Goal: Task Accomplishment & Management: Manage account settings

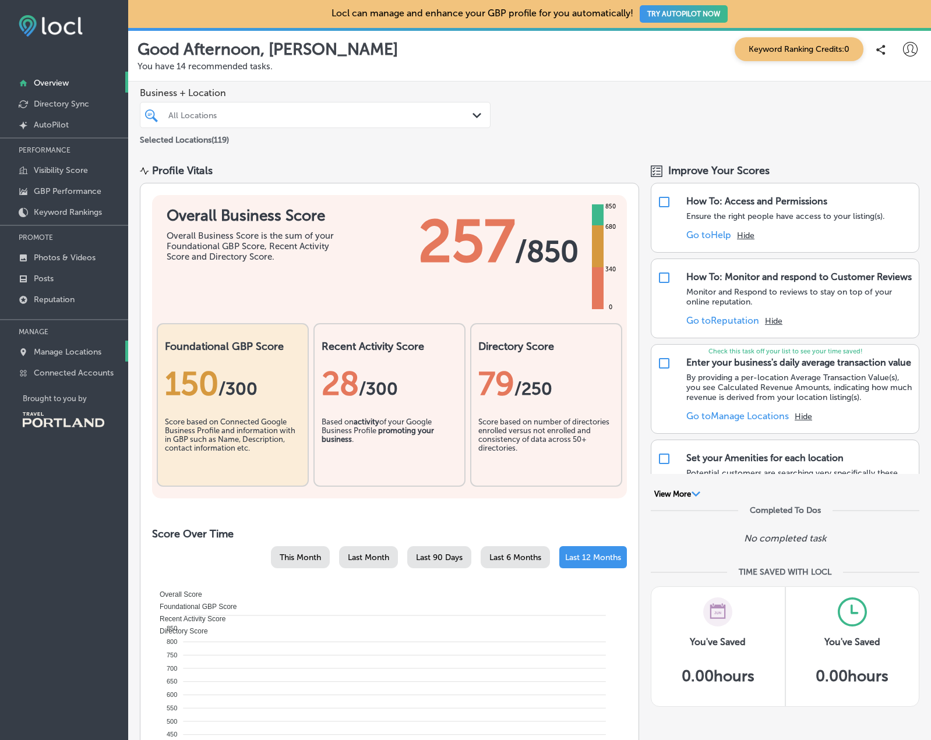
click at [64, 352] on p "Manage Locations" at bounding box center [68, 352] width 68 height 10
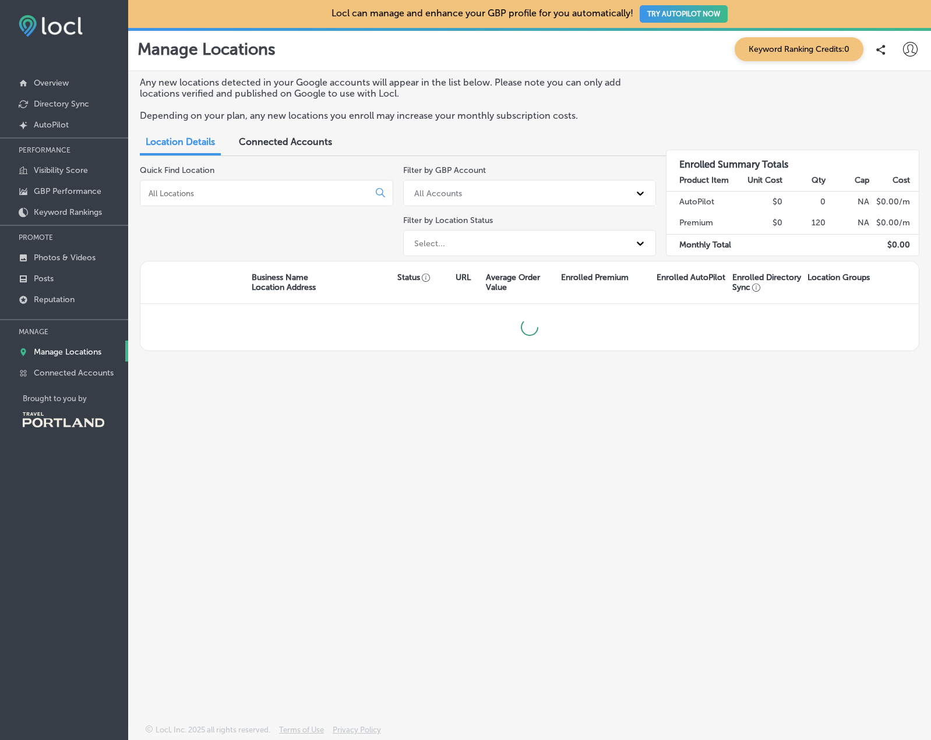
click at [264, 189] on input at bounding box center [256, 193] width 219 height 10
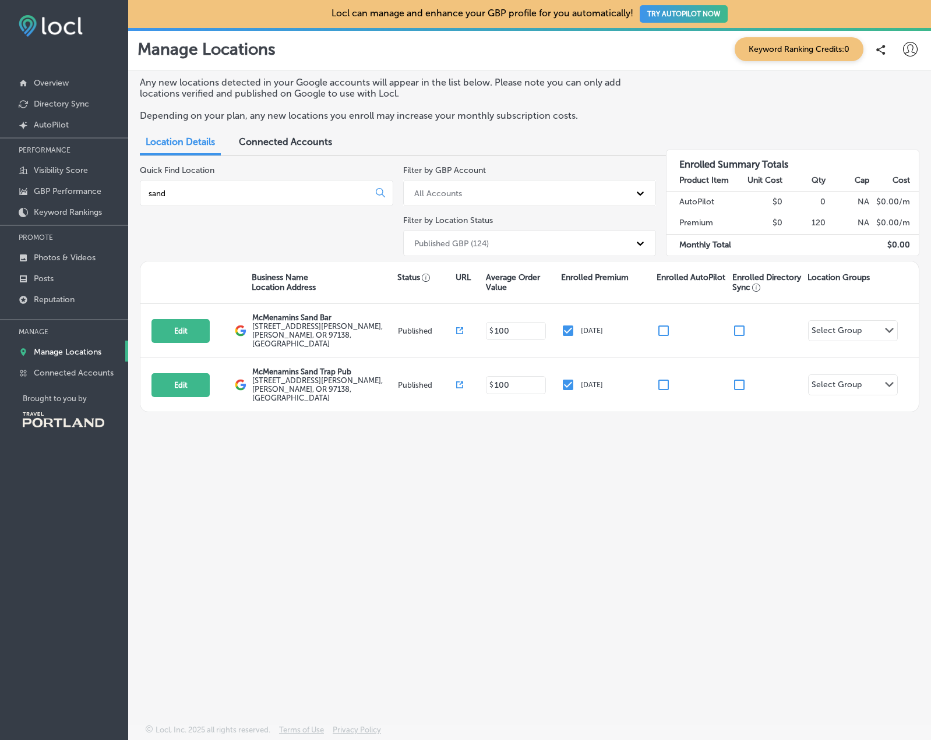
click at [244, 195] on input "sand" at bounding box center [256, 193] width 219 height 10
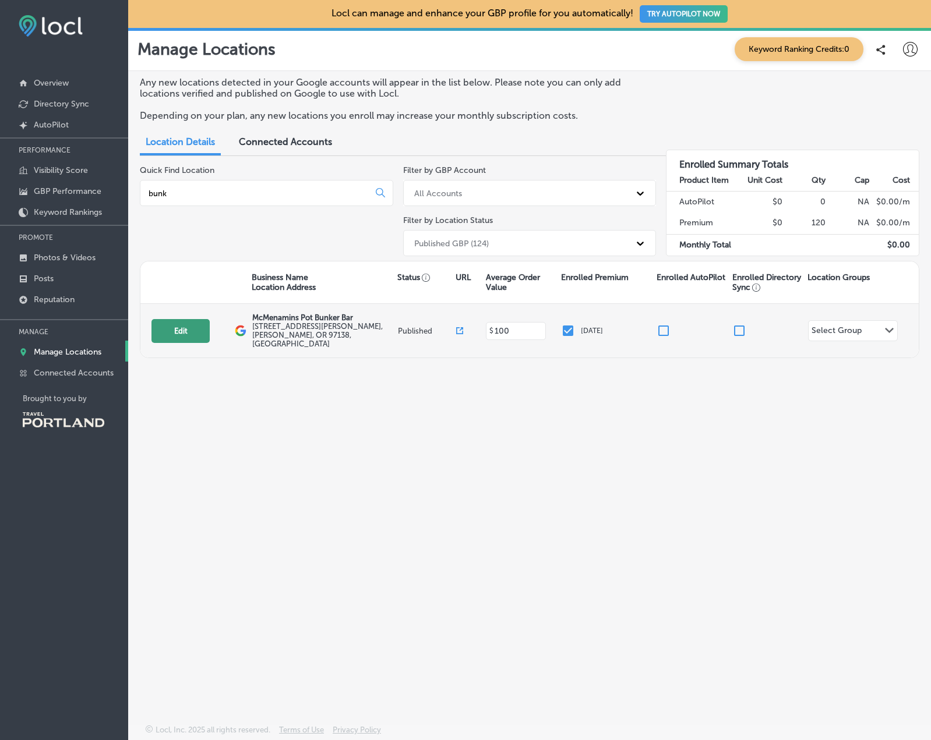
type input "bunk"
click at [180, 323] on button "Edit" at bounding box center [180, 331] width 58 height 24
select select "US"
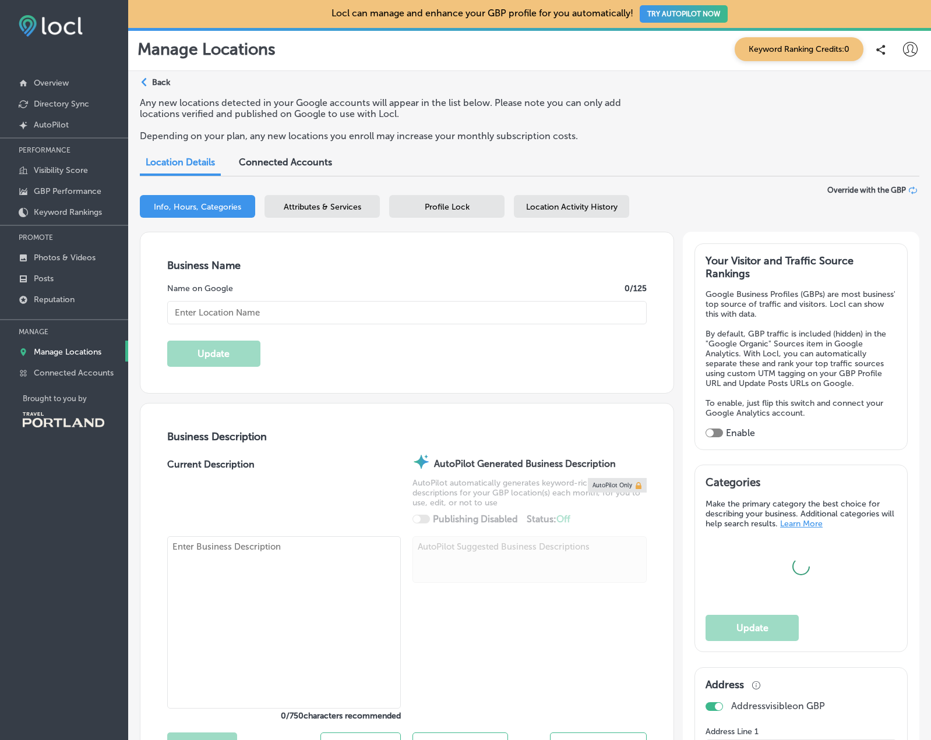
type input "McMenamins Pot Bunker Bar"
type input "[STREET_ADDRESS][PERSON_NAME]"
type input "[PERSON_NAME]"
type input "97138"
type input "US"
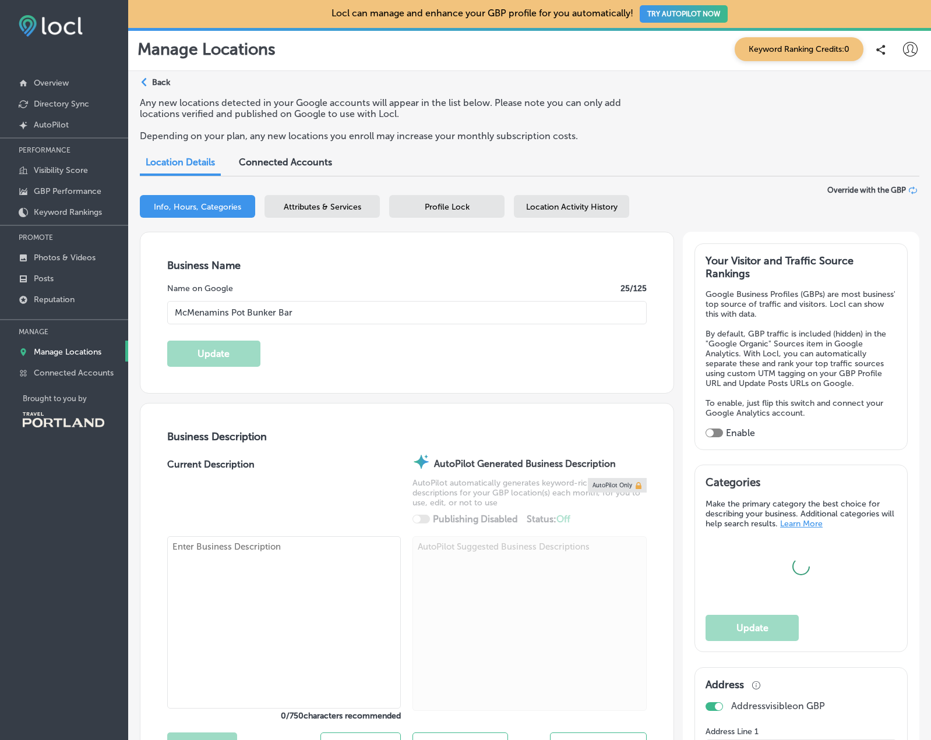
type input "[URL][DOMAIN_NAME][PERSON_NAME]"
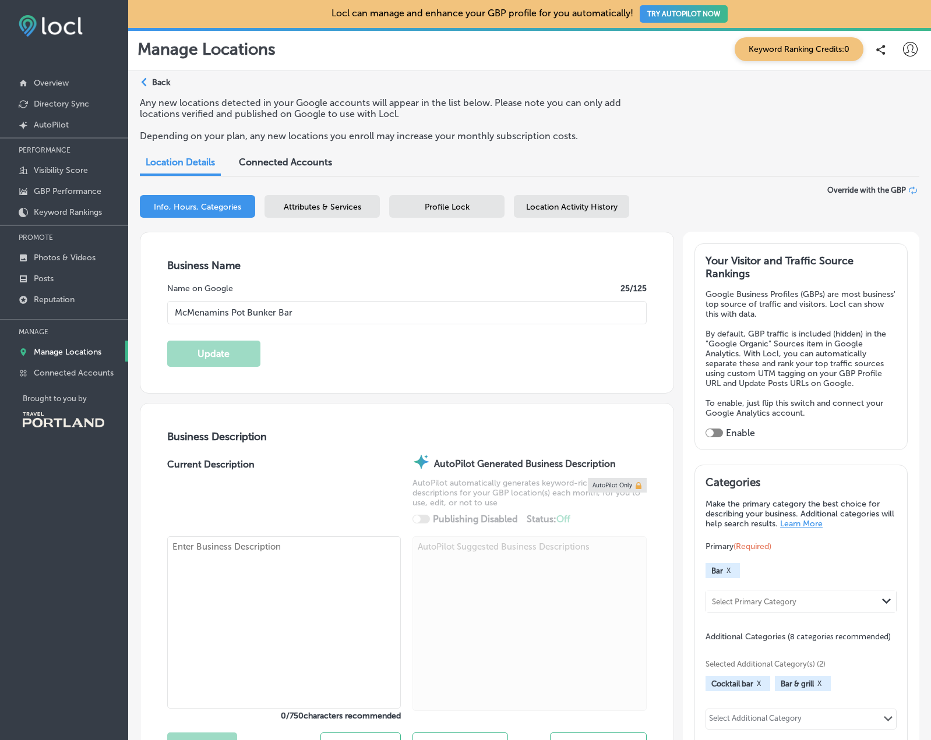
type input "[PHONE_NUMBER]"
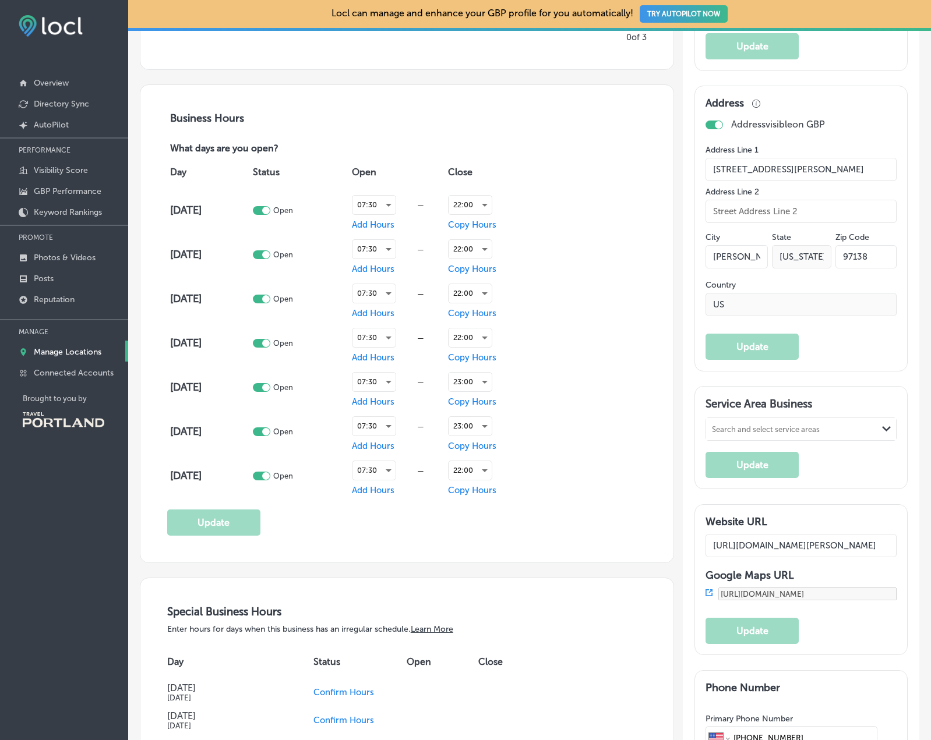
scroll to position [737, 0]
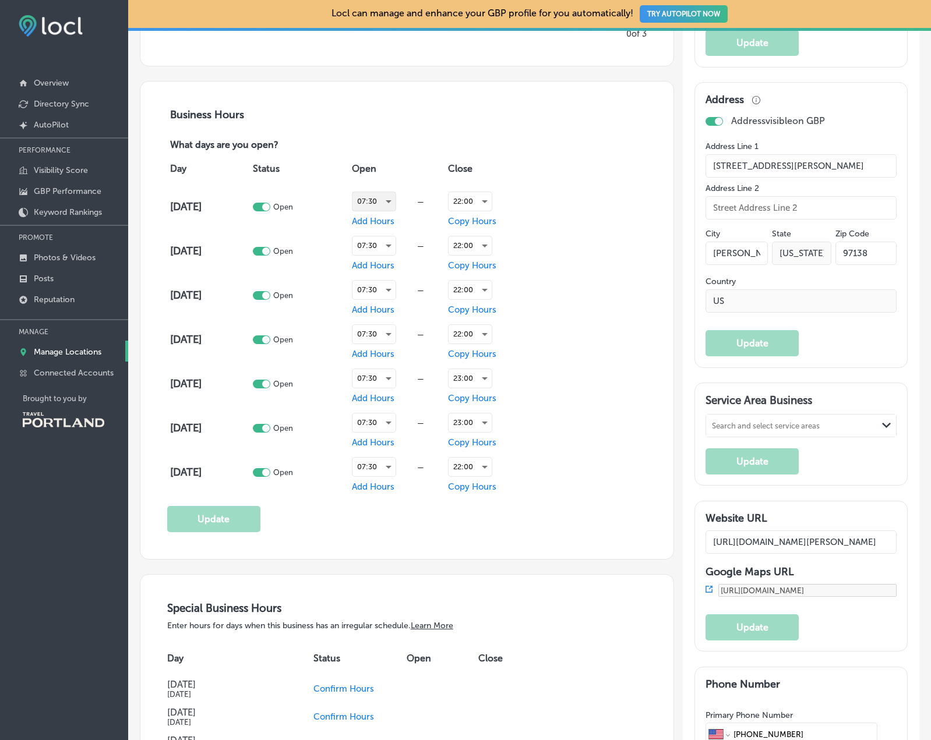
click at [378, 207] on div "07:30" at bounding box center [373, 201] width 43 height 19
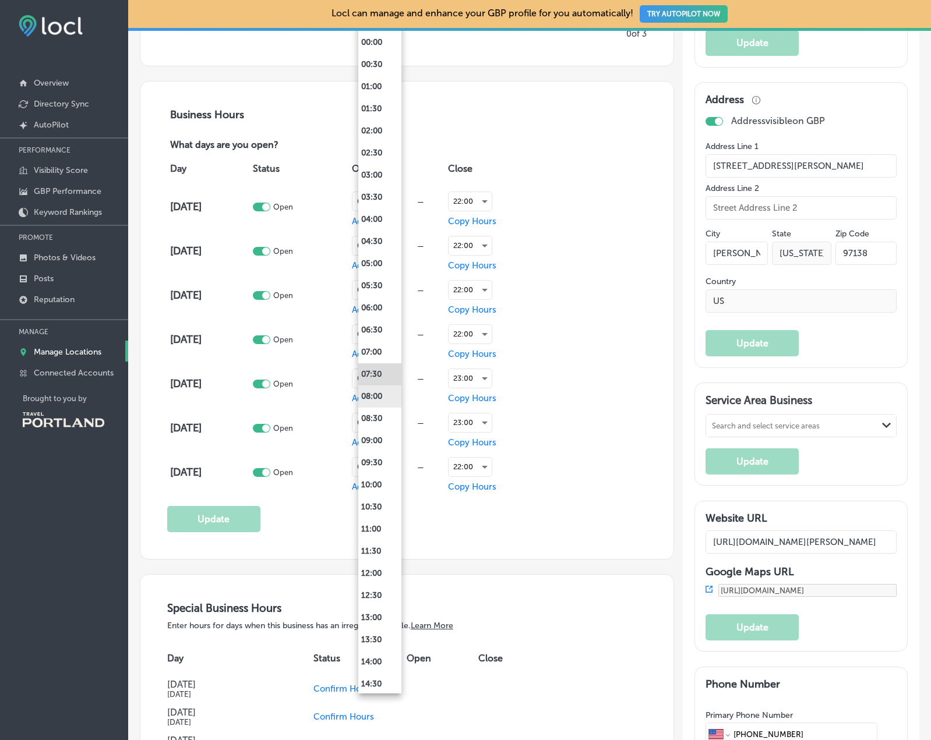
click at [381, 396] on li "08:00" at bounding box center [379, 397] width 43 height 22
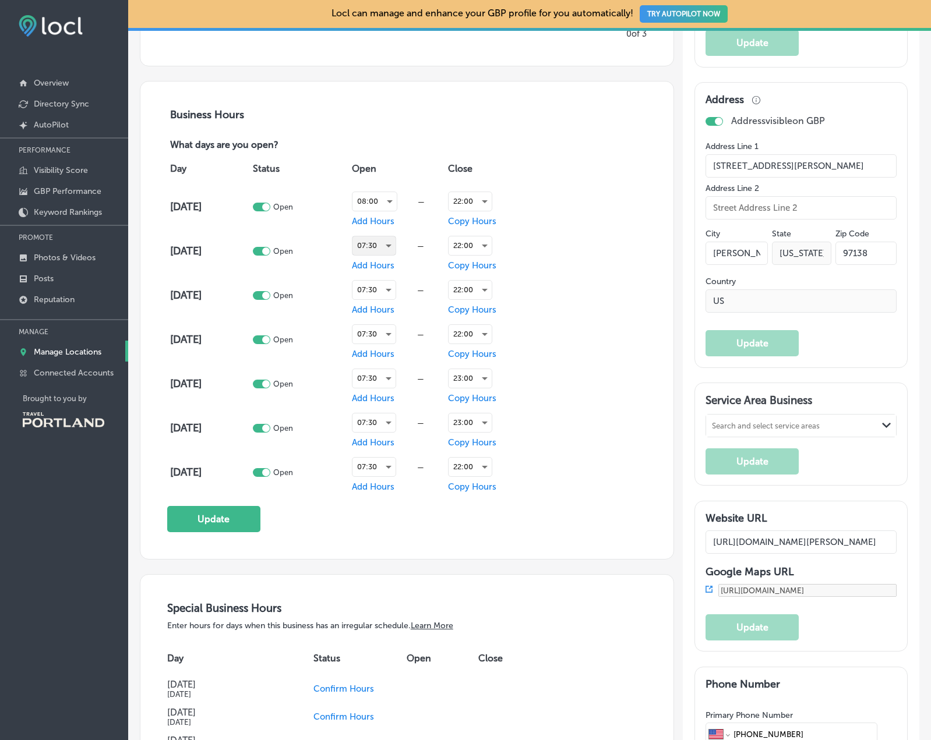
click at [376, 251] on div "07:30" at bounding box center [373, 246] width 43 height 19
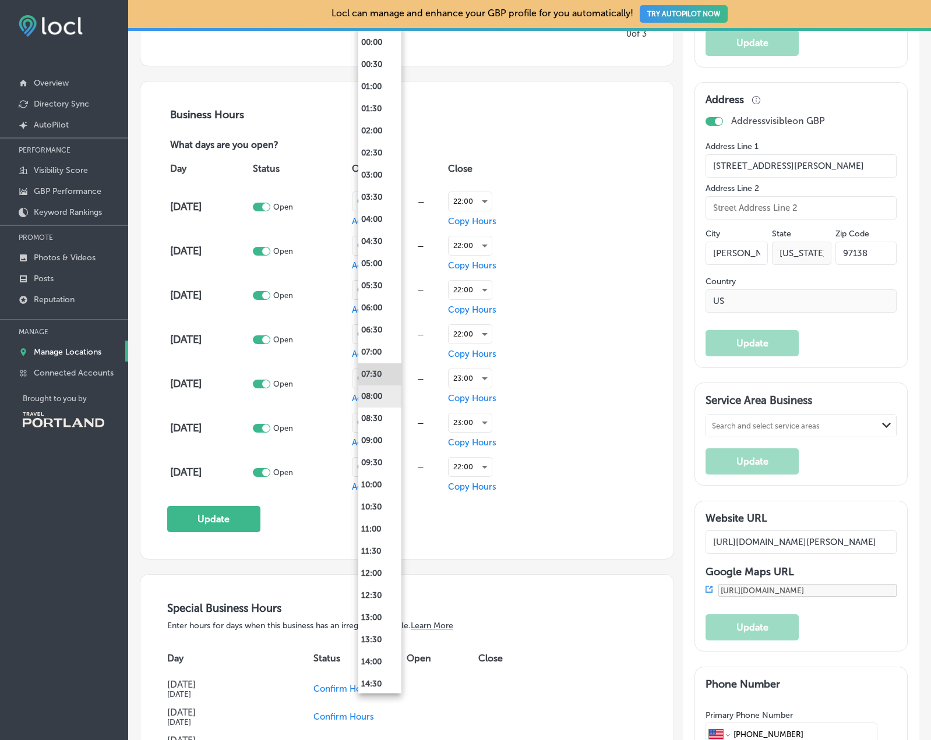
click at [382, 397] on li "08:00" at bounding box center [379, 397] width 43 height 22
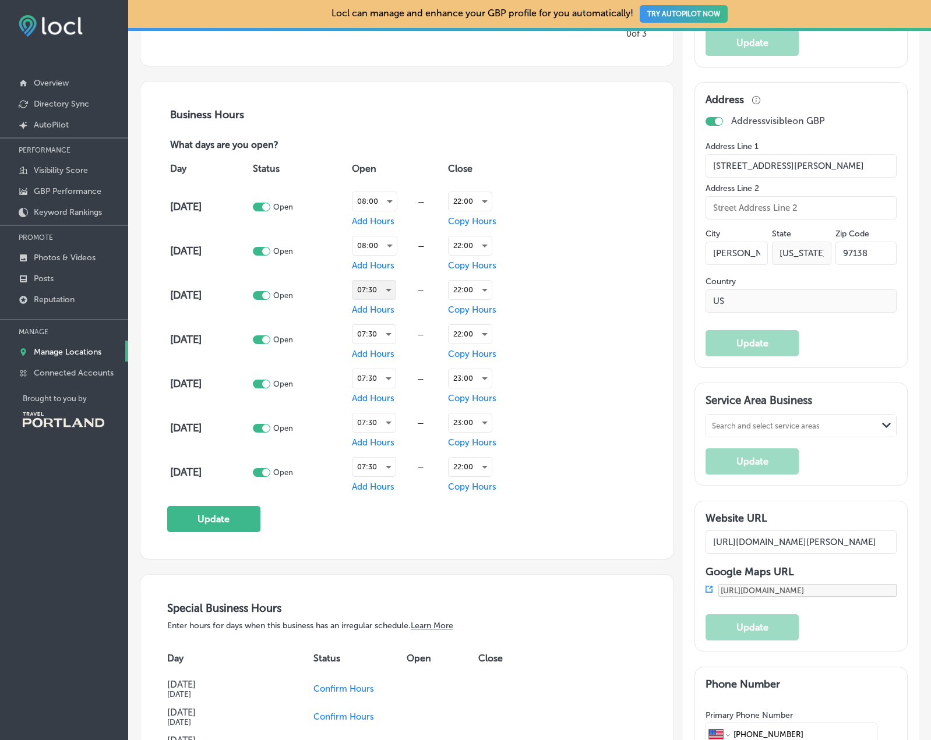
click at [378, 294] on div "07:30" at bounding box center [373, 290] width 43 height 19
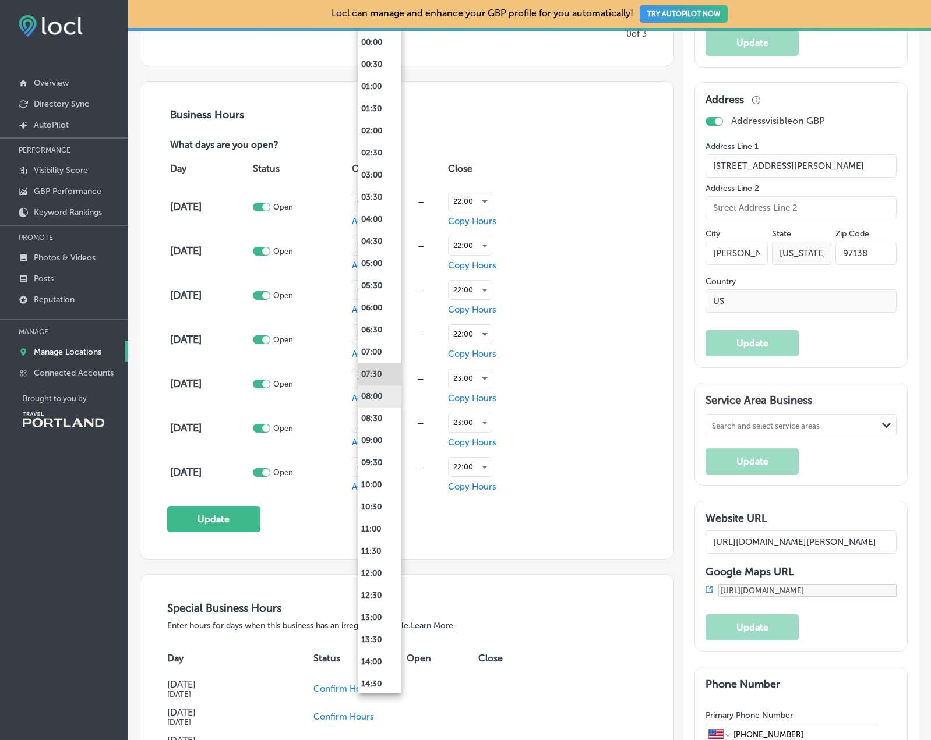
click at [382, 404] on li "08:00" at bounding box center [379, 397] width 43 height 22
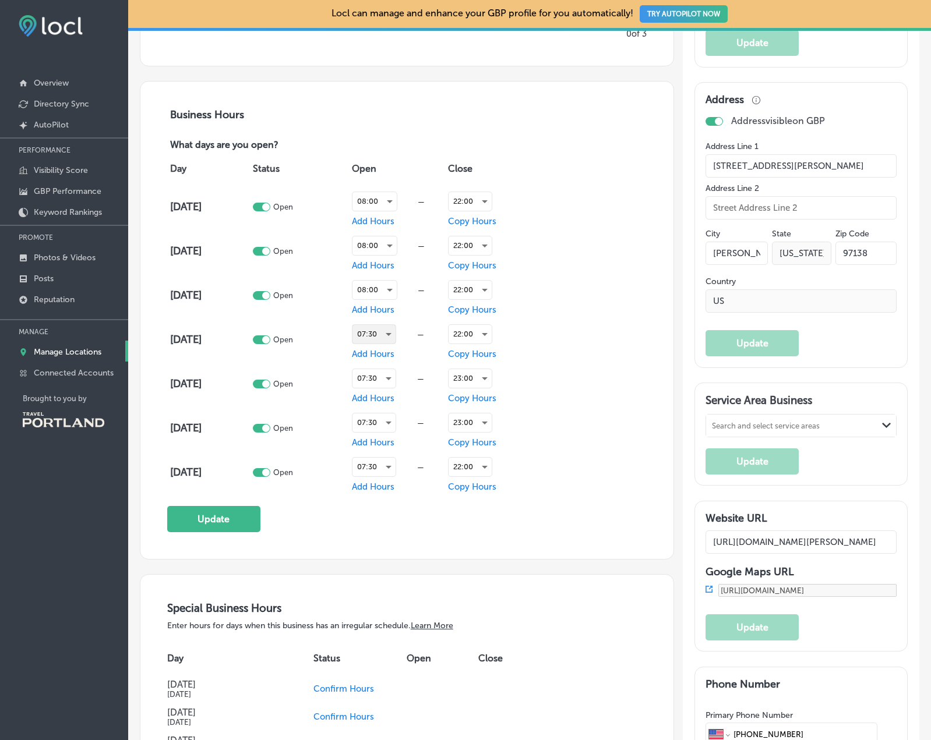
click at [382, 327] on div "07:30" at bounding box center [373, 334] width 43 height 19
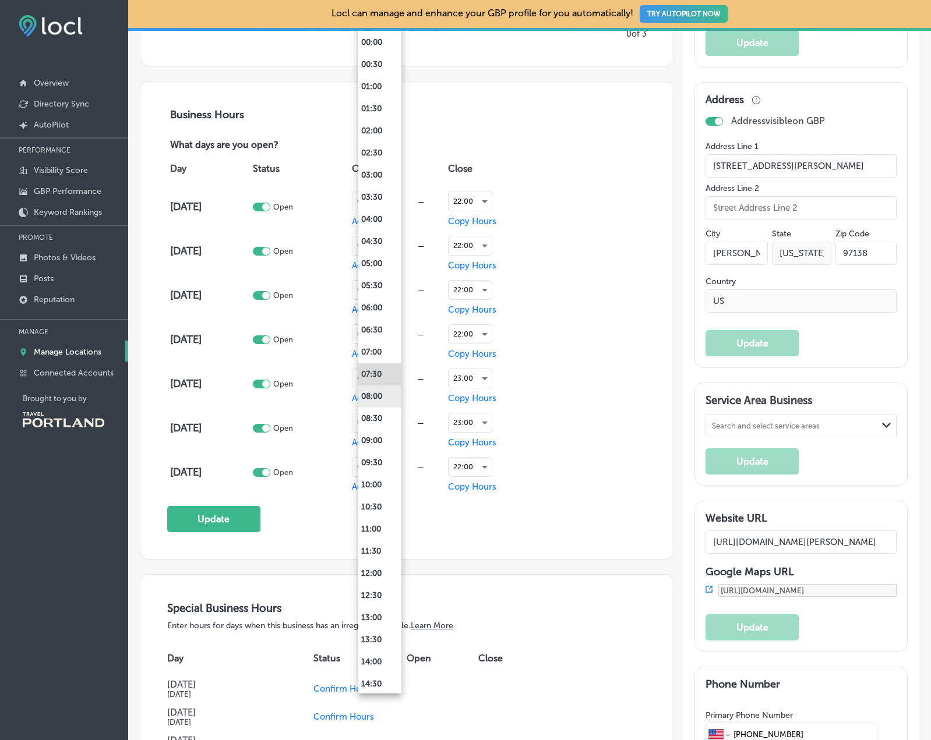
click at [378, 400] on li "08:00" at bounding box center [379, 397] width 43 height 22
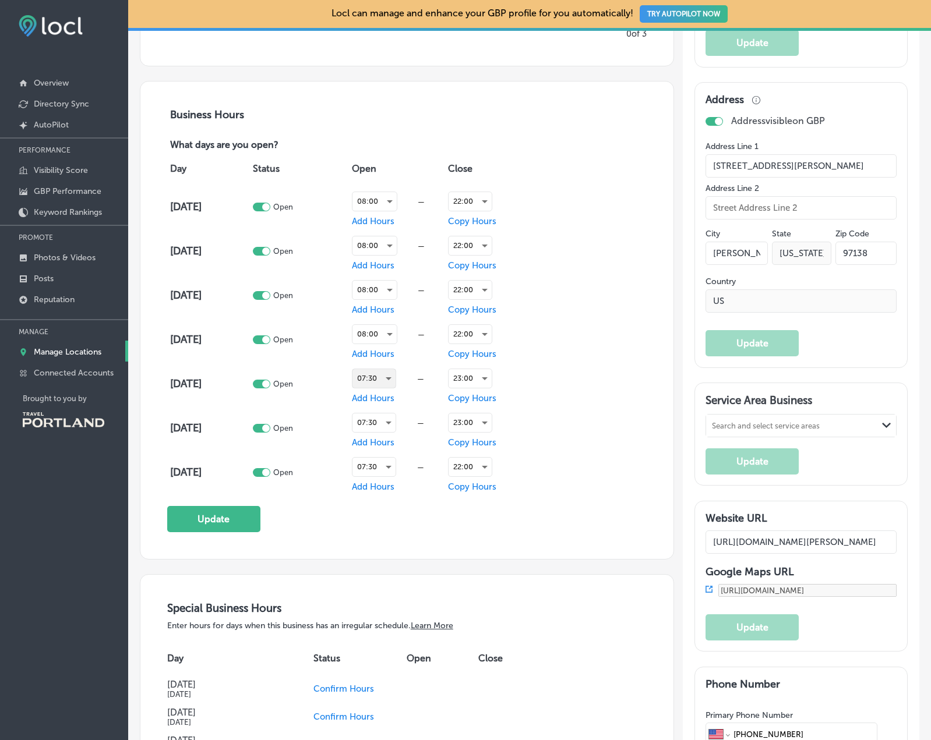
click at [380, 378] on div "07:30" at bounding box center [373, 378] width 43 height 19
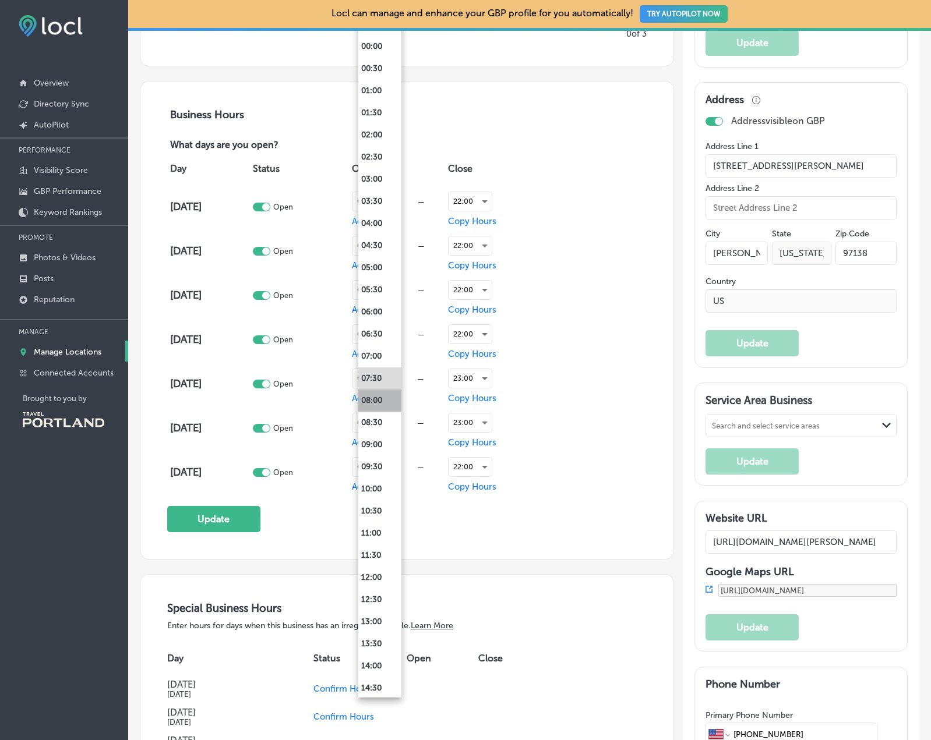
click at [377, 397] on li "08:00" at bounding box center [379, 401] width 43 height 22
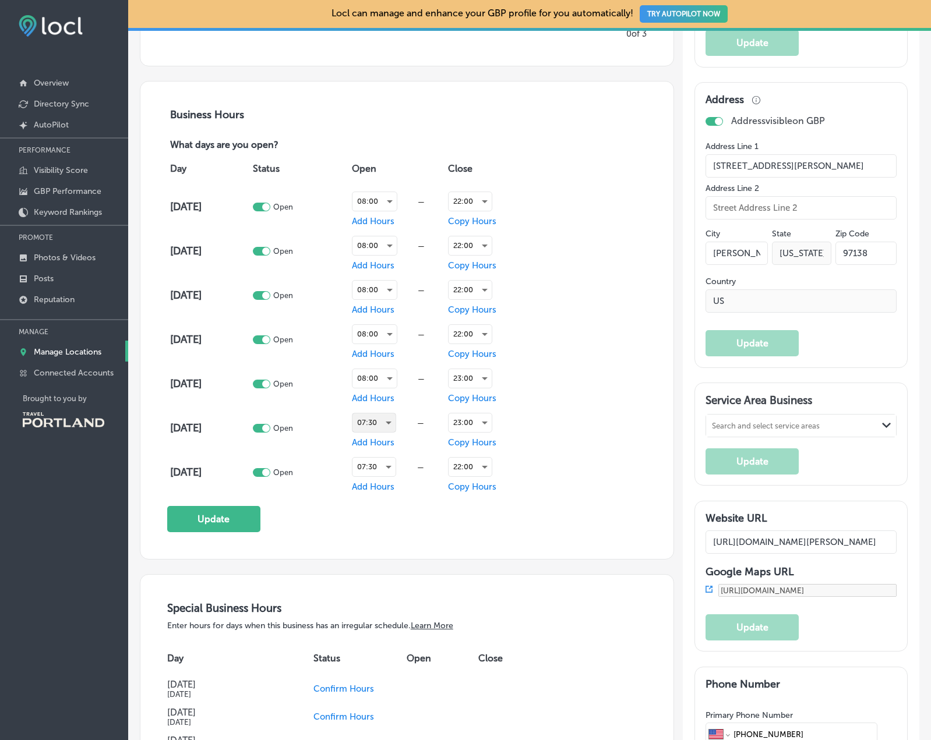
click at [375, 416] on div "07:30" at bounding box center [373, 423] width 43 height 19
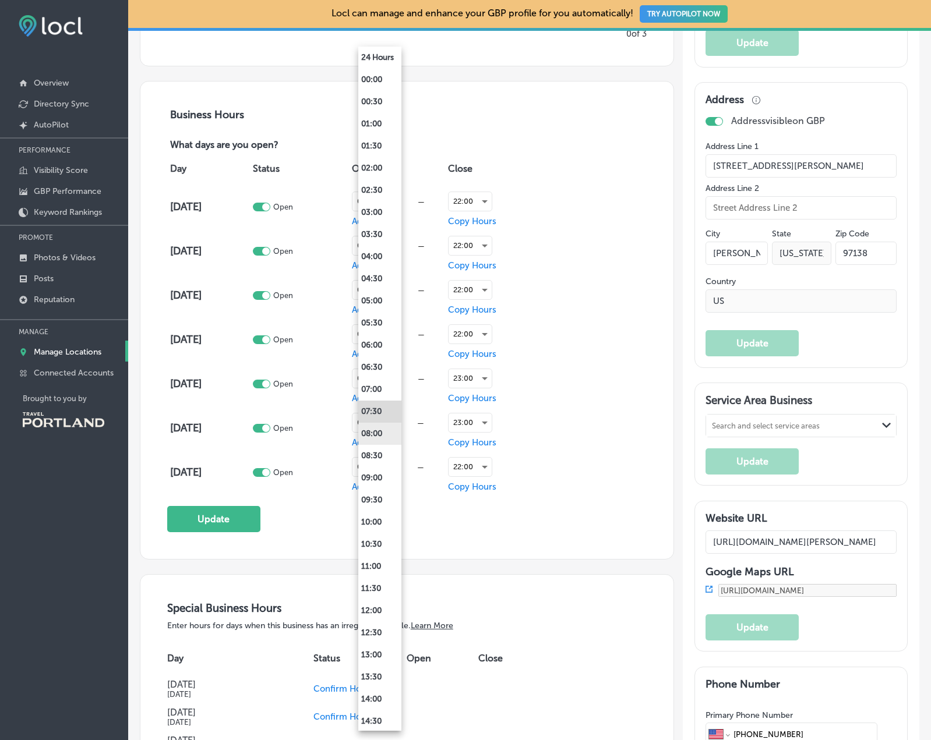
drag, startPoint x: 379, startPoint y: 447, endPoint x: 379, endPoint y: 429, distance: 18.1
click at [379, 429] on ul "24 Hours 00:00 00:30 01:00 01:30 02:00 02:30 03:00 03:30 04:00 04:30 05:00 05:3…" at bounding box center [379, 589] width 43 height 1085
click at [379, 429] on li "08:00" at bounding box center [379, 434] width 43 height 22
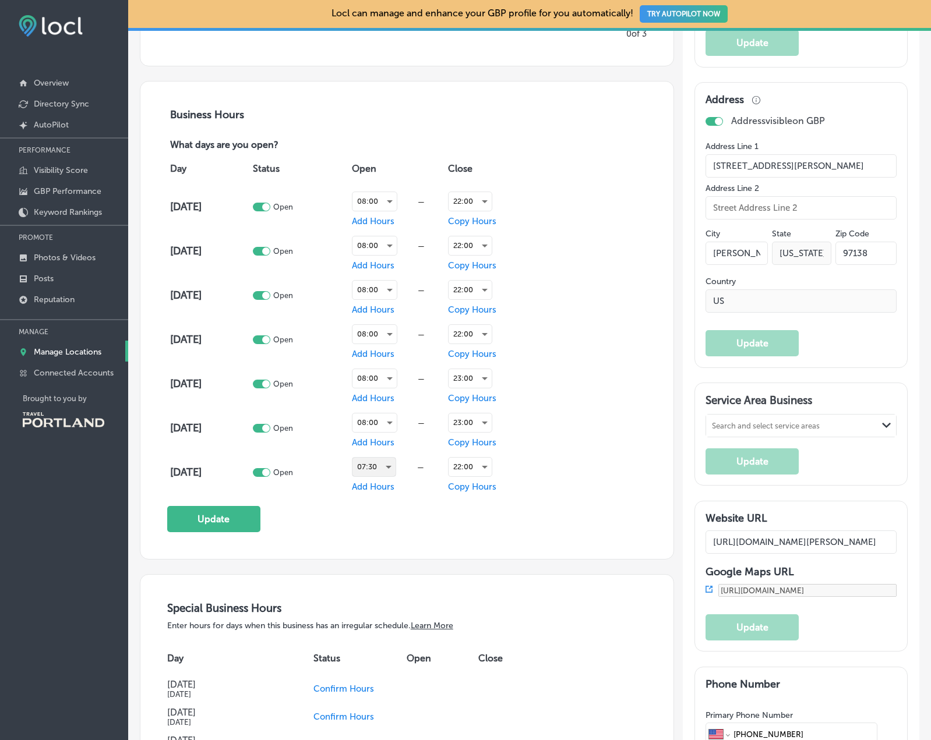
click at [383, 468] on div "07:30" at bounding box center [373, 467] width 43 height 19
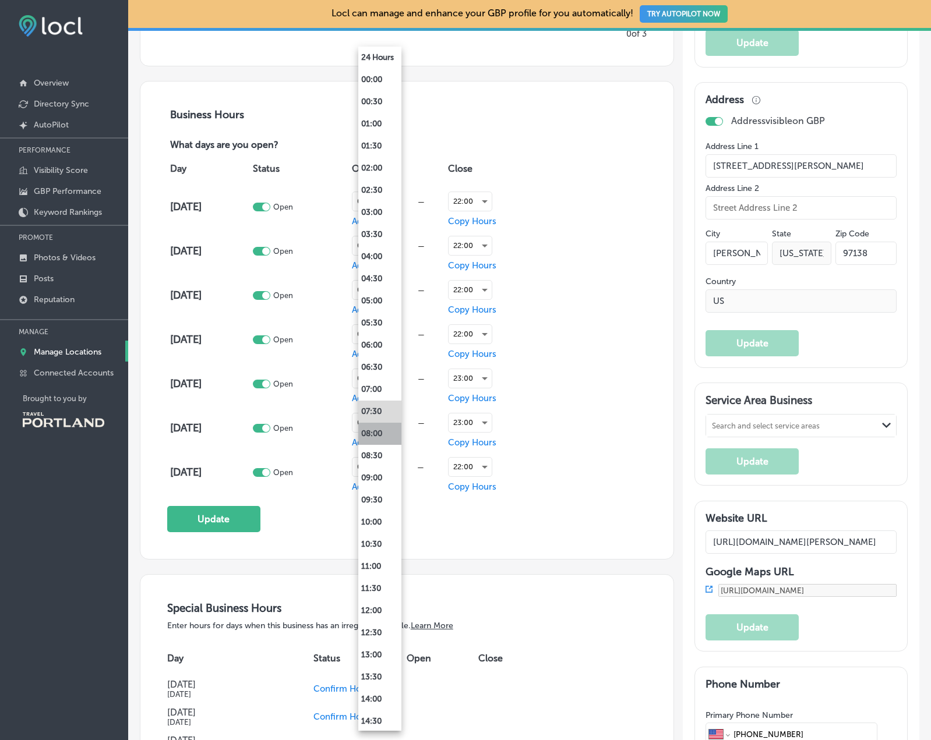
click at [379, 428] on li "08:00" at bounding box center [379, 434] width 43 height 22
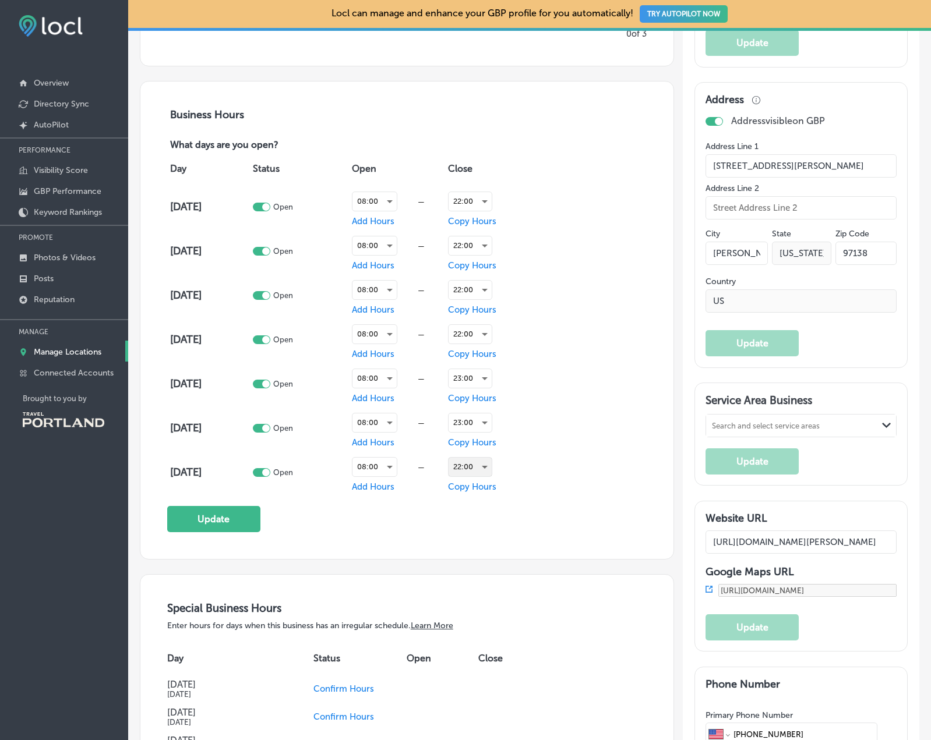
click at [465, 464] on div "22:00" at bounding box center [470, 467] width 43 height 19
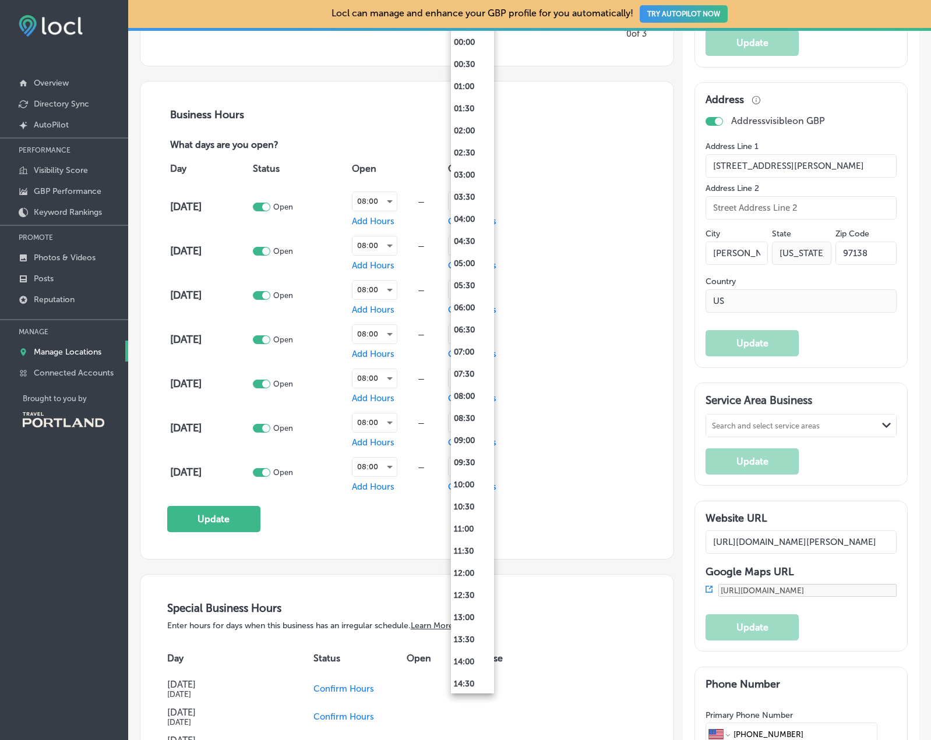
scroll to position [422, 0]
click at [475, 546] on li "21:00" at bounding box center [472, 550] width 43 height 22
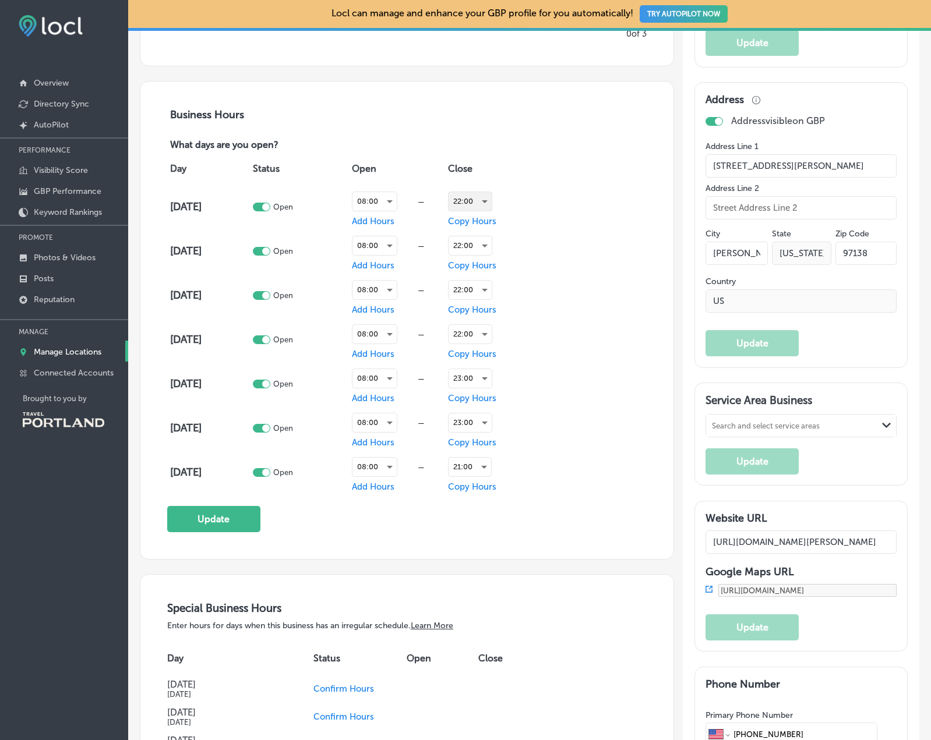
click at [470, 203] on div "22:00" at bounding box center [470, 201] width 43 height 19
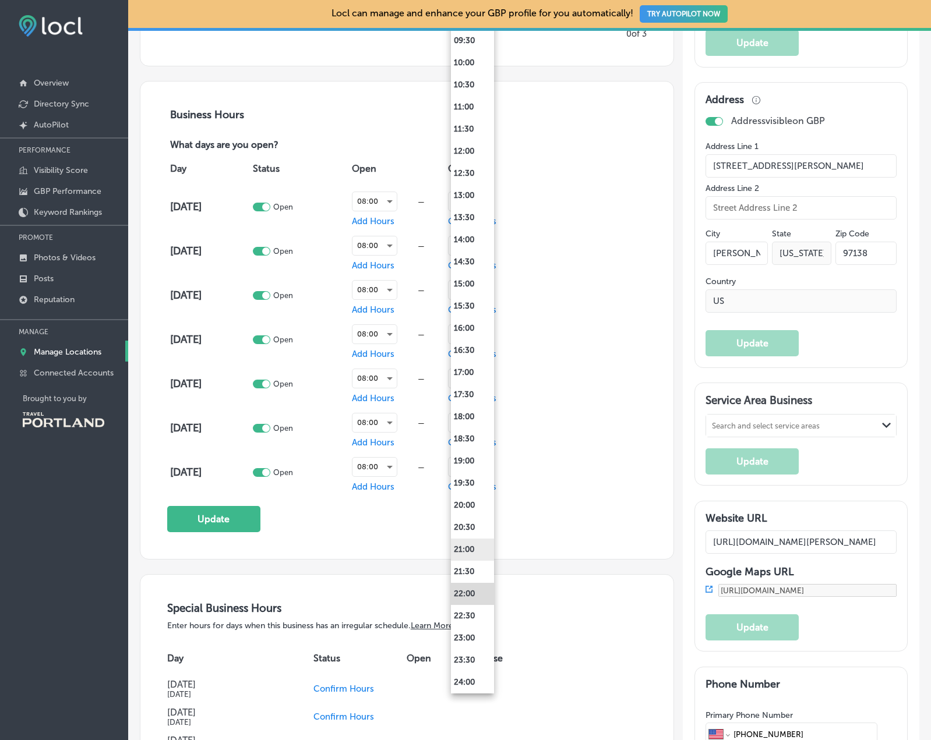
click at [466, 549] on li "21:00" at bounding box center [472, 550] width 43 height 22
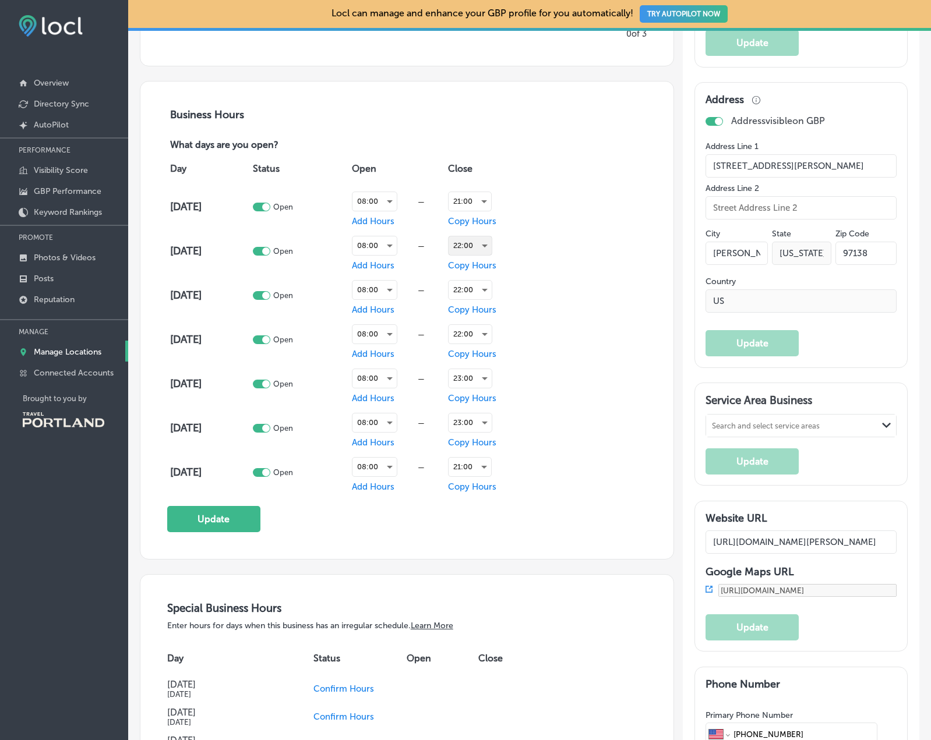
click at [469, 248] on div "22:00" at bounding box center [470, 246] width 43 height 19
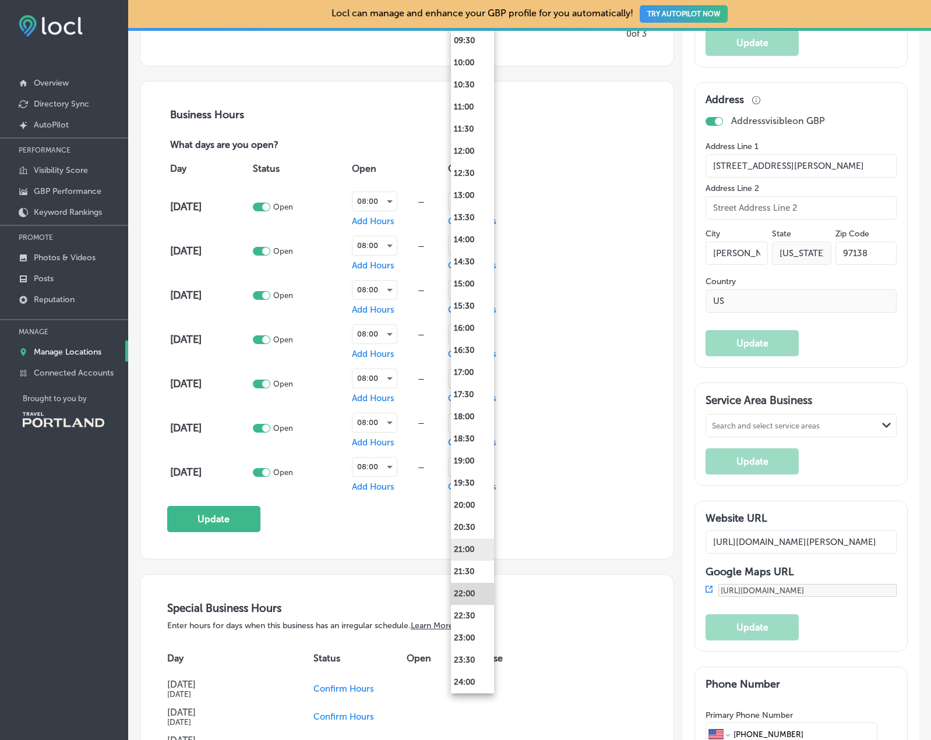
click at [475, 544] on li "21:00" at bounding box center [472, 550] width 43 height 22
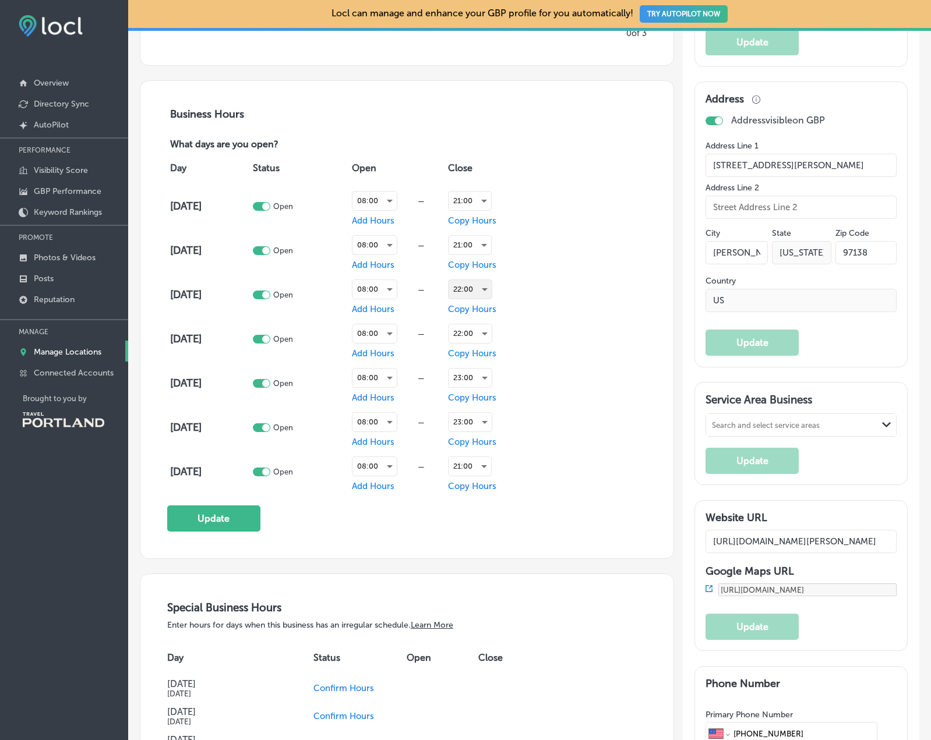
click at [478, 289] on div "22:00" at bounding box center [470, 289] width 43 height 19
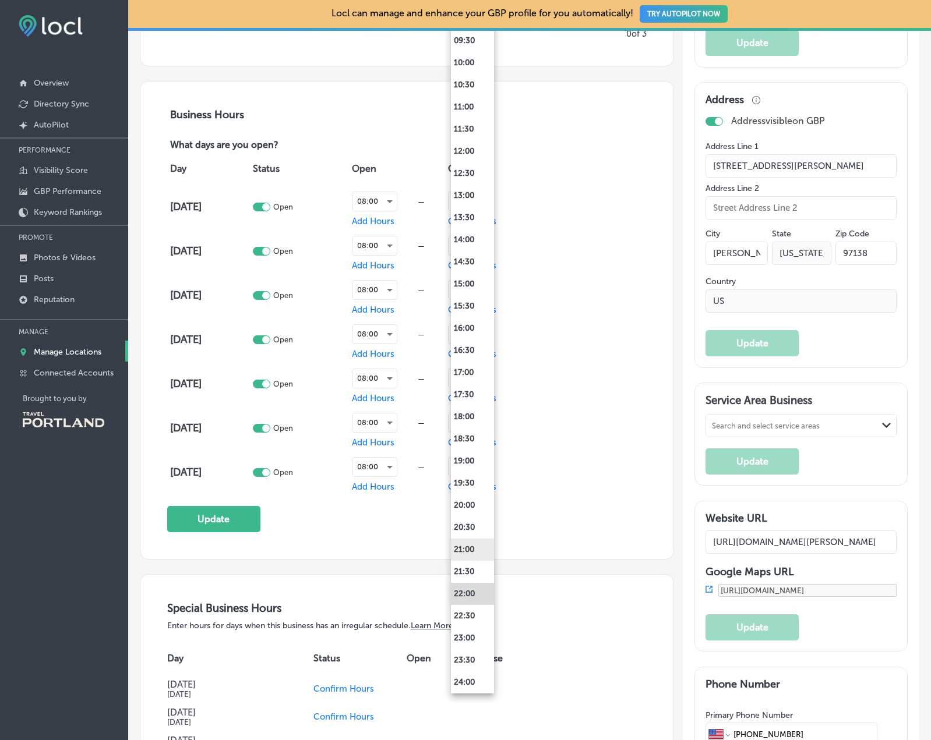
click at [464, 551] on li "21:00" at bounding box center [472, 550] width 43 height 22
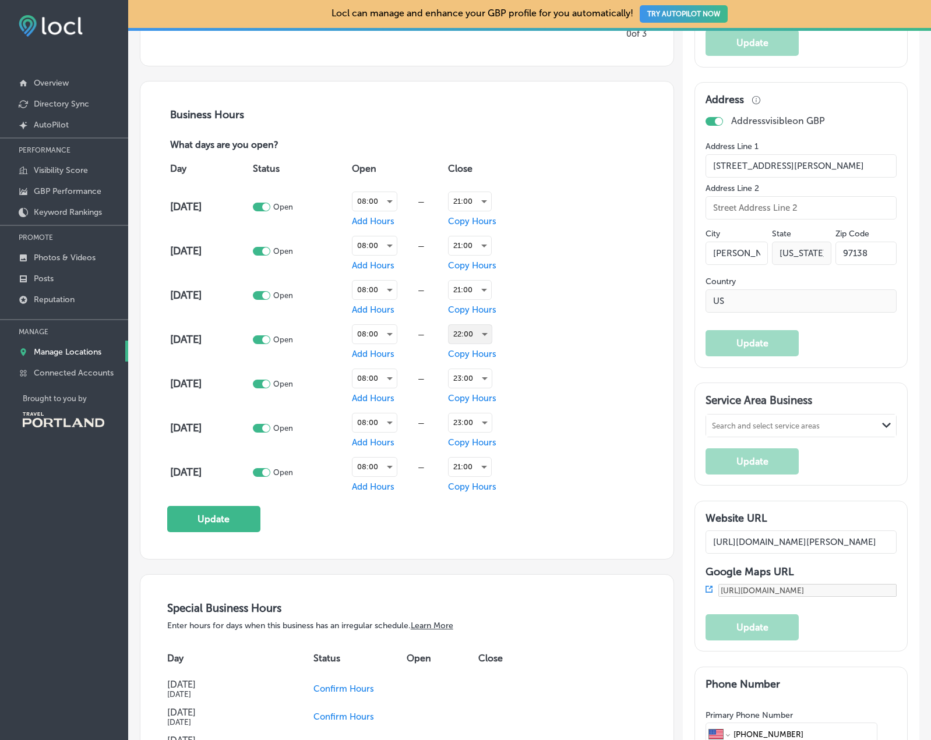
click at [475, 331] on div "22:00" at bounding box center [470, 334] width 43 height 19
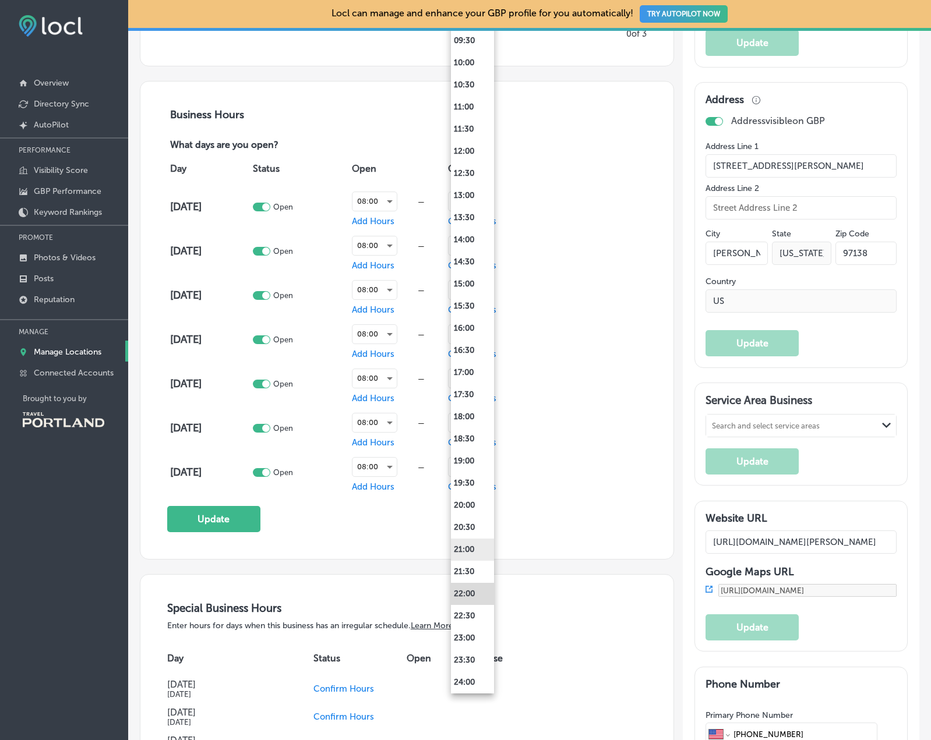
click at [468, 544] on li "21:00" at bounding box center [472, 550] width 43 height 22
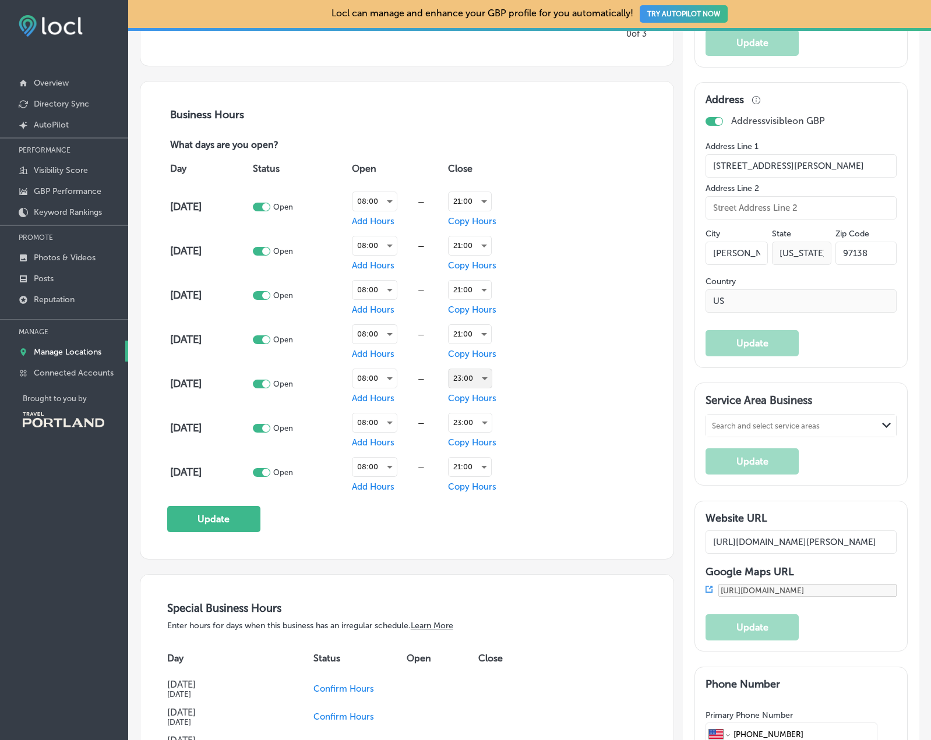
click at [468, 369] on div "23:00" at bounding box center [470, 378] width 43 height 19
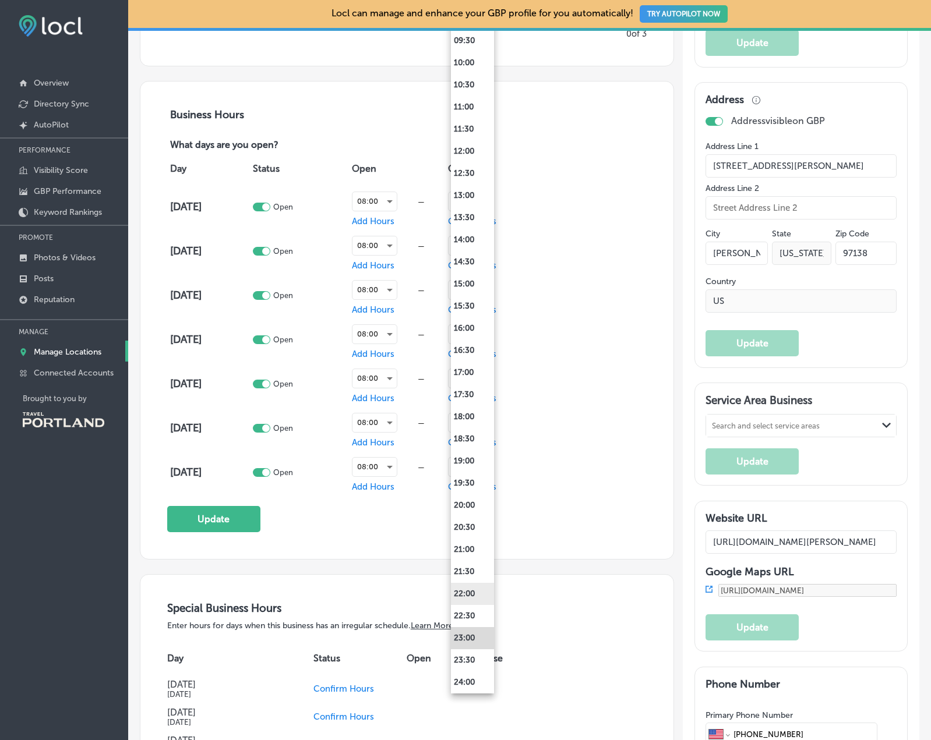
click at [472, 594] on li "22:00" at bounding box center [472, 594] width 43 height 22
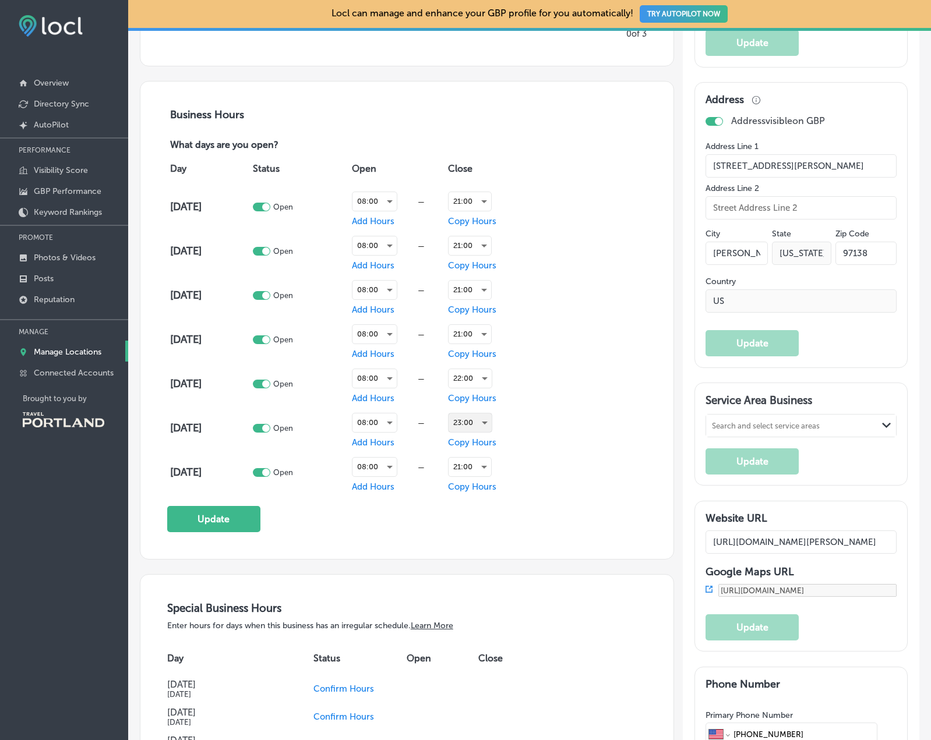
click at [475, 418] on div "23:00" at bounding box center [470, 423] width 43 height 19
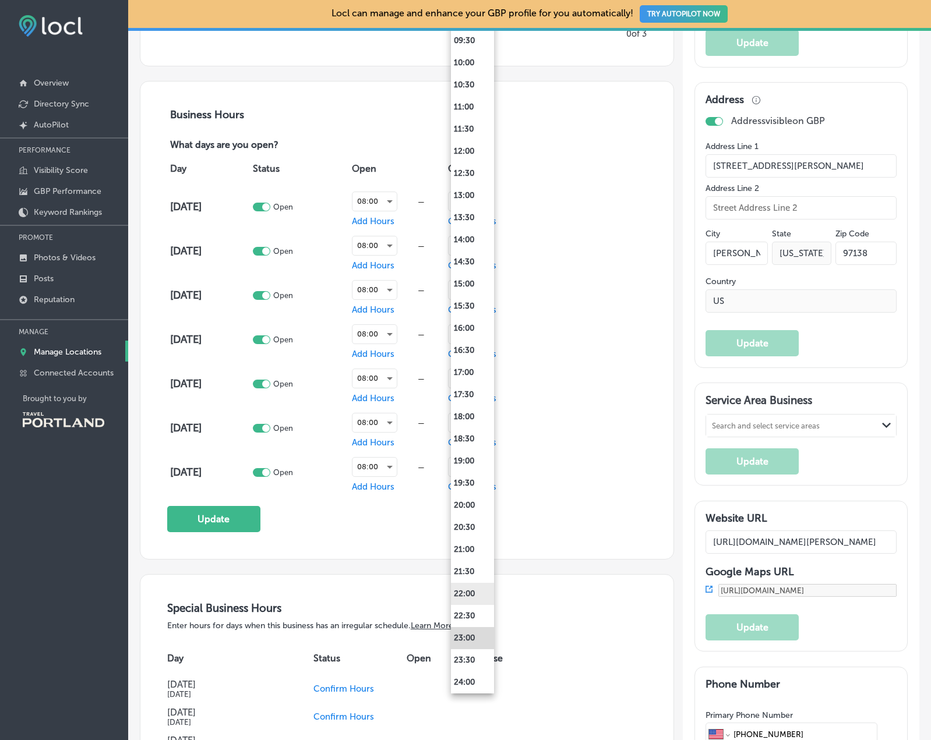
click at [471, 593] on li "22:00" at bounding box center [472, 594] width 43 height 22
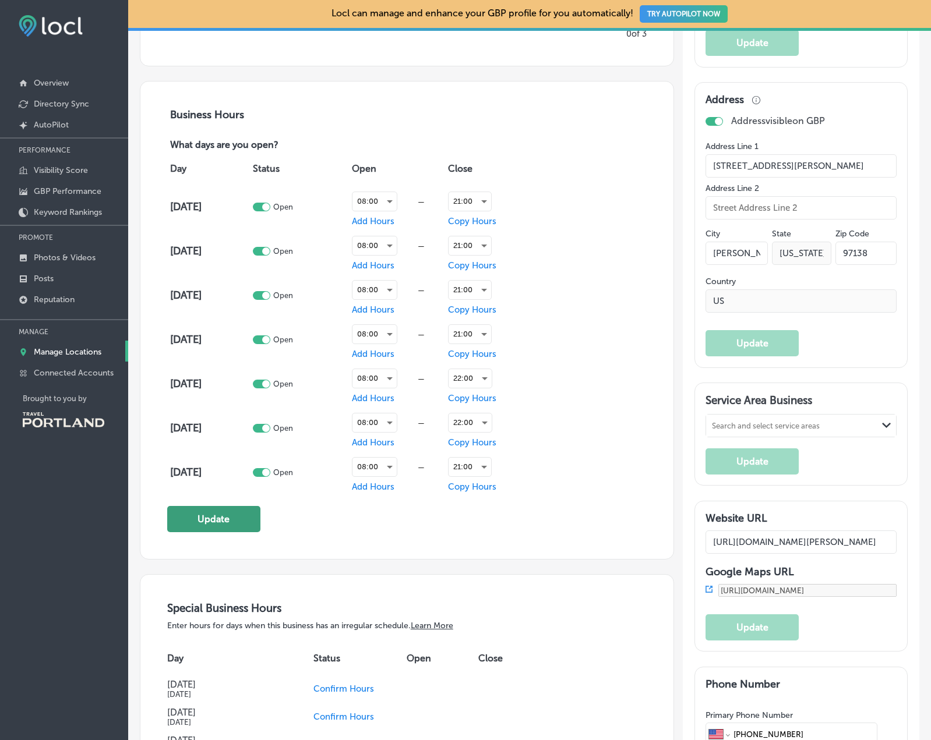
click at [207, 526] on button "Update" at bounding box center [213, 519] width 93 height 26
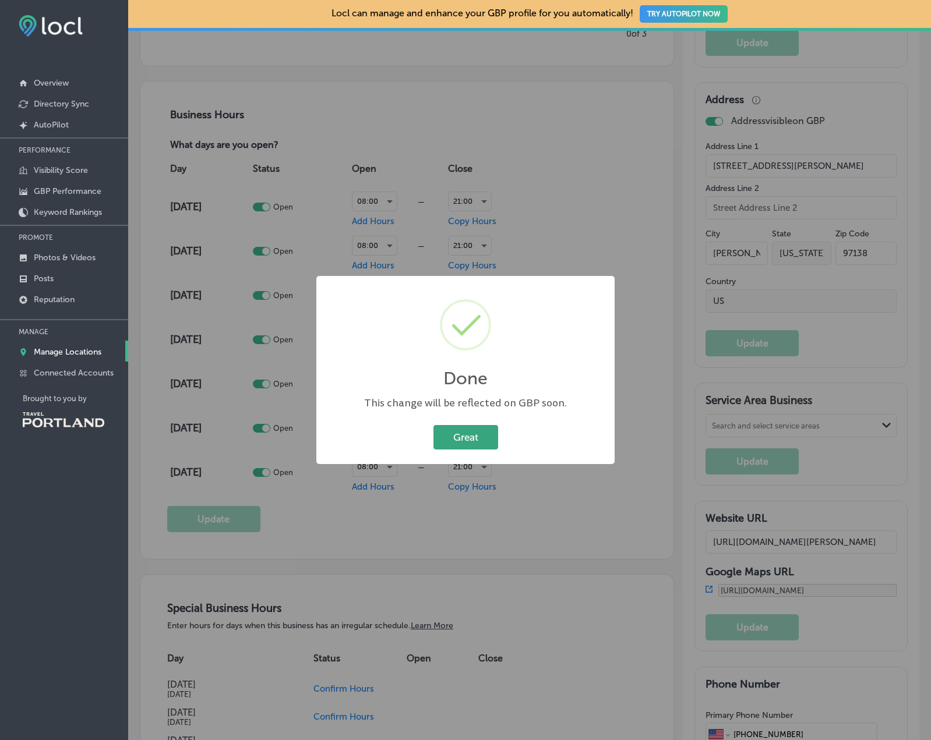
click at [478, 439] on button "Great" at bounding box center [465, 437] width 65 height 24
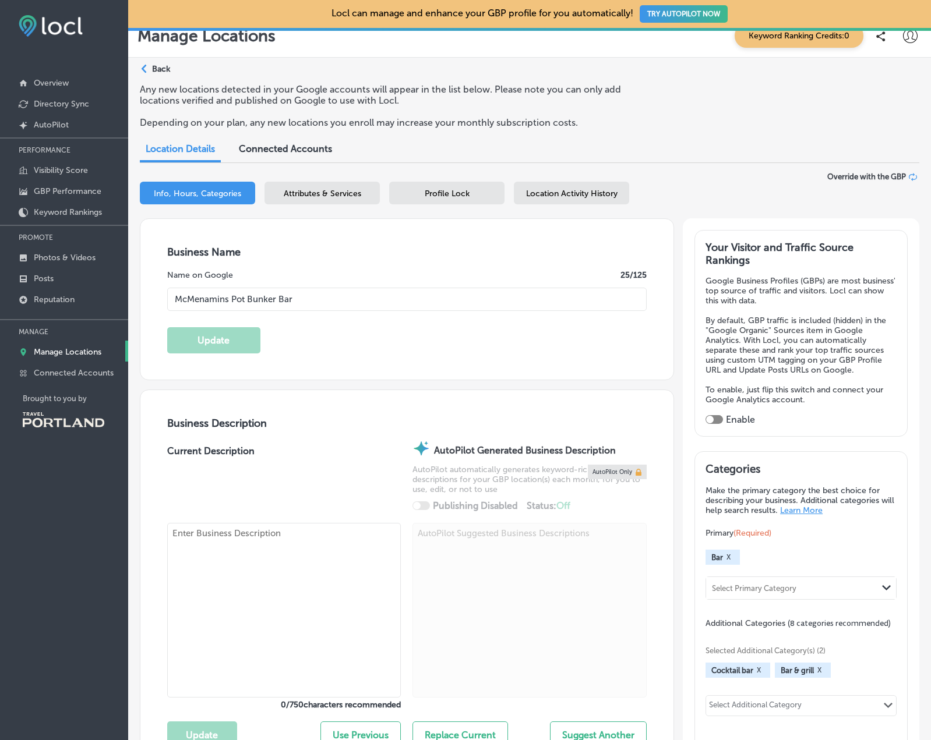
scroll to position [0, 0]
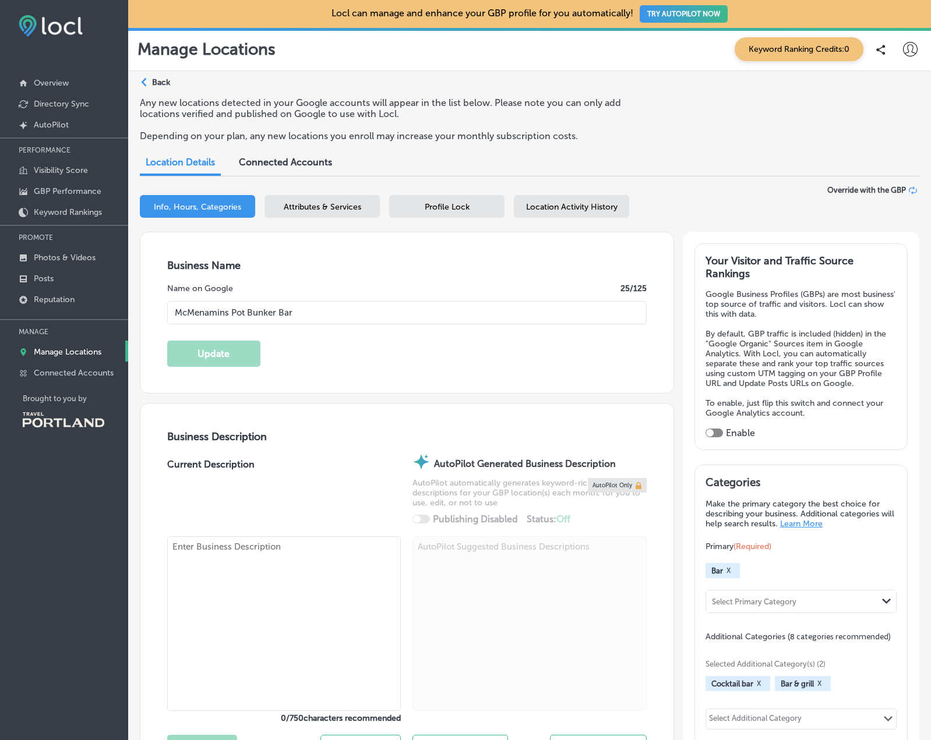
click at [153, 80] on p "Back" at bounding box center [161, 82] width 18 height 10
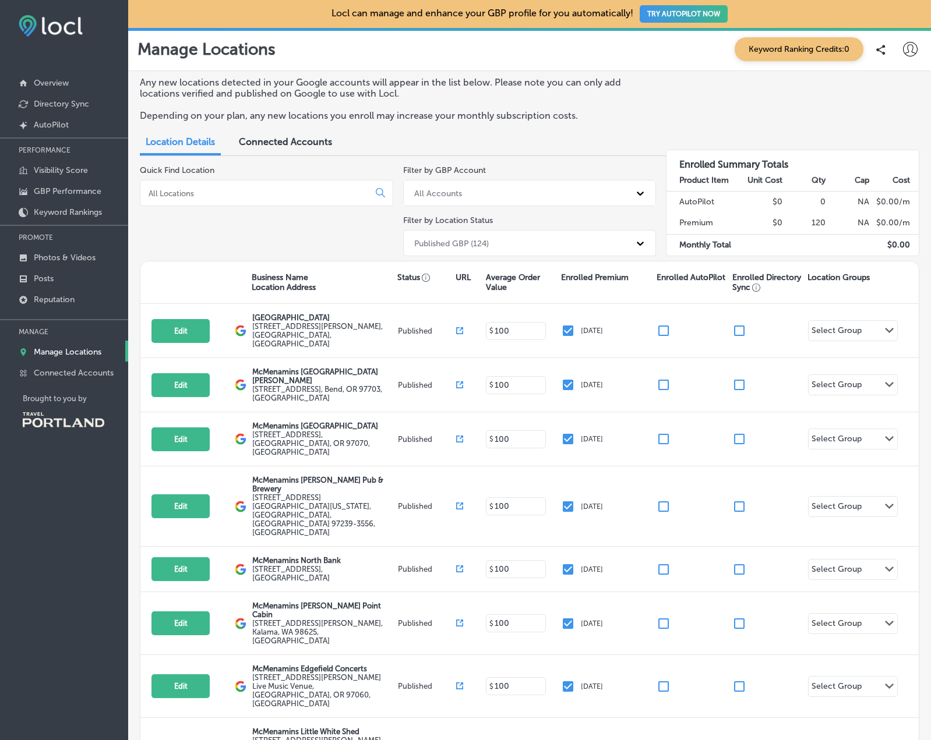
click at [288, 195] on input at bounding box center [256, 193] width 219 height 10
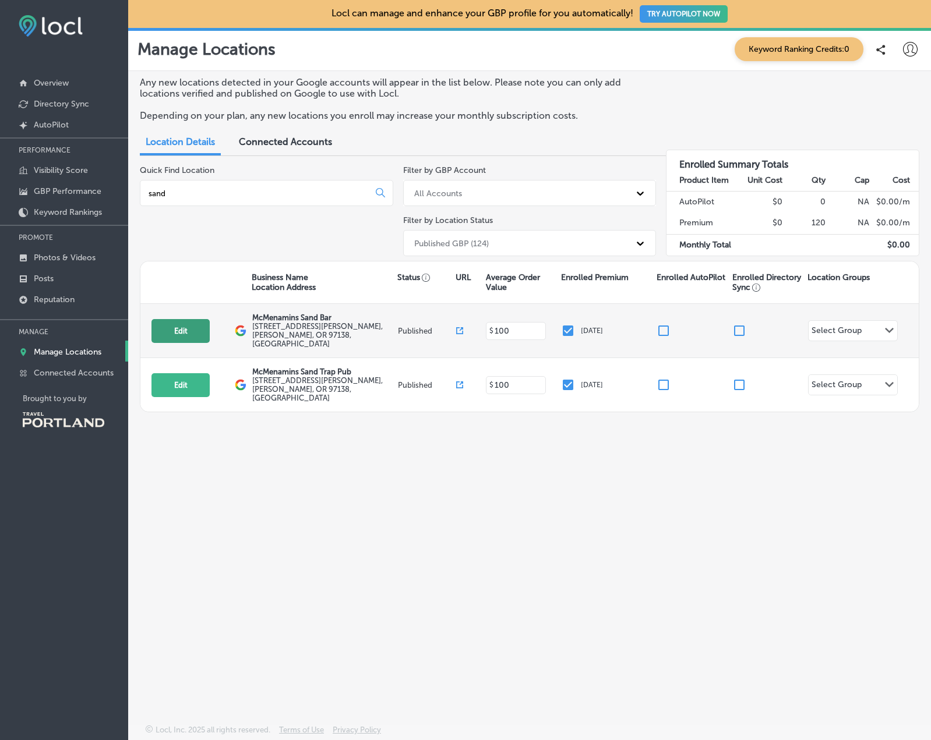
type input "sand"
click at [198, 321] on button "Edit" at bounding box center [180, 331] width 58 height 24
select select "US"
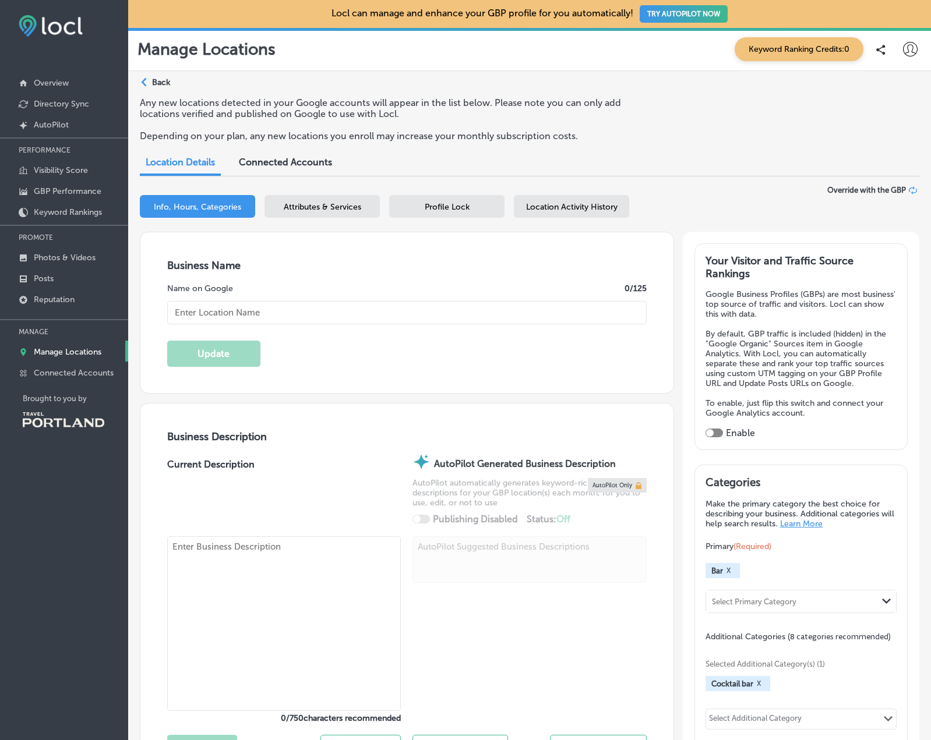
type input "[STREET_ADDRESS][PERSON_NAME]"
type input "[PERSON_NAME]"
type input "97138"
type input "US"
type input "[URL][DOMAIN_NAME][PERSON_NAME]"
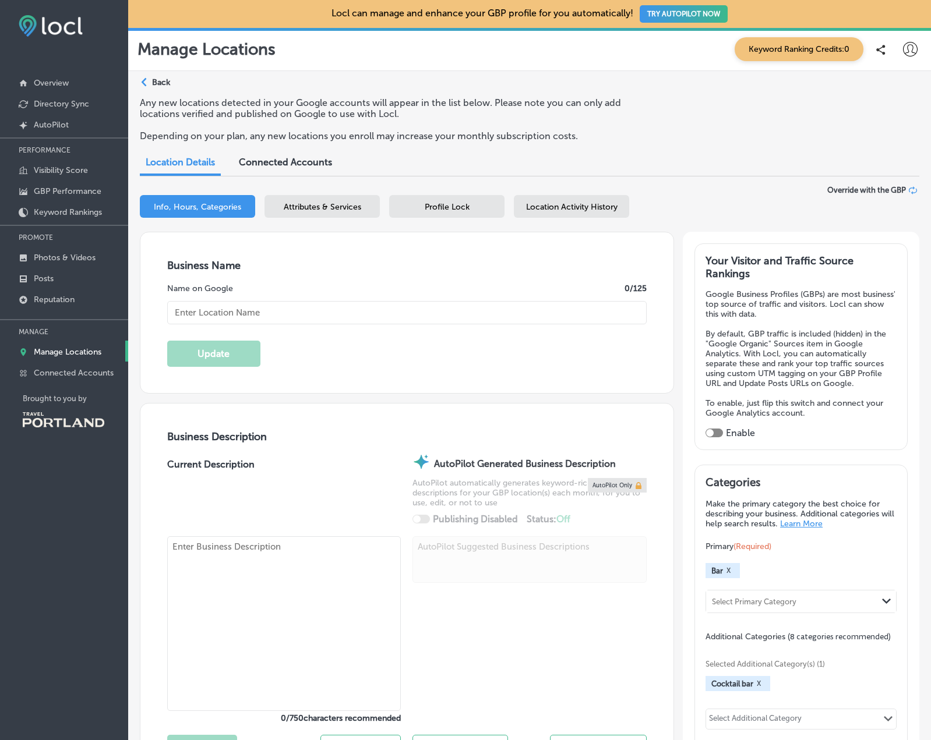
type input "McMenamins Sand Bar"
type input "[PHONE_NUMBER]"
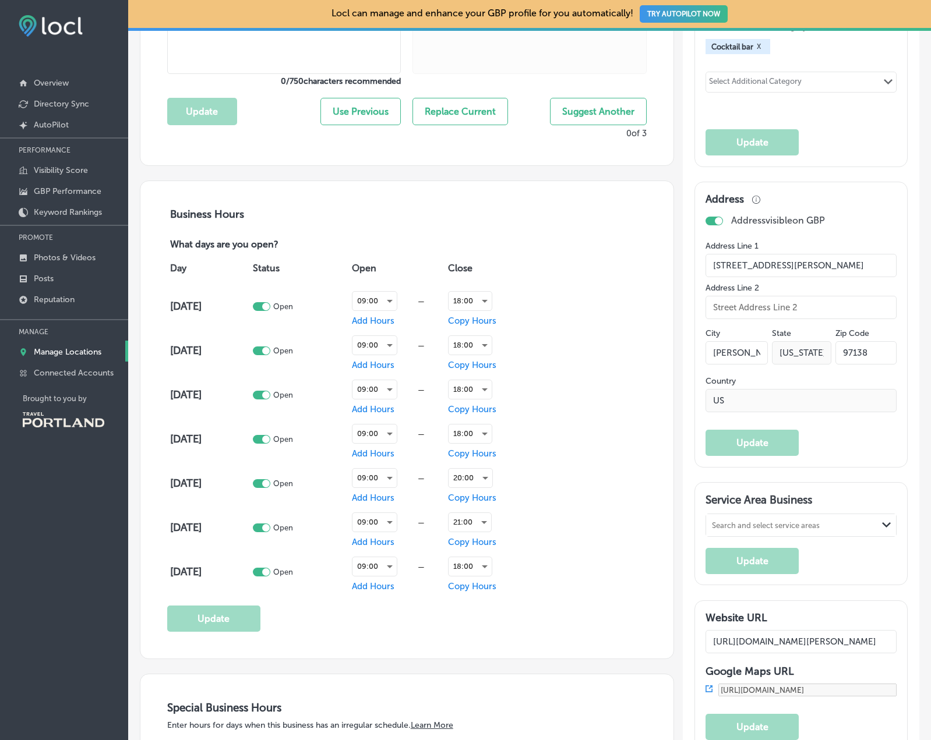
scroll to position [674, 0]
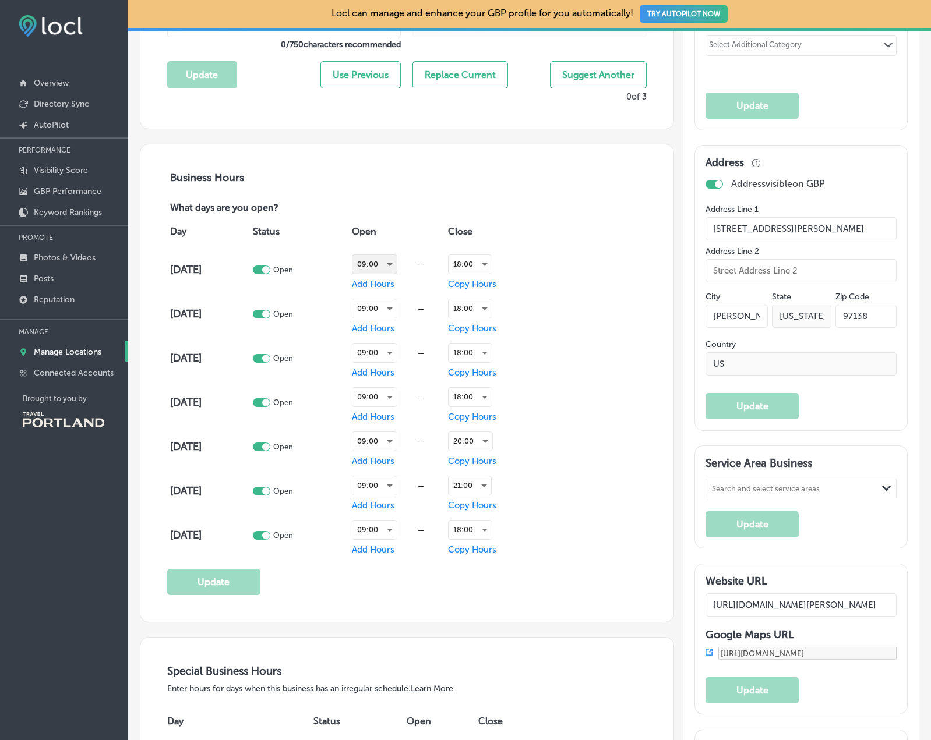
click at [378, 266] on div "09:00" at bounding box center [374, 264] width 44 height 19
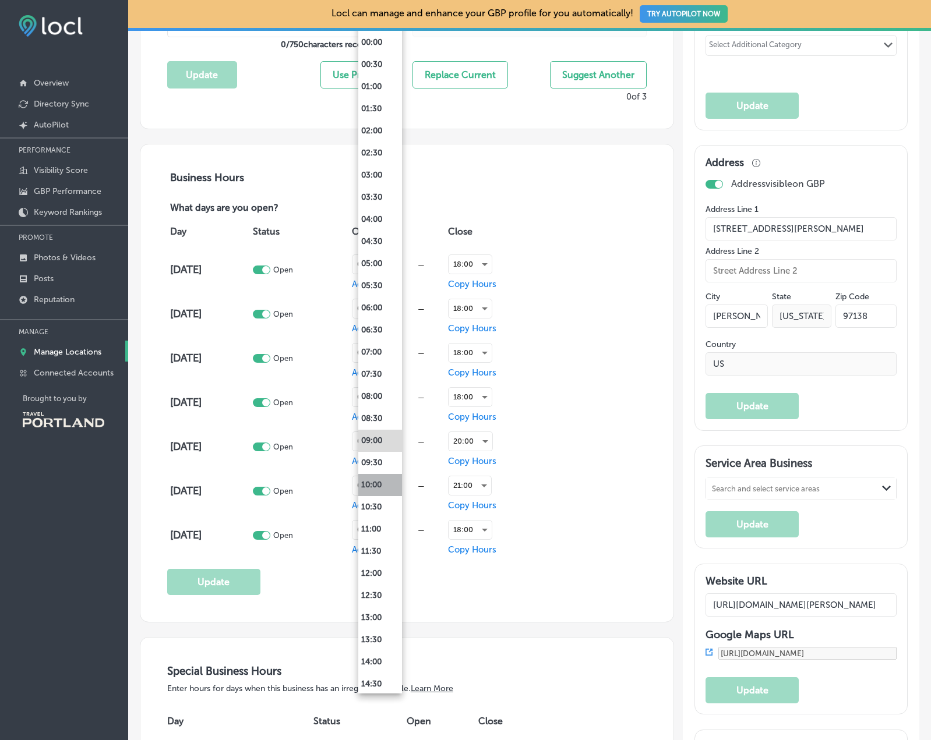
click at [387, 482] on li "10:00" at bounding box center [380, 485] width 44 height 22
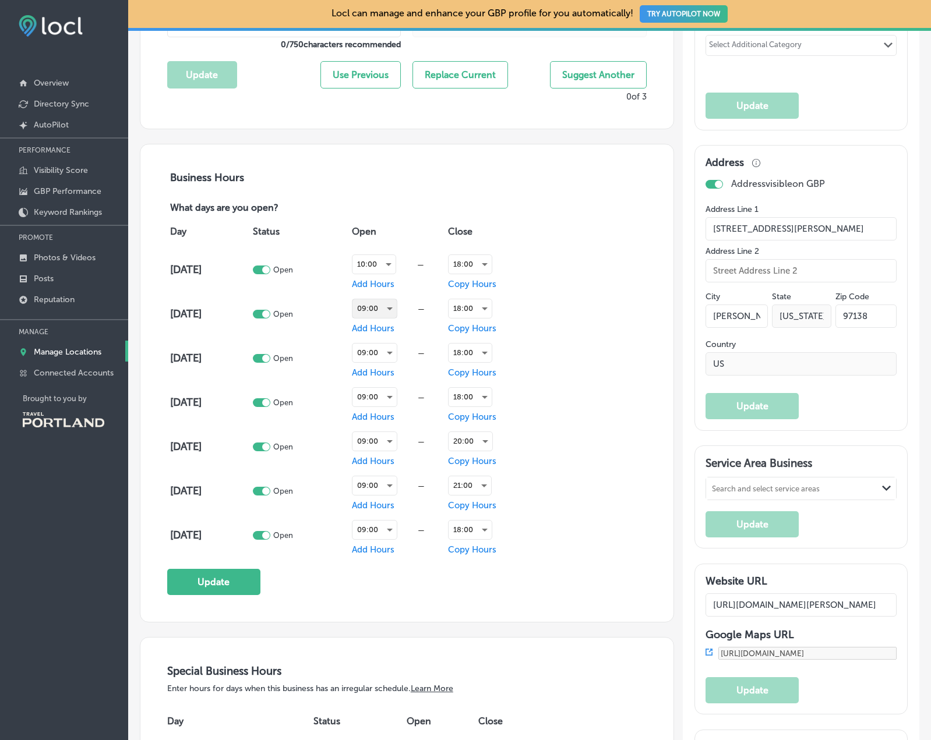
click at [389, 309] on div "09:00" at bounding box center [374, 308] width 44 height 19
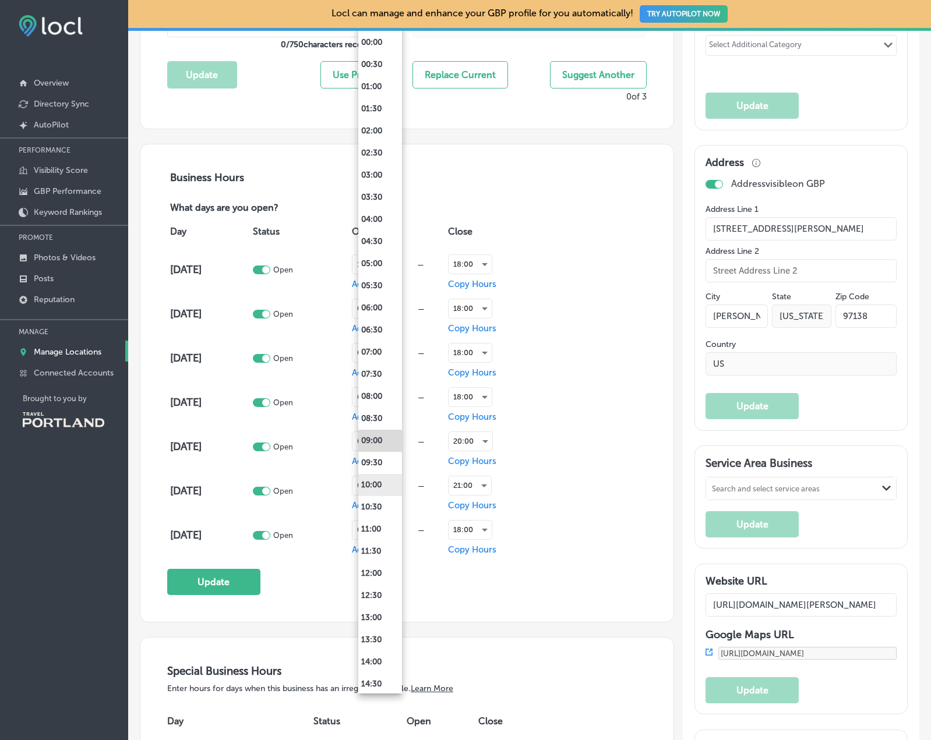
click at [383, 481] on li "10:00" at bounding box center [380, 485] width 44 height 22
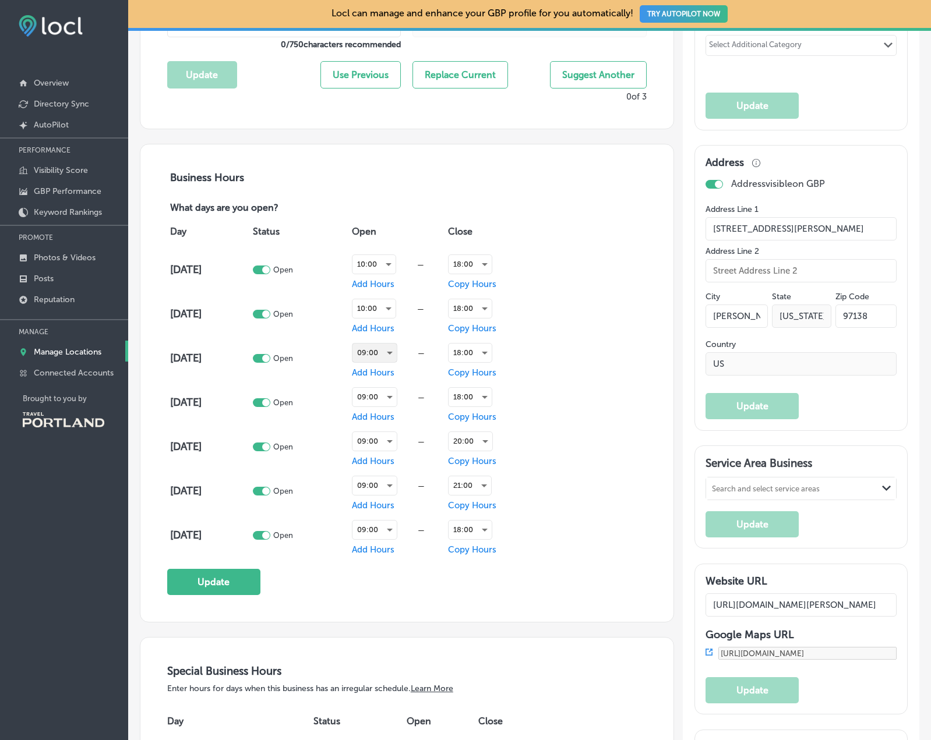
click at [381, 358] on div "09:00" at bounding box center [374, 353] width 44 height 19
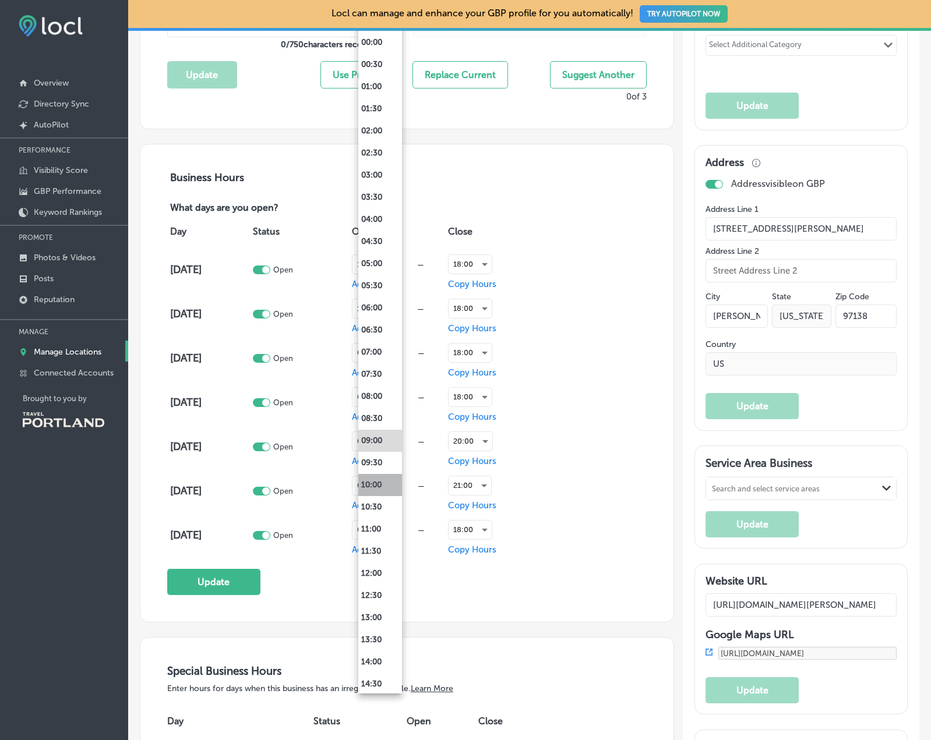
click at [384, 480] on li "10:00" at bounding box center [380, 485] width 44 height 22
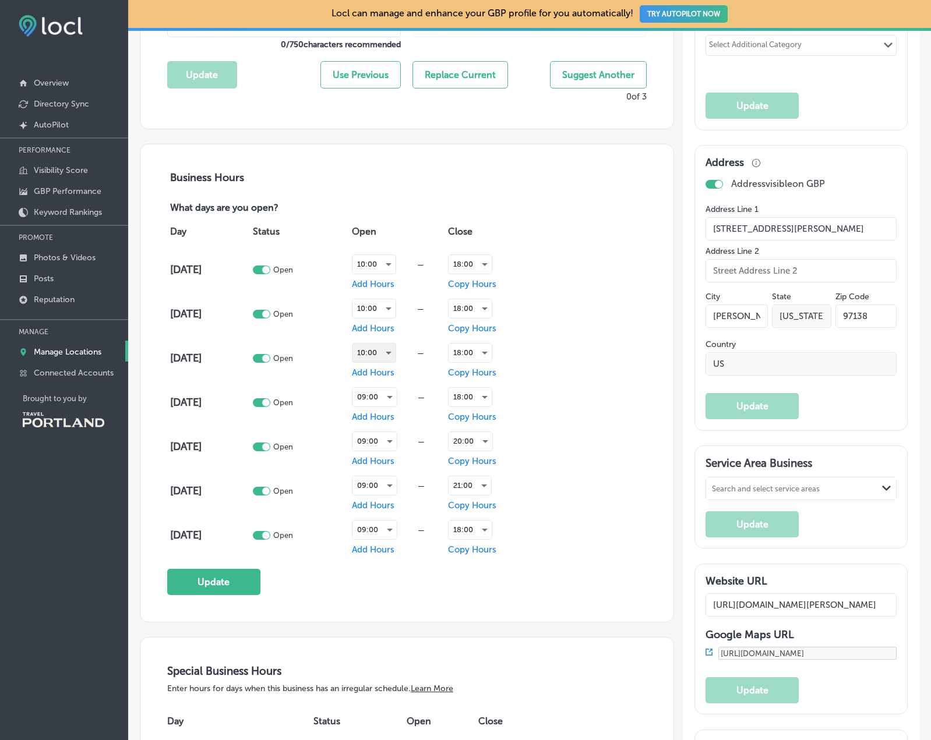
scroll to position [680, 0]
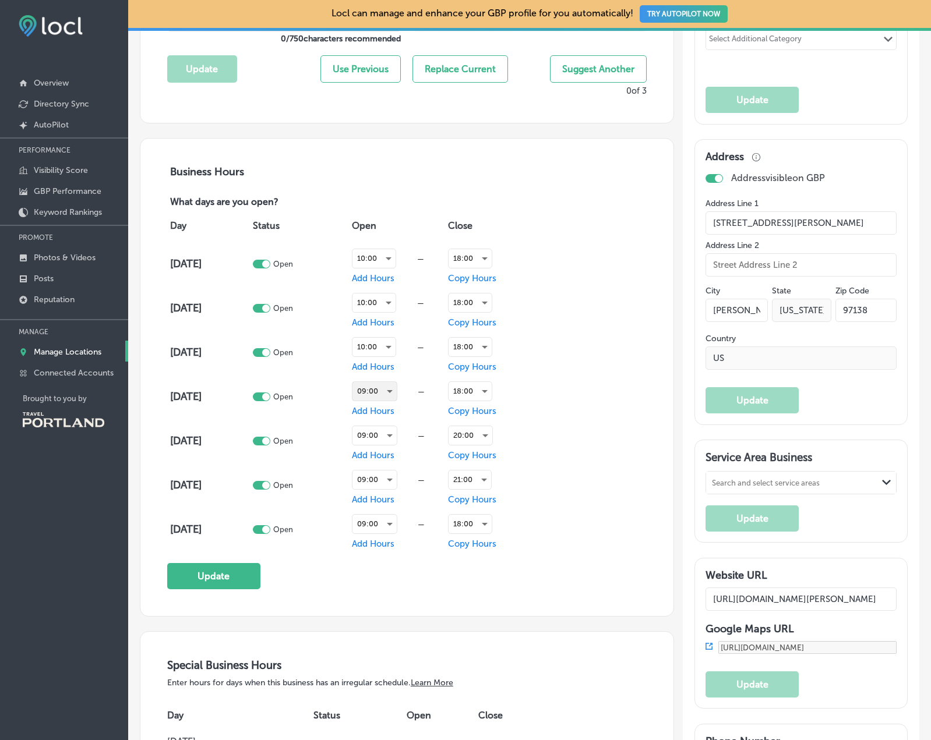
click at [384, 398] on div "09:00" at bounding box center [374, 391] width 44 height 19
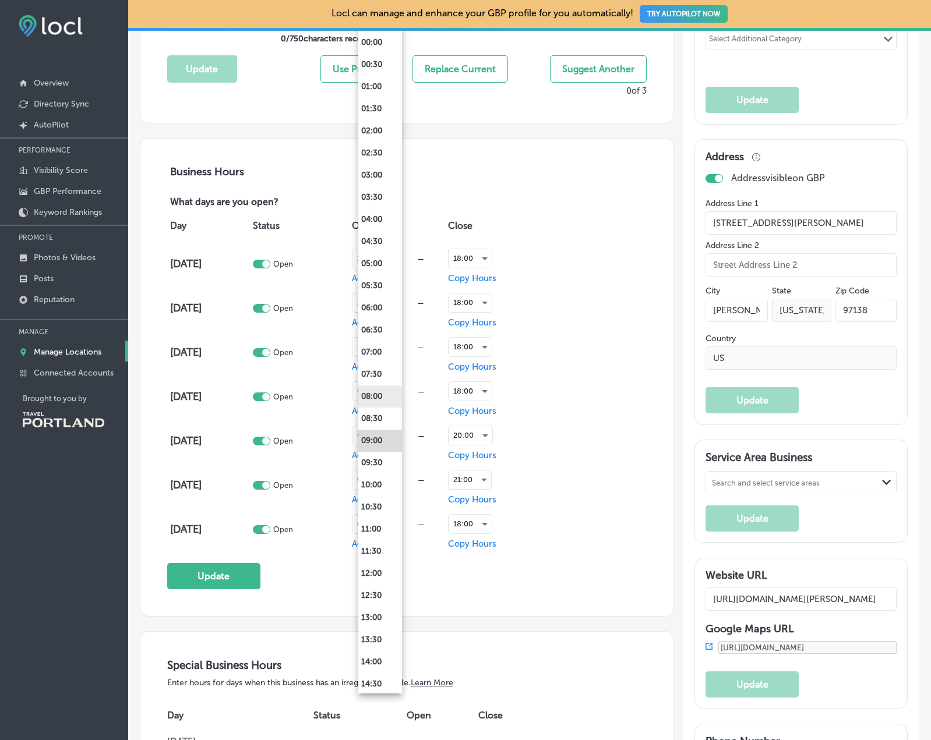
scroll to position [1, 0]
click at [386, 486] on li "10:00" at bounding box center [380, 485] width 44 height 22
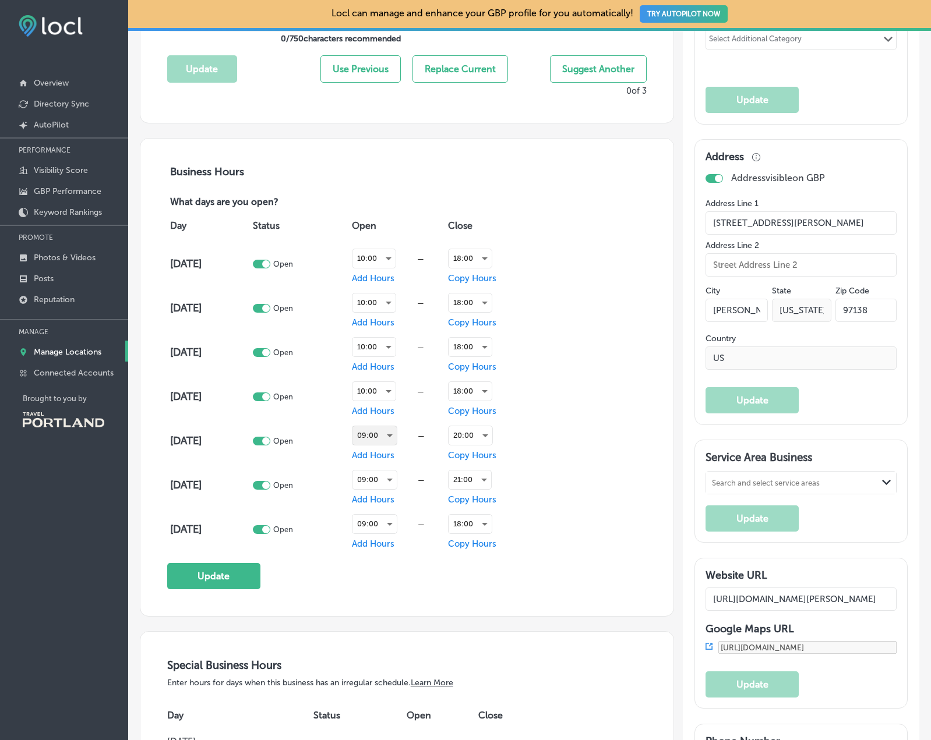
click at [390, 442] on div "09:00" at bounding box center [374, 435] width 44 height 19
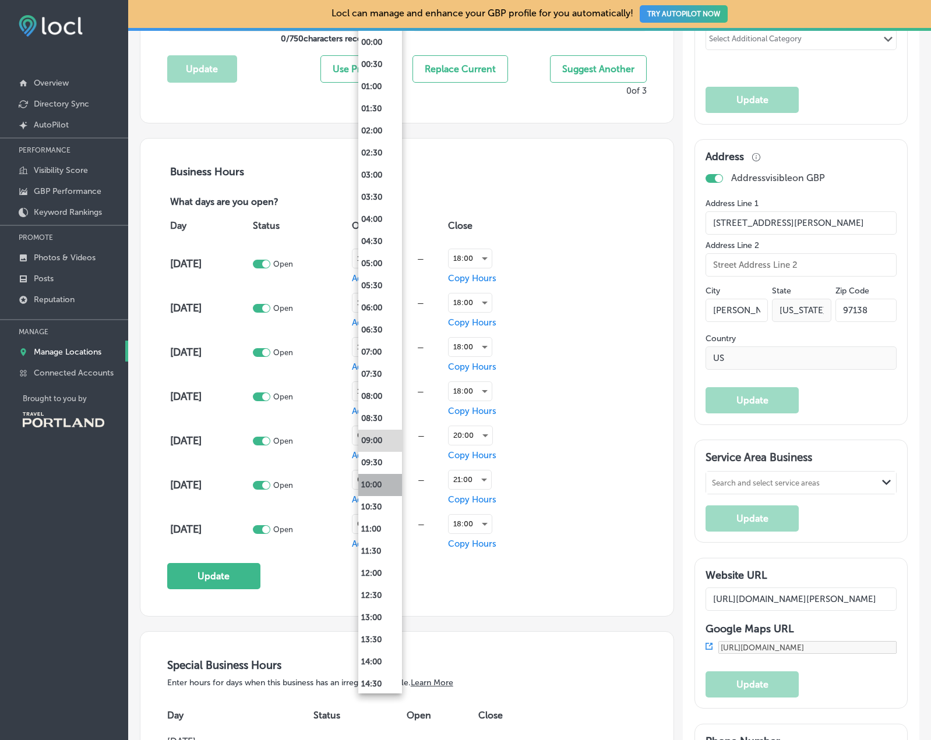
click at [385, 486] on li "10:00" at bounding box center [380, 485] width 44 height 22
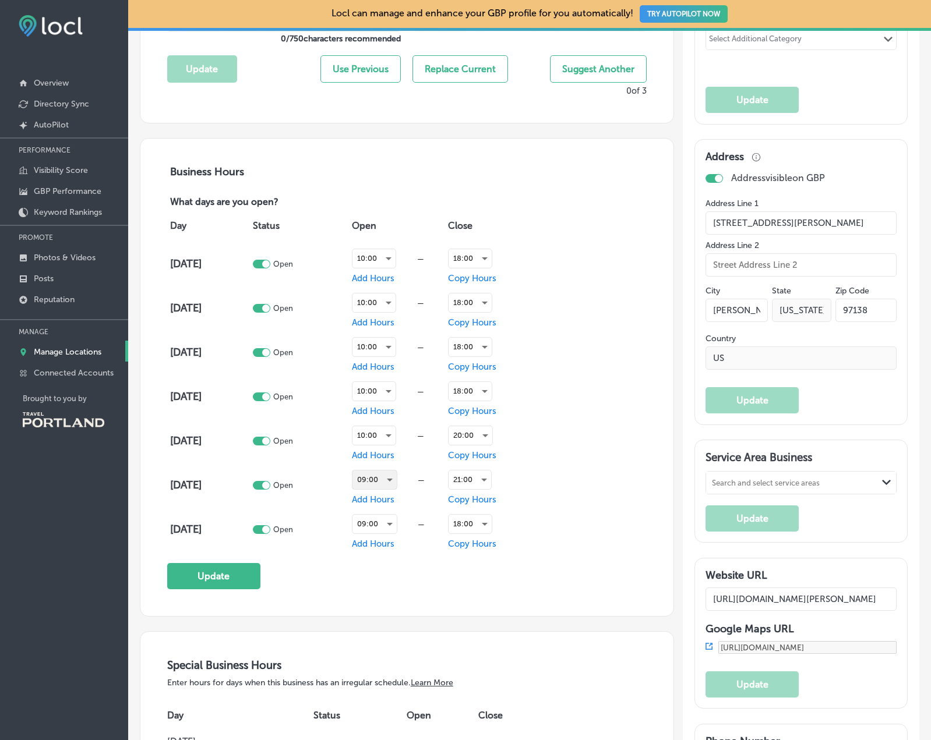
click at [386, 477] on div "09:00" at bounding box center [374, 480] width 44 height 19
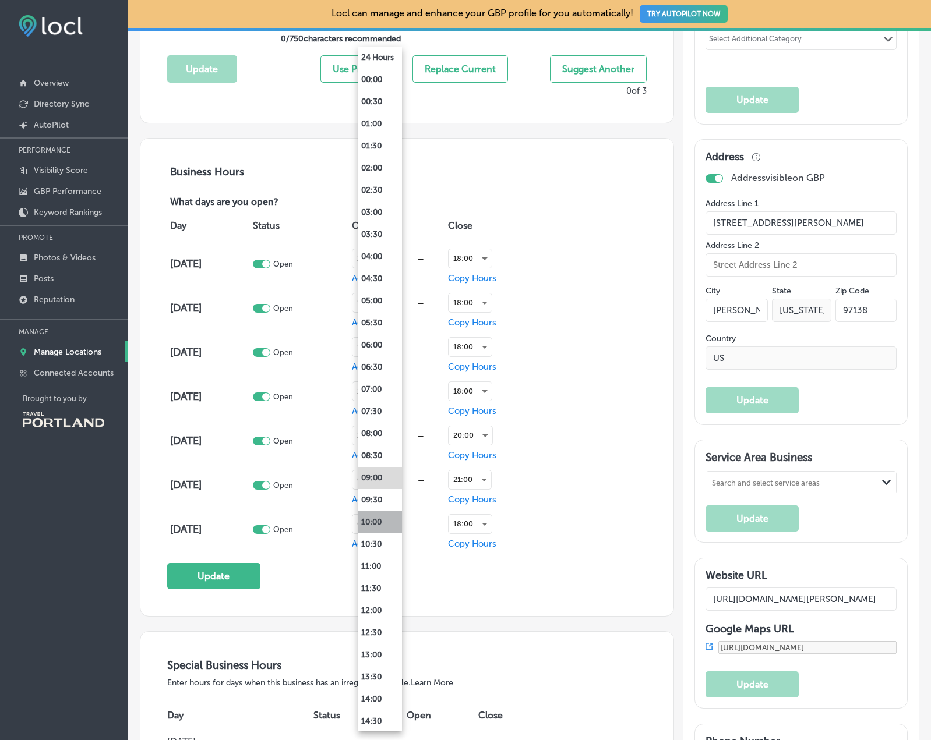
click at [386, 525] on li "10:00" at bounding box center [380, 523] width 44 height 22
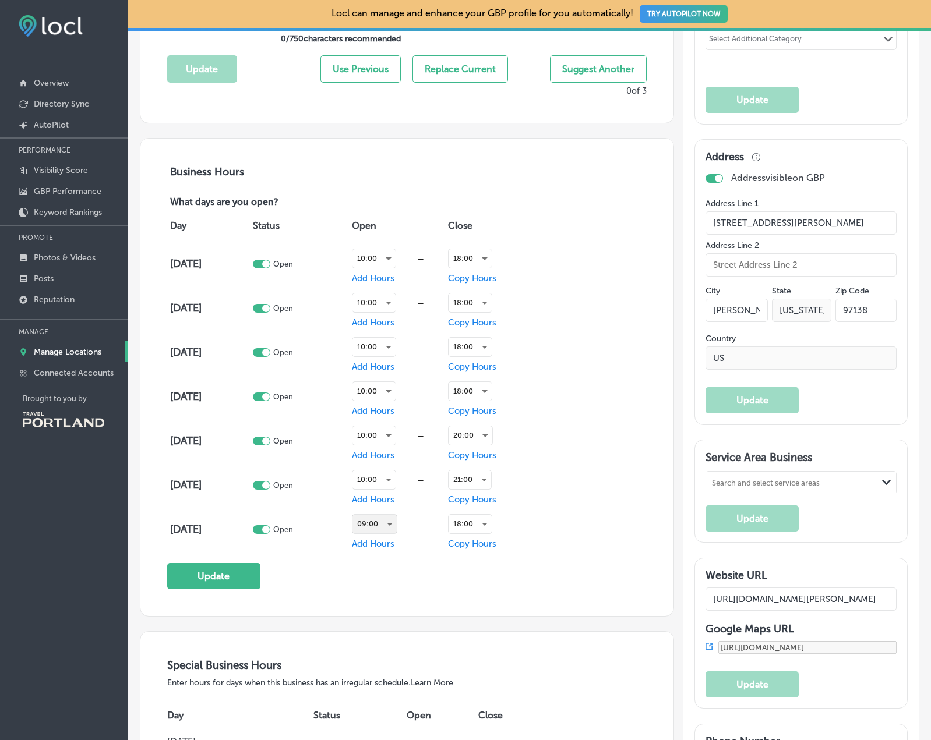
click at [386, 524] on div "09:00" at bounding box center [374, 524] width 44 height 19
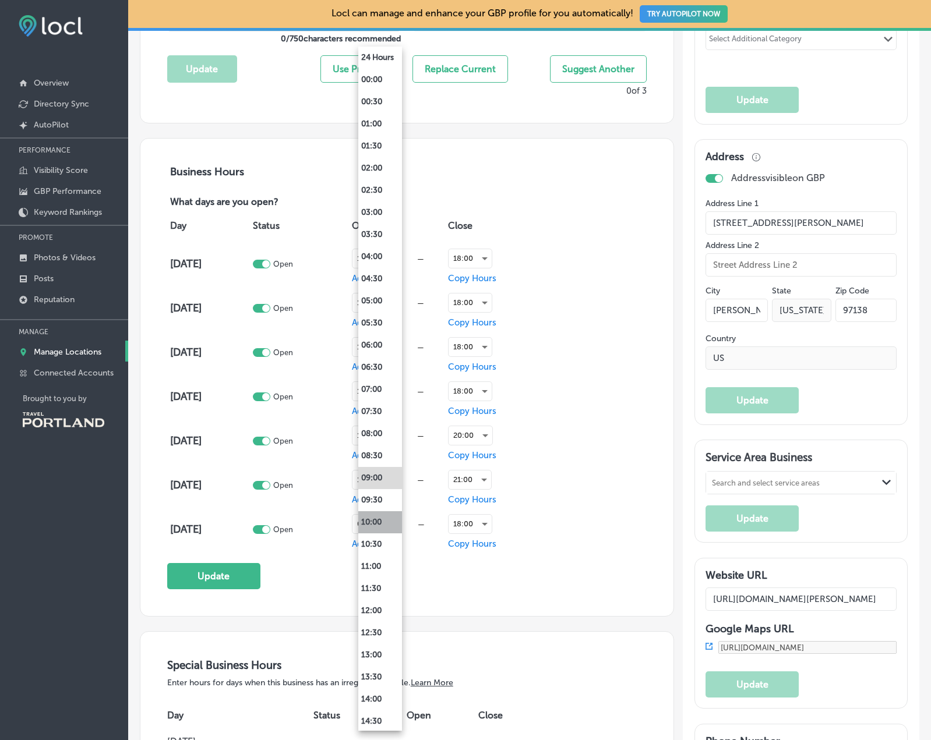
click at [385, 530] on li "10:00" at bounding box center [380, 523] width 44 height 22
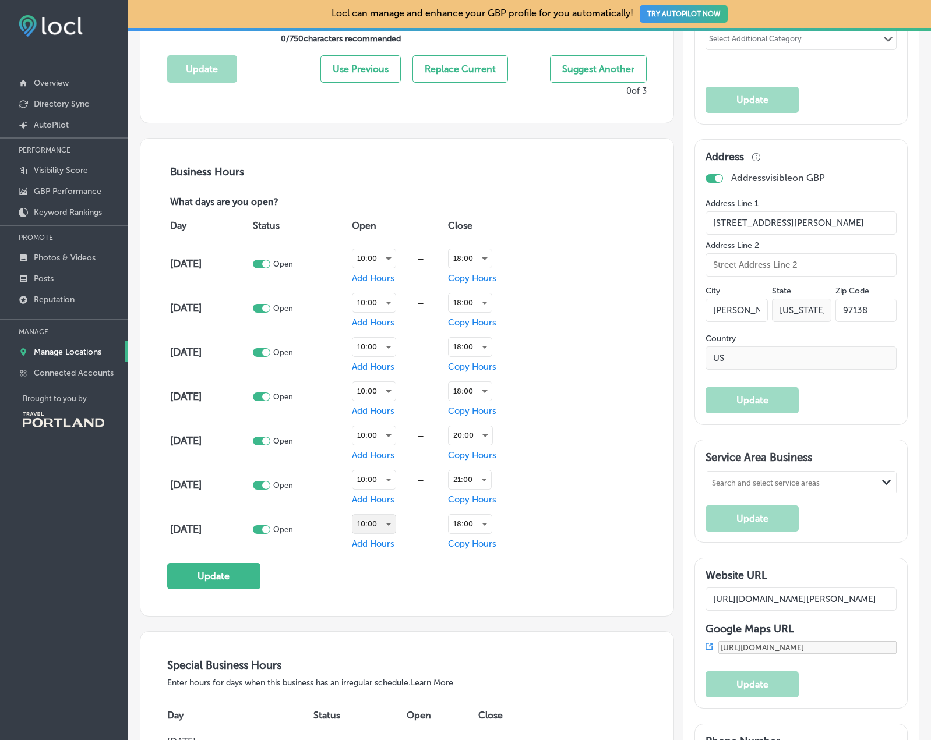
scroll to position [682, 0]
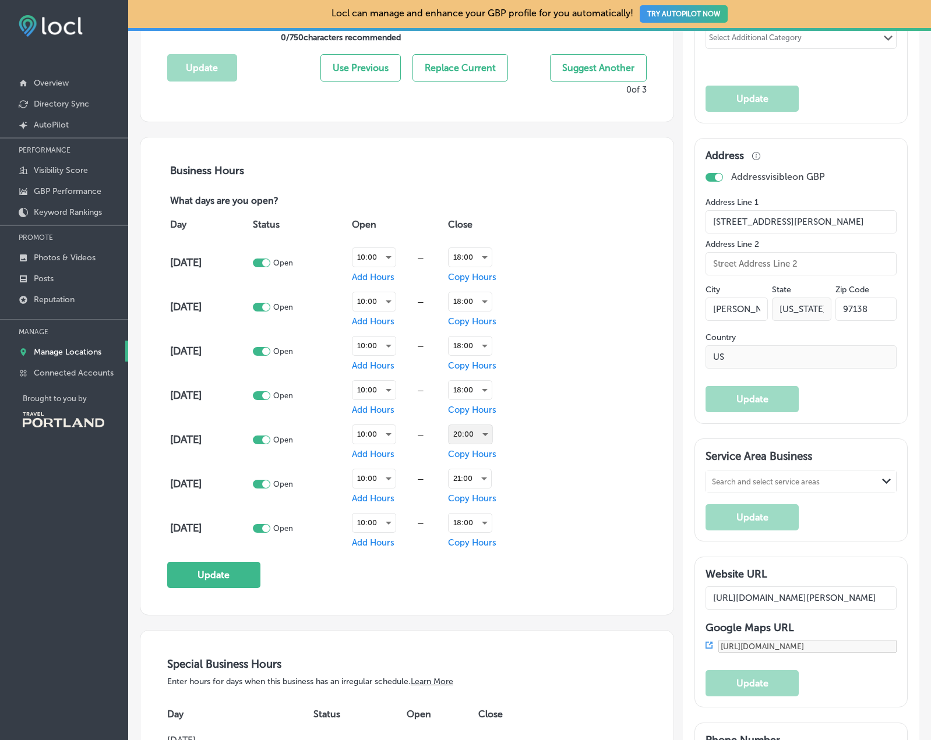
click at [482, 432] on div "20:00" at bounding box center [471, 434] width 44 height 19
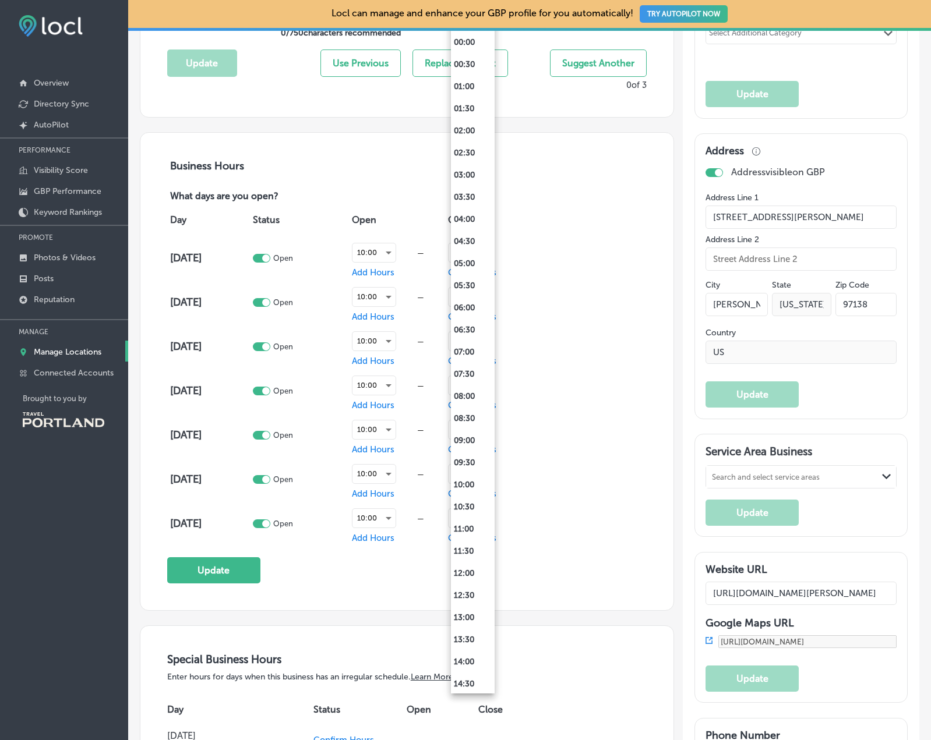
scroll to position [422, 0]
click at [474, 424] on li "18:00" at bounding box center [473, 417] width 44 height 22
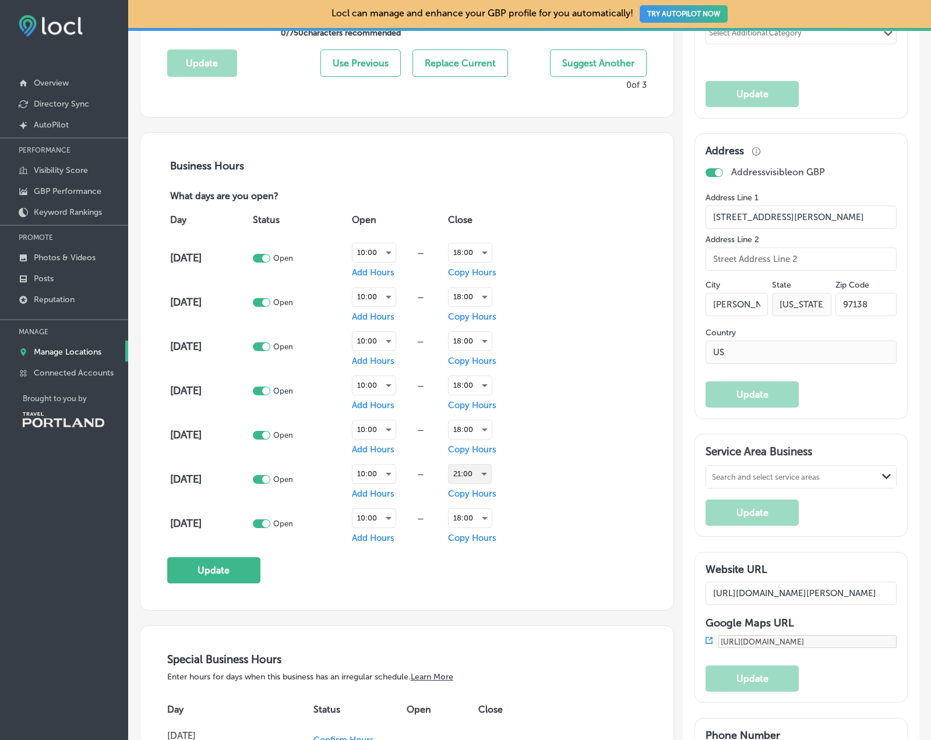
click at [474, 472] on div "21:00" at bounding box center [470, 474] width 43 height 19
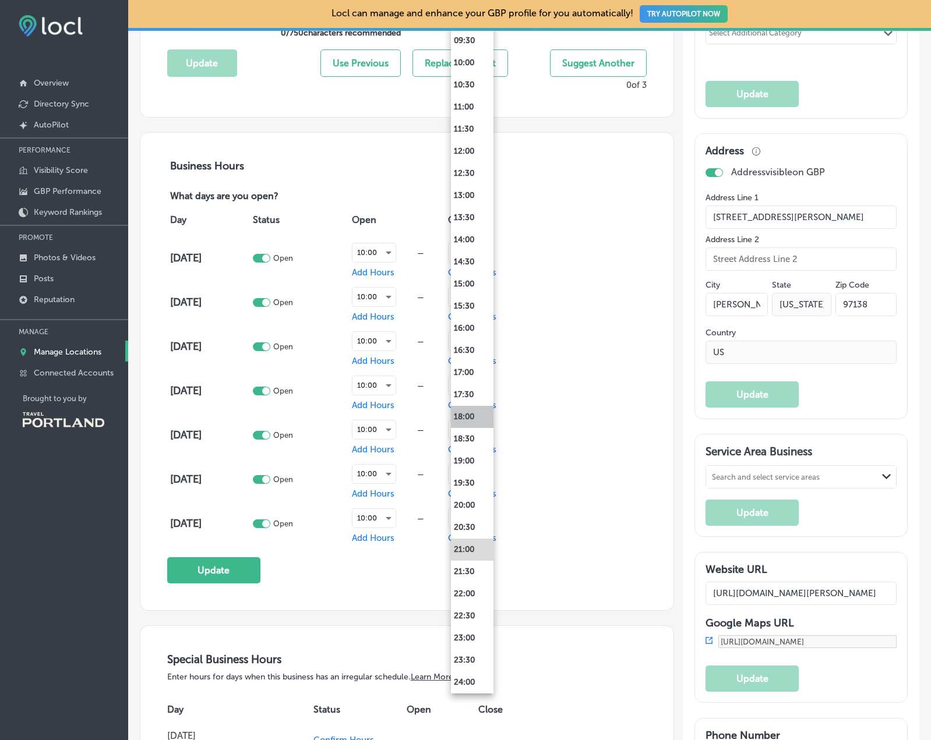
drag, startPoint x: 469, startPoint y: 414, endPoint x: 511, endPoint y: 417, distance: 42.0
click at [469, 414] on li "18:00" at bounding box center [472, 417] width 43 height 22
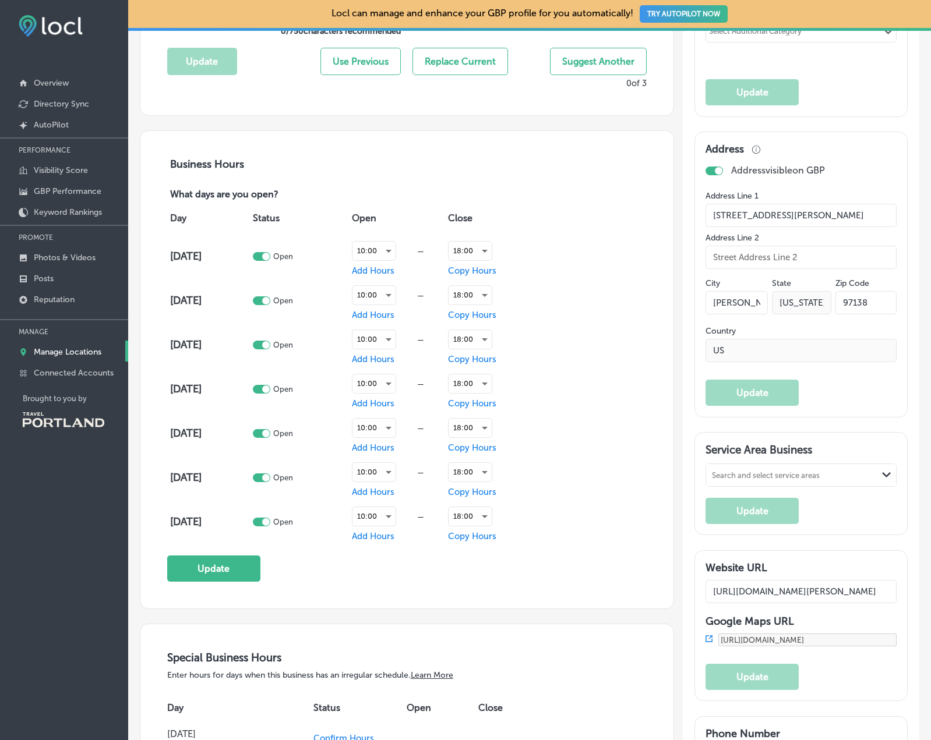
click at [548, 563] on div "Business Hours What days are you open? Day Status Open Close [DATE] Open 10:00 …" at bounding box center [406, 370] width 479 height 424
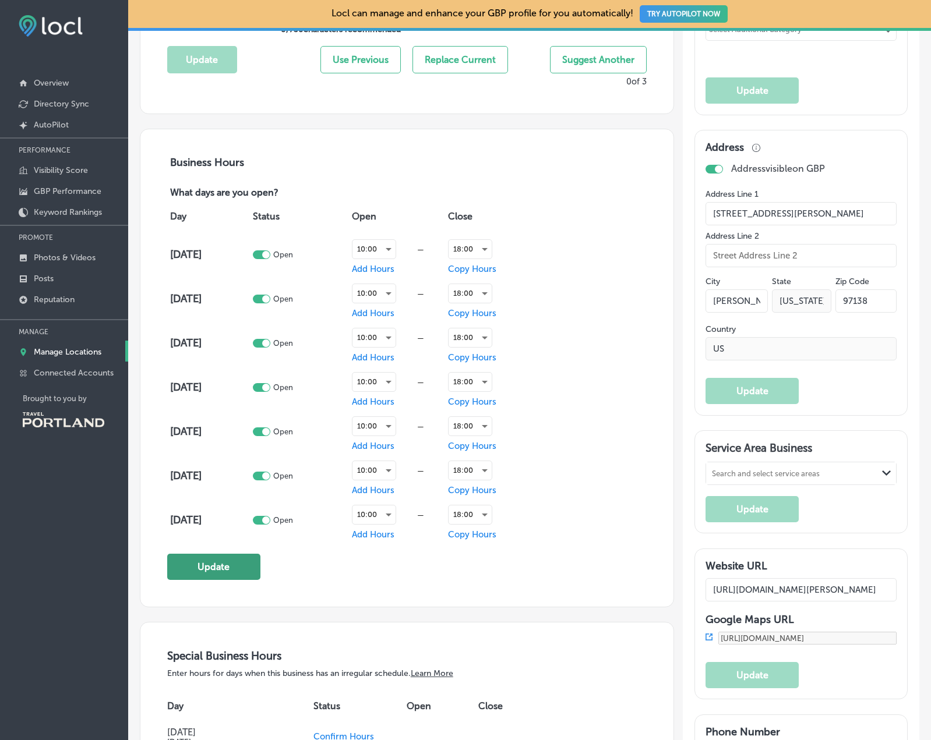
click at [237, 567] on button "Update" at bounding box center [213, 567] width 93 height 26
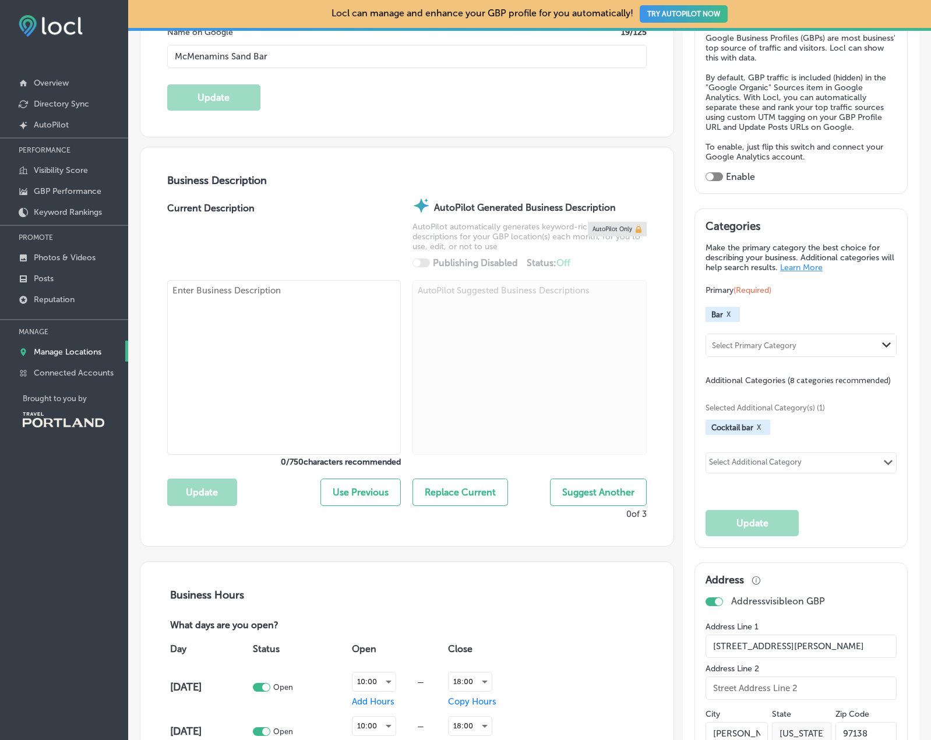
scroll to position [0, 0]
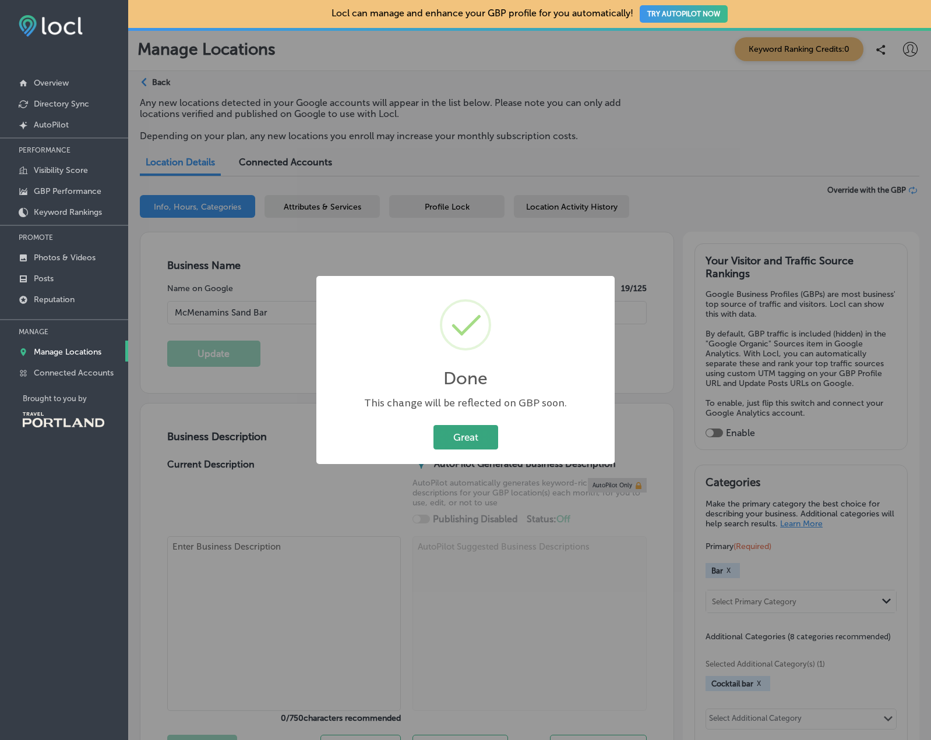
click at [485, 450] on div "Great Cancel" at bounding box center [465, 437] width 275 height 30
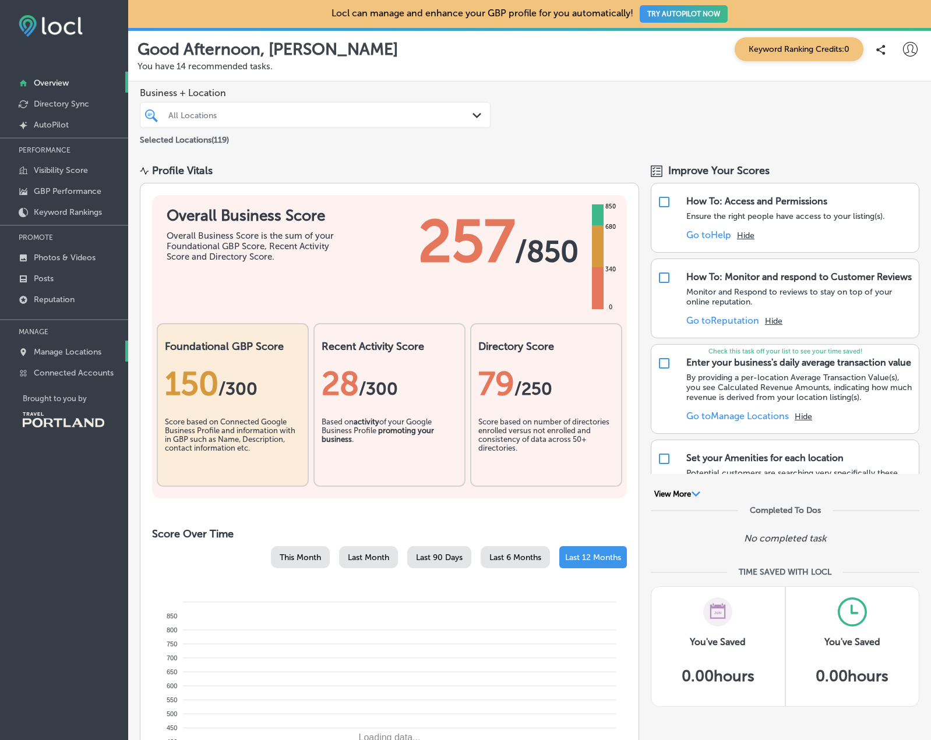
click at [38, 348] on p "Manage Locations" at bounding box center [68, 352] width 68 height 10
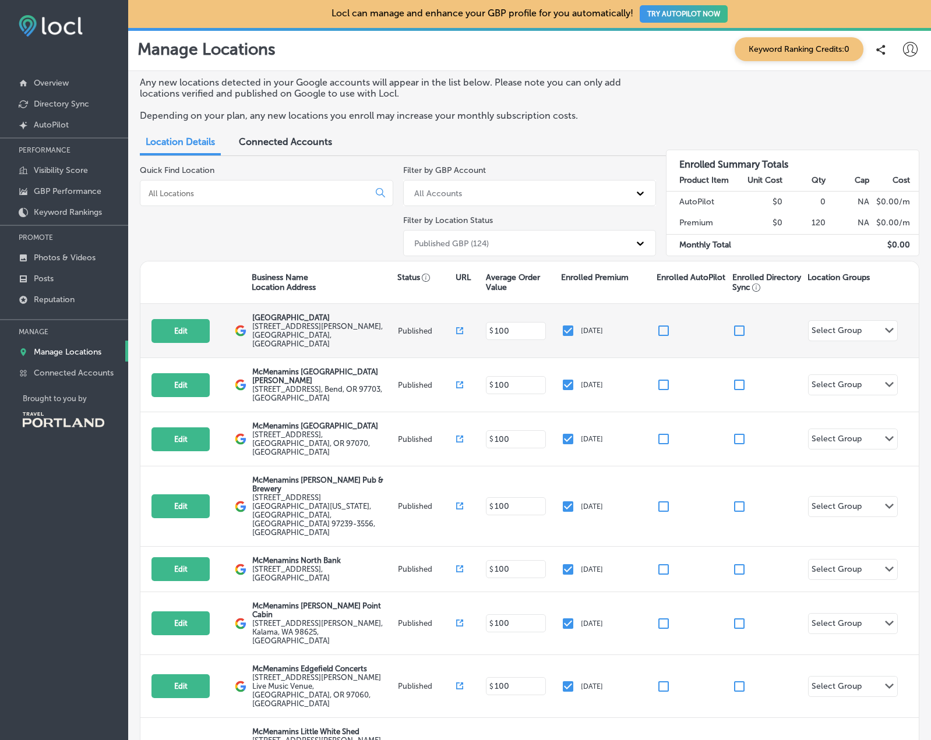
scroll to position [5, 0]
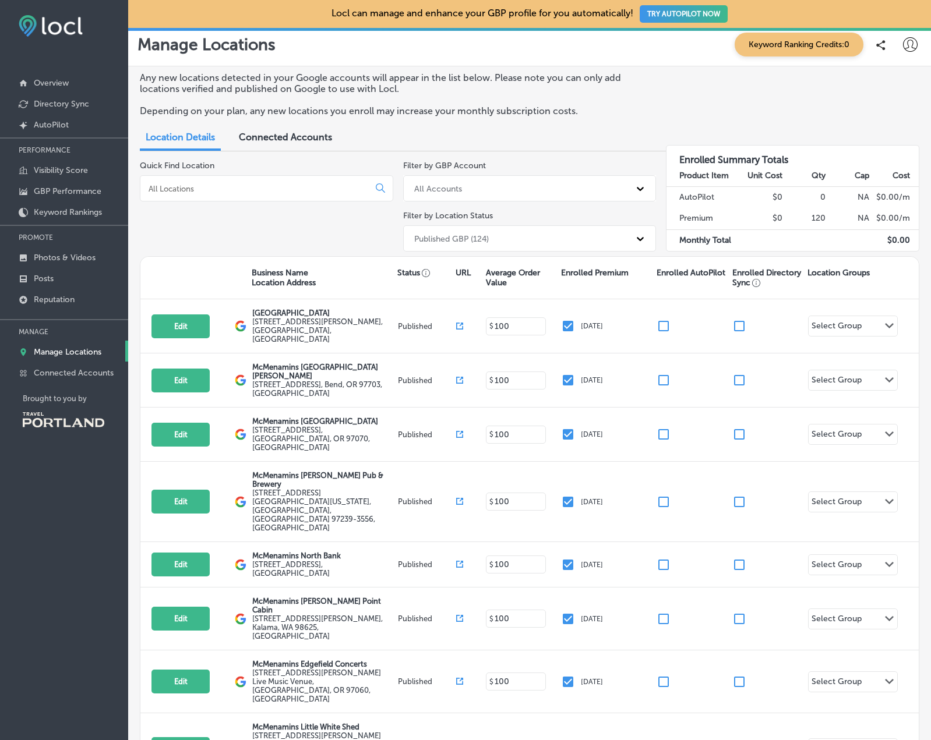
click at [292, 195] on div at bounding box center [266, 188] width 253 height 26
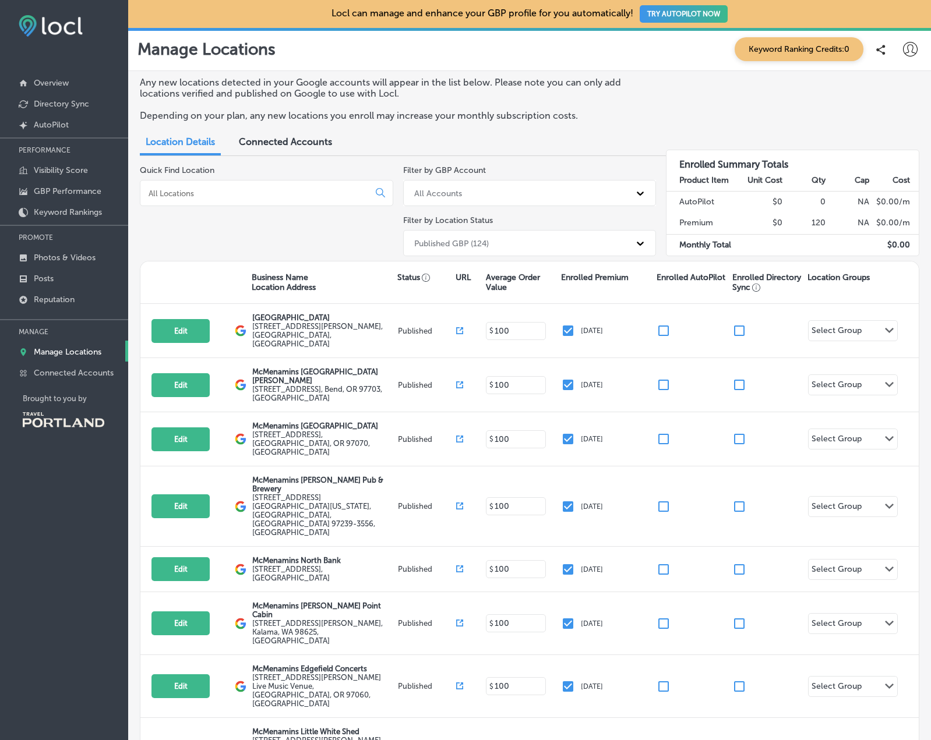
click at [292, 196] on input at bounding box center [256, 193] width 219 height 10
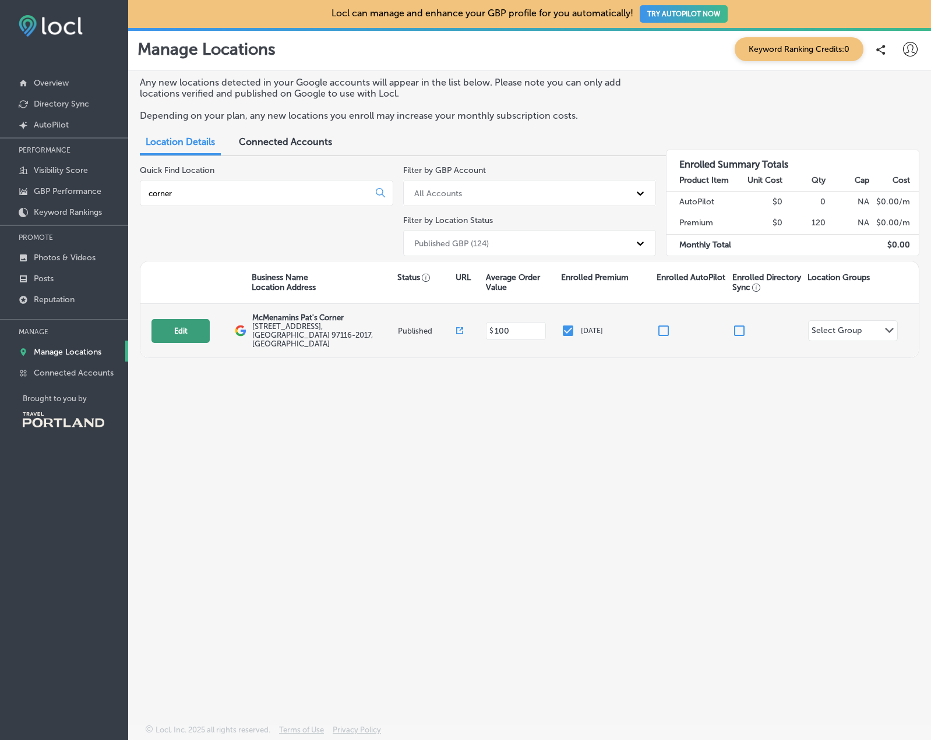
type input "corner"
click at [182, 319] on button "Edit" at bounding box center [180, 331] width 58 height 24
select select "US"
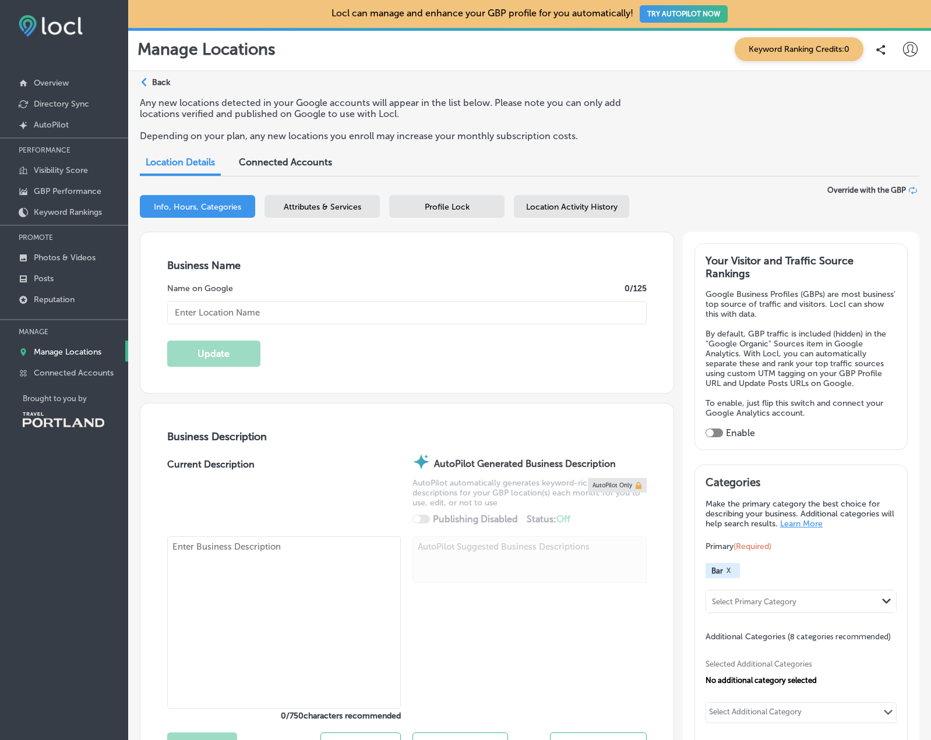
type input "McMenamins Pat's Corner"
type input "3505 Pacific Avenue"
type input "Forest Grove"
type input "97116-2017"
type input "US"
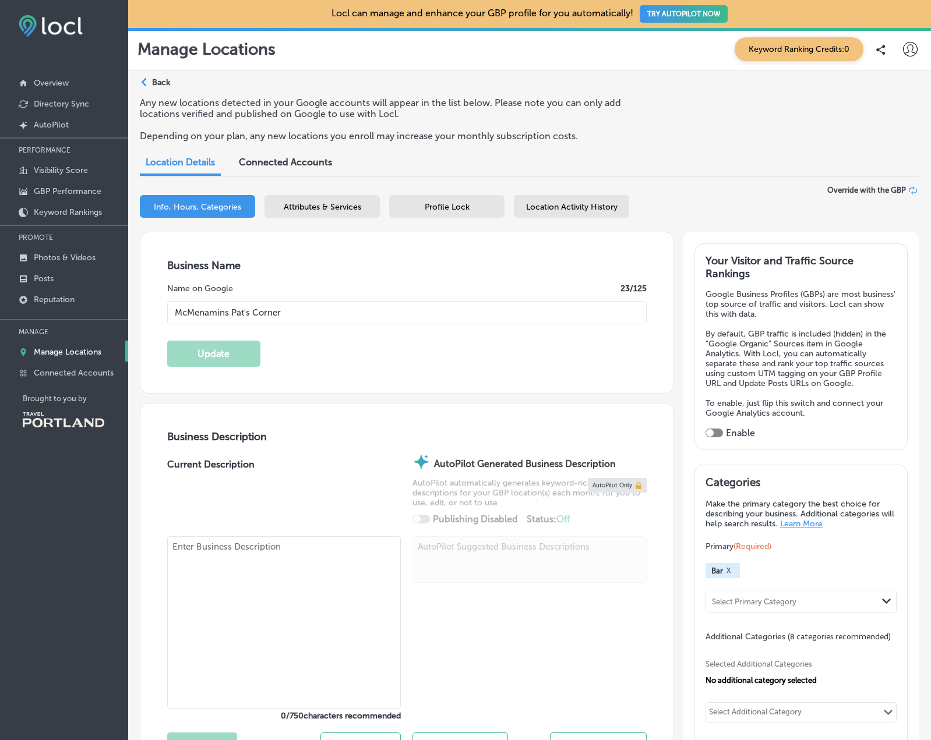
type input "https://www.mcmenamins.com/grand-lodge/pats-corner?utm_source=Google Maps&utm_m…"
type input "+1 503 992 3410"
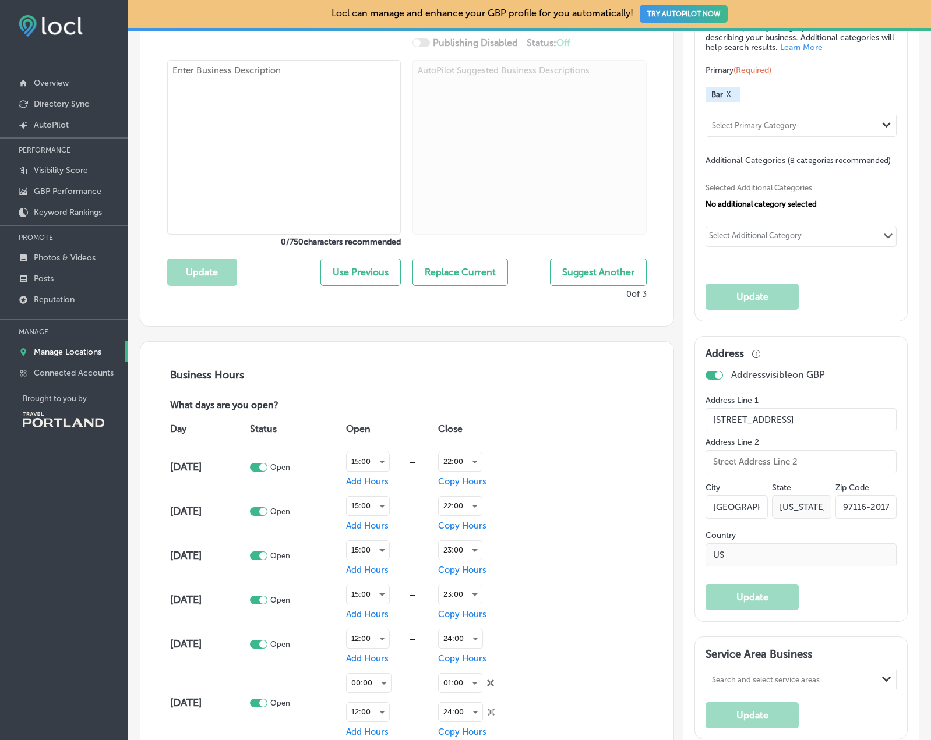
scroll to position [485, 0]
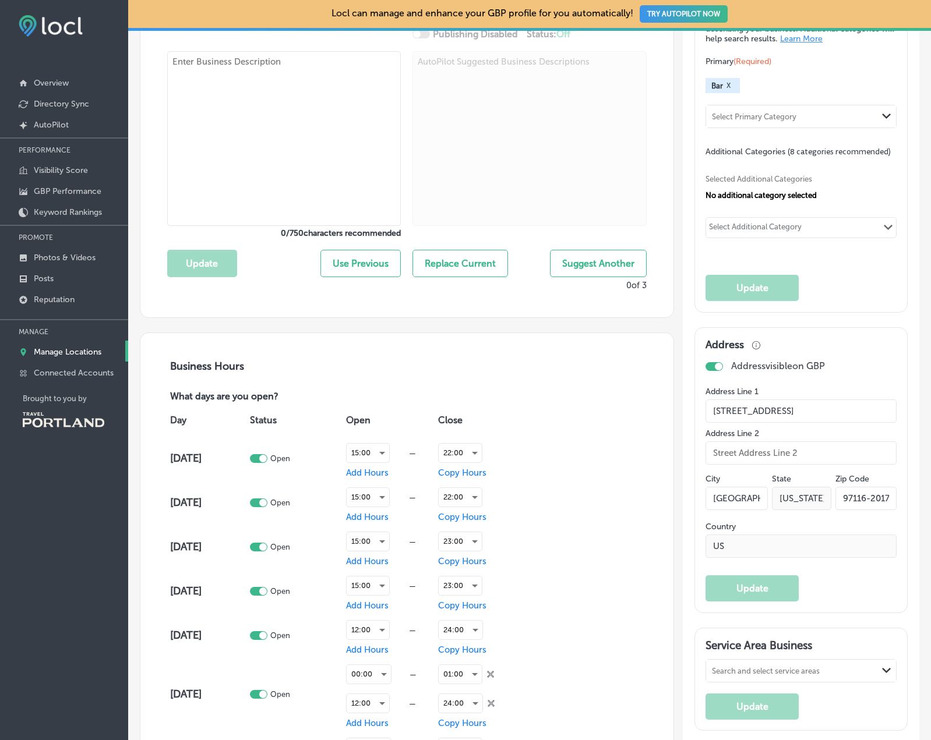
click at [264, 458] on div at bounding box center [258, 458] width 17 height 9
checkbox input "false"
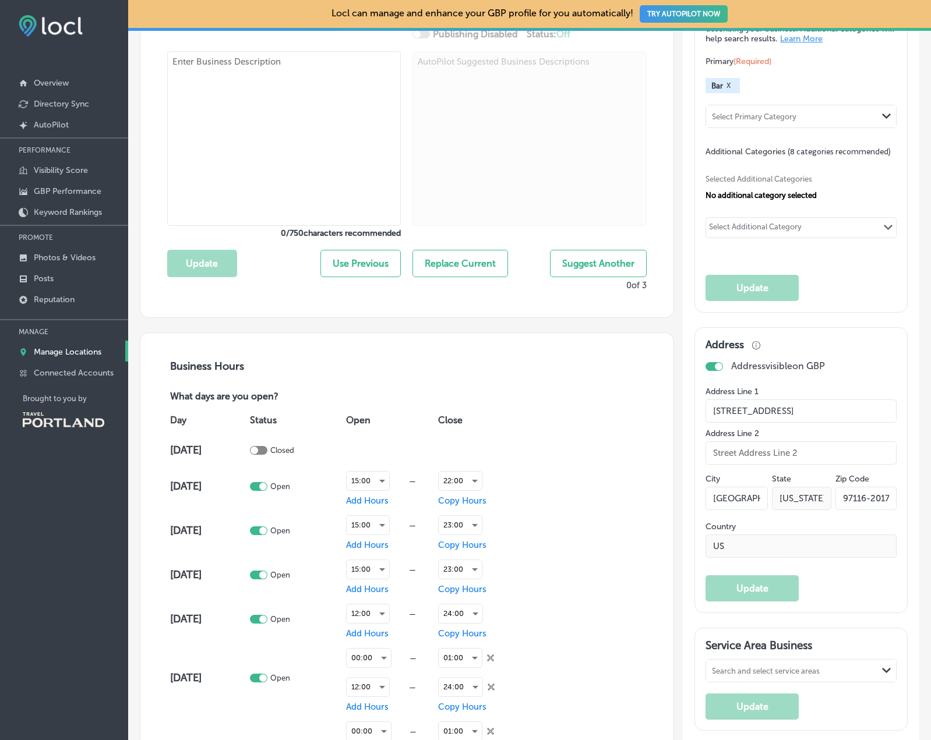
click at [265, 485] on div at bounding box center [258, 486] width 17 height 9
checkbox input "false"
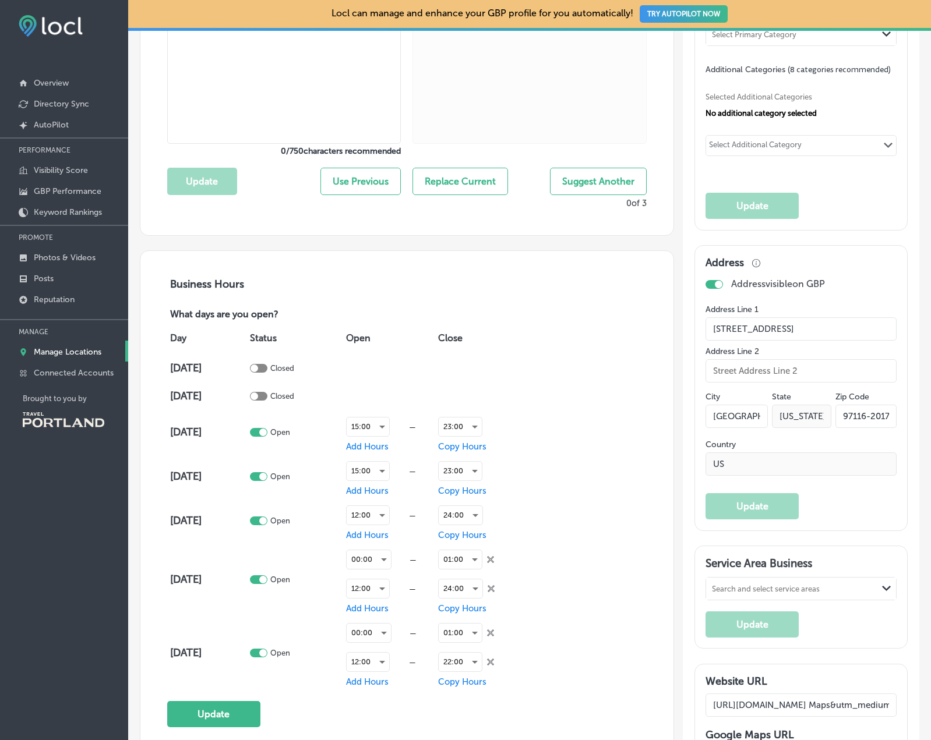
scroll to position [599, 0]
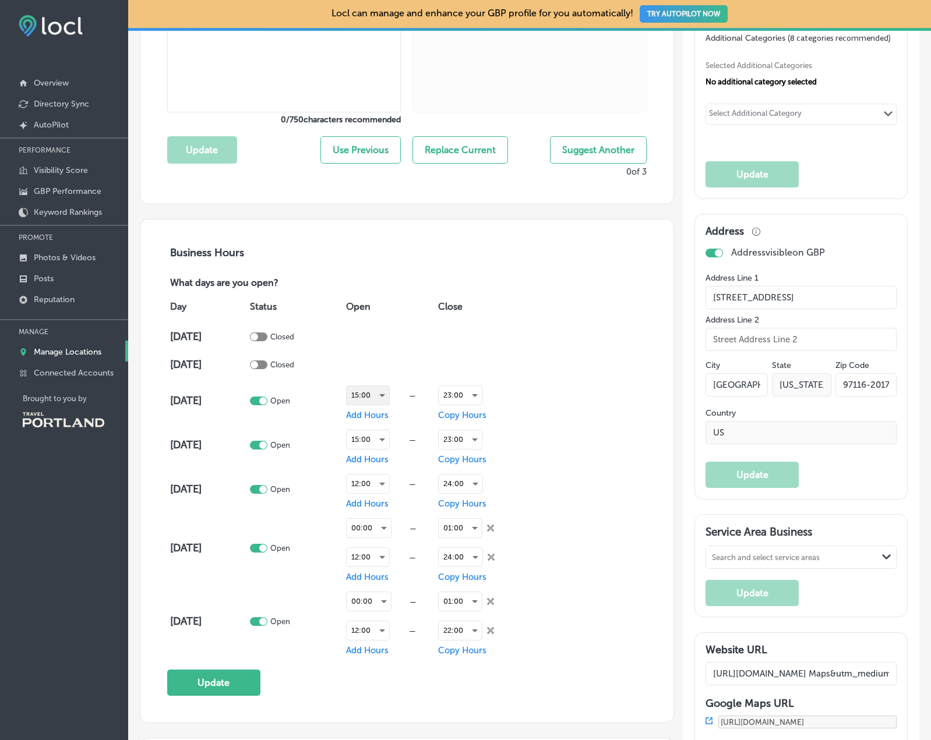
click at [388, 402] on div "15:00" at bounding box center [368, 395] width 43 height 19
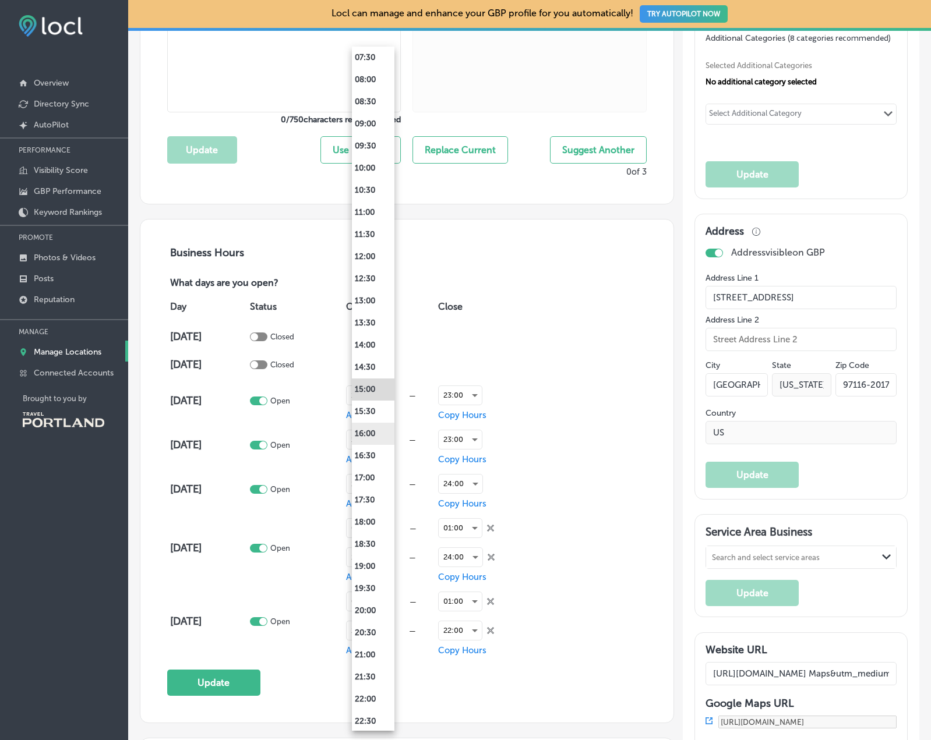
scroll to position [355, 0]
click at [373, 430] on li "16:00" at bounding box center [373, 433] width 43 height 22
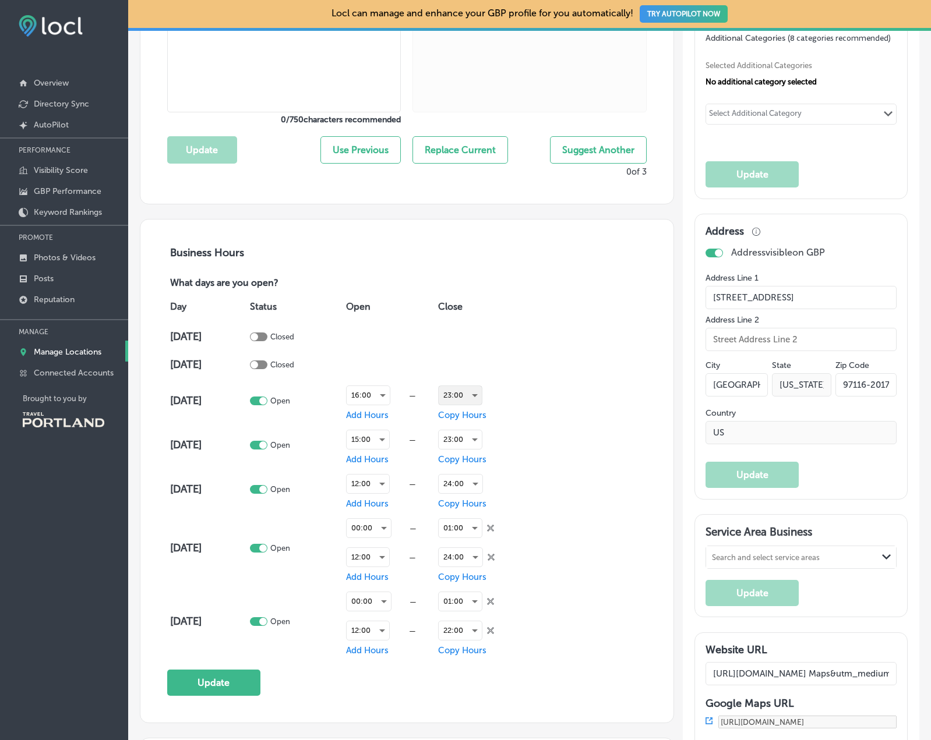
click at [458, 399] on div "23:00" at bounding box center [460, 395] width 43 height 19
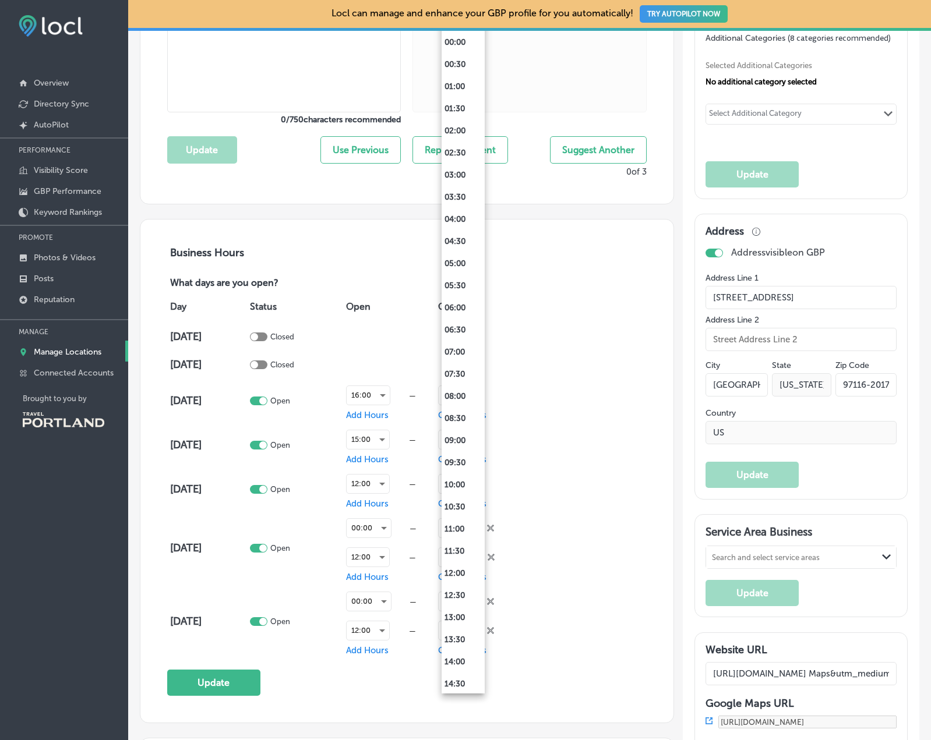
scroll to position [422, 0]
click at [455, 591] on li "22:00" at bounding box center [463, 594] width 43 height 22
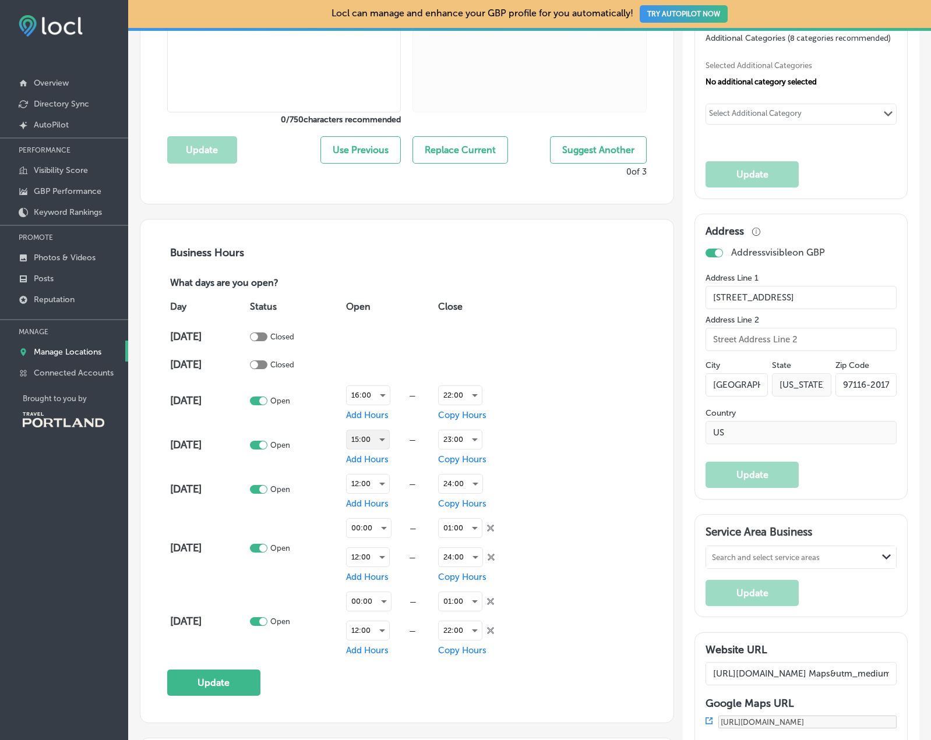
click at [386, 438] on div "15:00" at bounding box center [368, 440] width 43 height 19
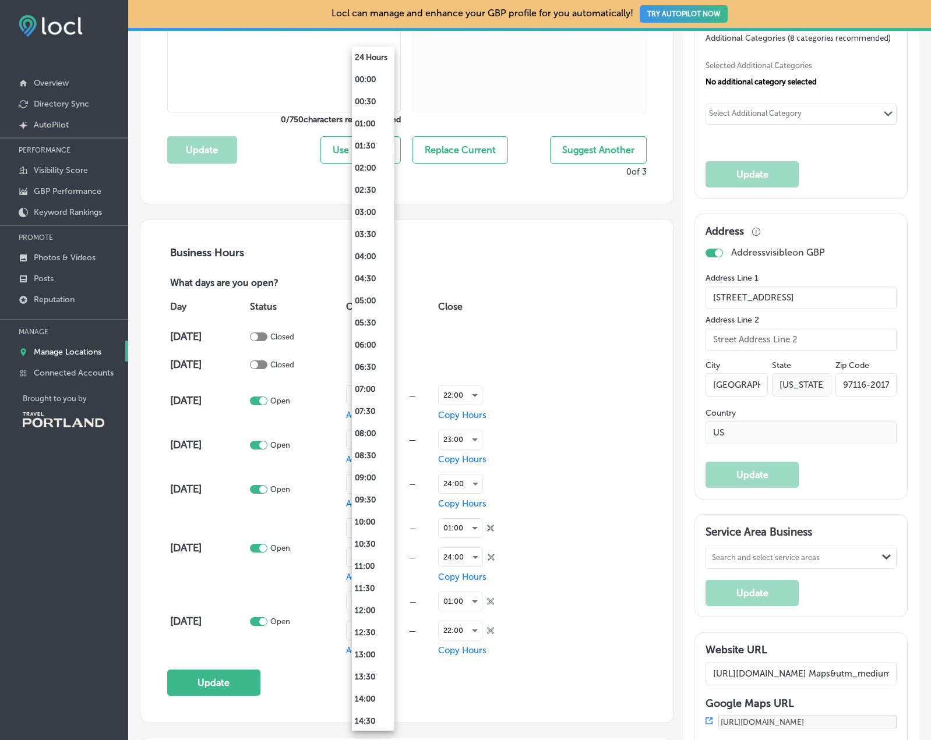
scroll to position [355, 0]
click at [369, 426] on li "16:00" at bounding box center [373, 433] width 43 height 22
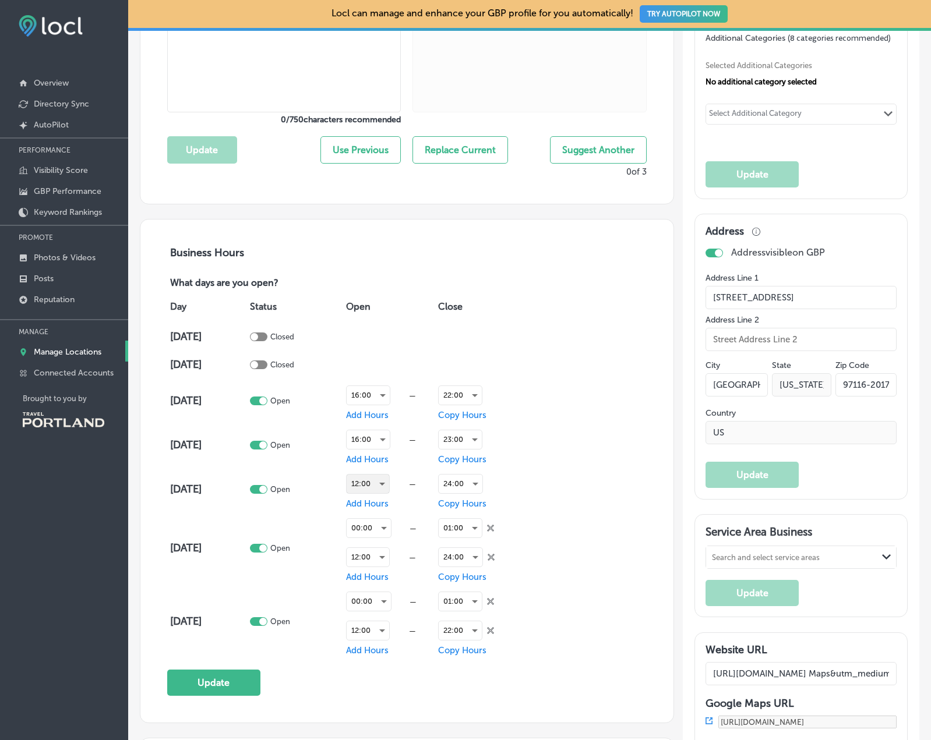
click at [381, 482] on div "12:00" at bounding box center [368, 484] width 43 height 19
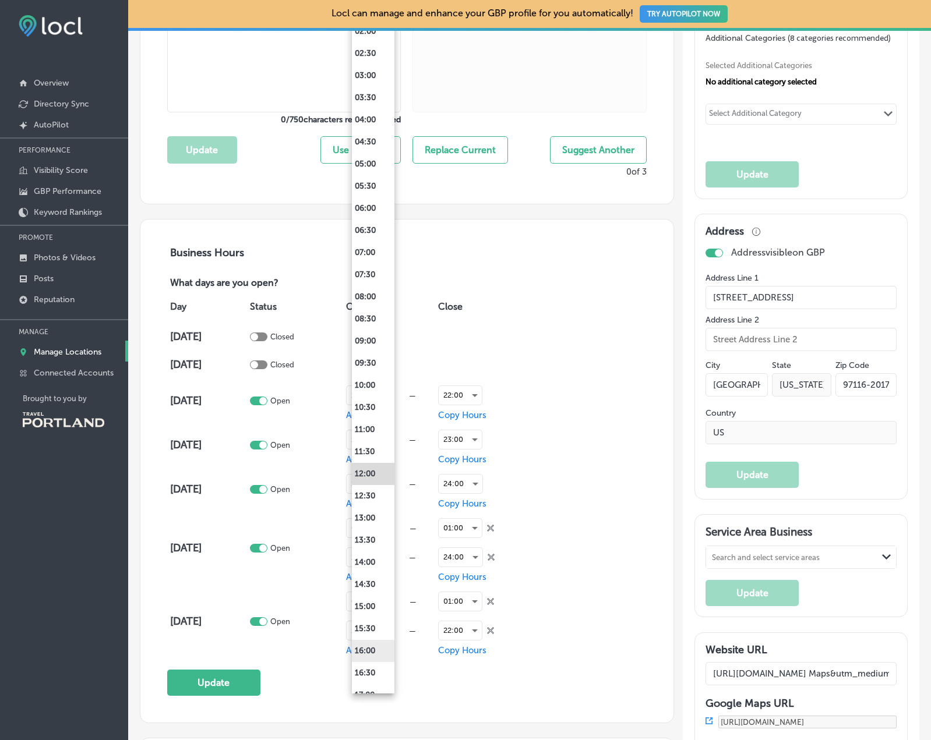
scroll to position [98, 0]
click at [372, 612] on li "15:00" at bounding box center [373, 608] width 43 height 22
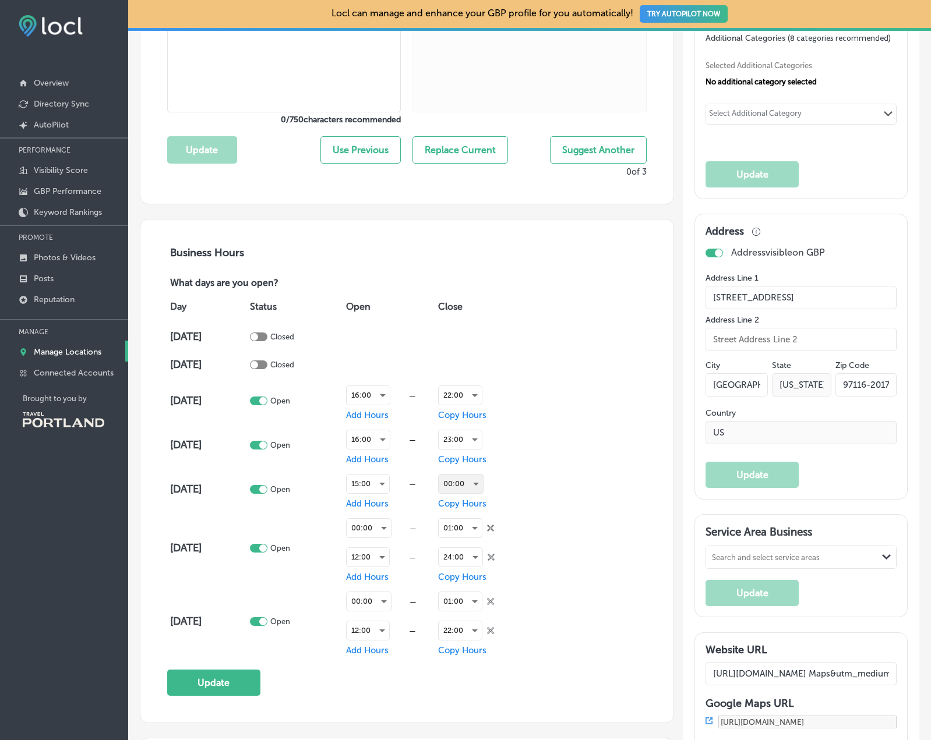
click at [474, 488] on div "00:00" at bounding box center [461, 484] width 44 height 19
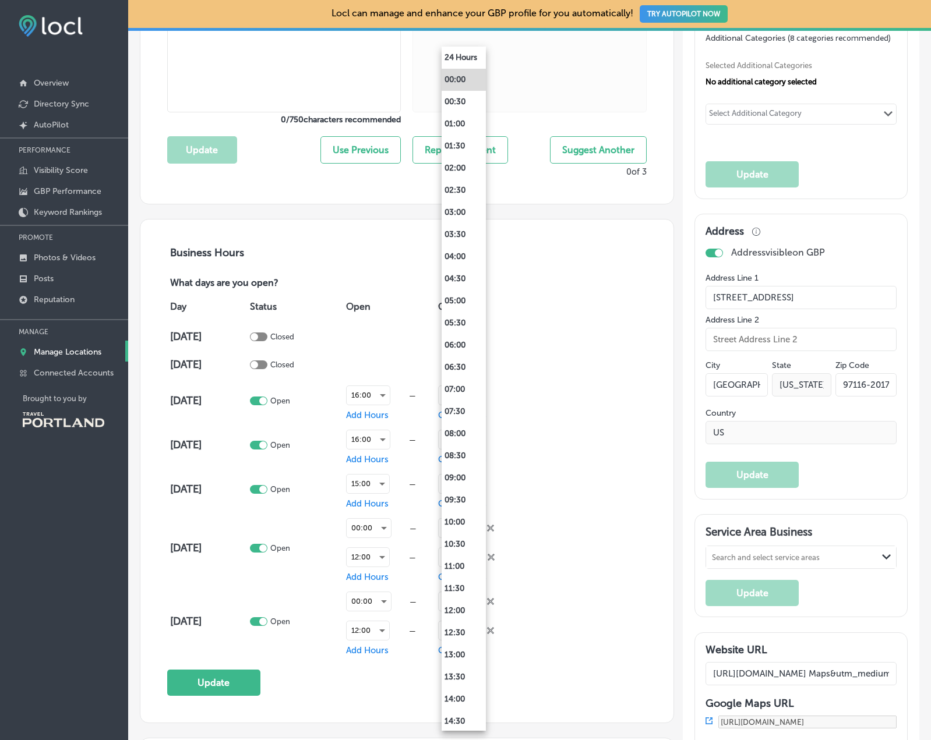
scroll to position [422, 0]
click at [457, 714] on li "24:00" at bounding box center [464, 720] width 44 height 22
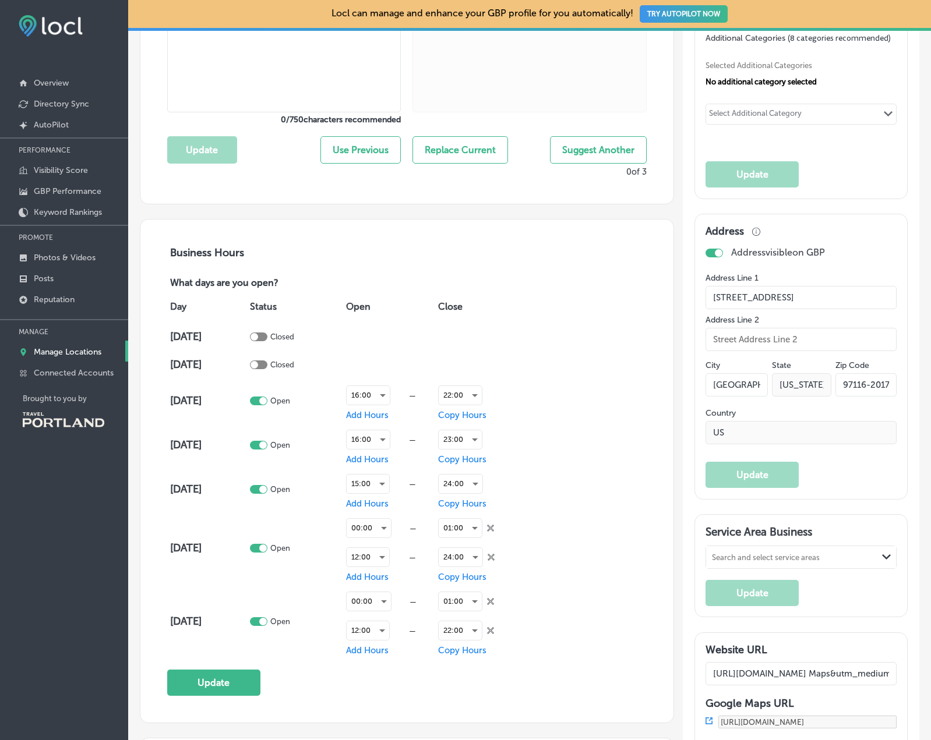
click at [492, 529] on icon at bounding box center [490, 528] width 7 height 7
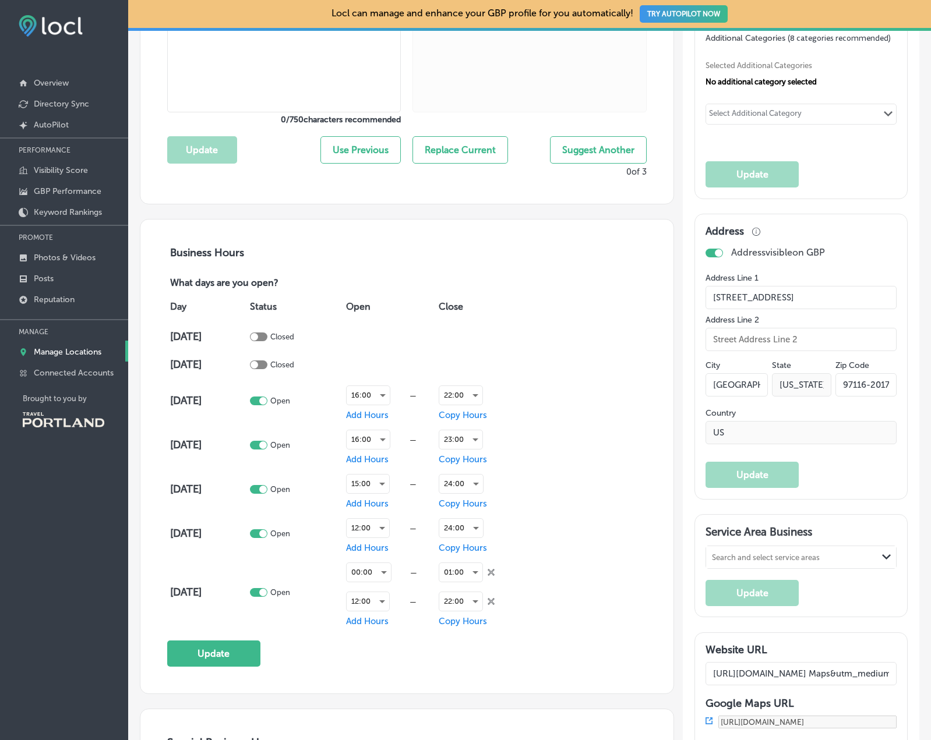
scroll to position [598, 0]
drag, startPoint x: 428, startPoint y: 678, endPoint x: 271, endPoint y: 657, distance: 157.5
click at [420, 677] on div "Business Hours What days are you open? Day Status Open Close Monday Closed Tues…" at bounding box center [406, 457] width 533 height 474
drag, startPoint x: 230, startPoint y: 653, endPoint x: 271, endPoint y: 652, distance: 41.4
click at [230, 653] on button "Update" at bounding box center [213, 654] width 93 height 26
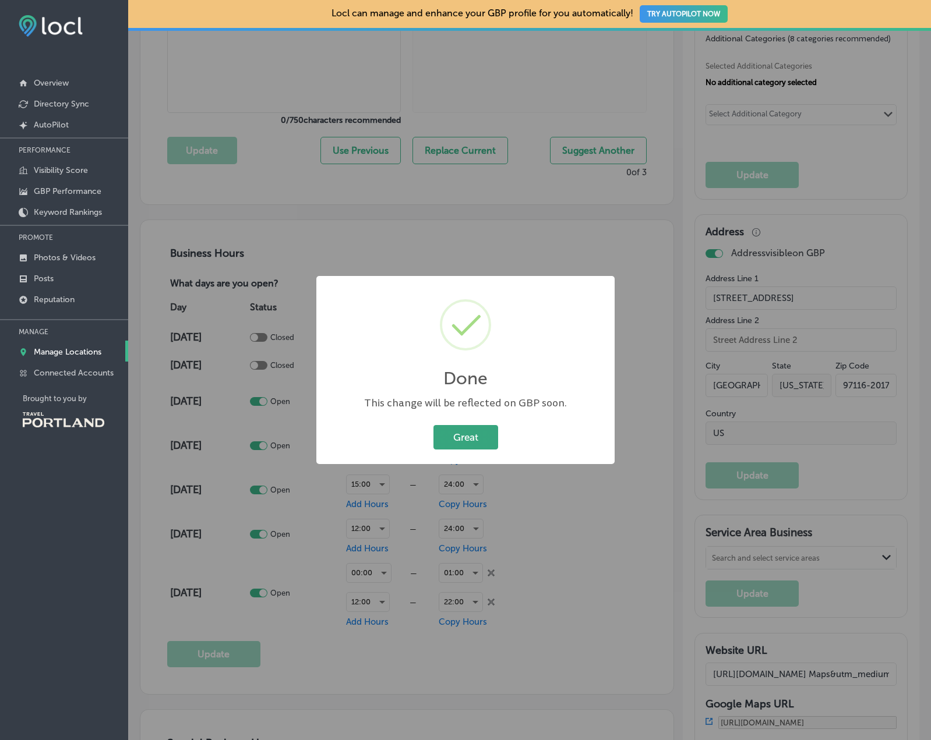
click at [462, 435] on button "Great" at bounding box center [465, 437] width 65 height 24
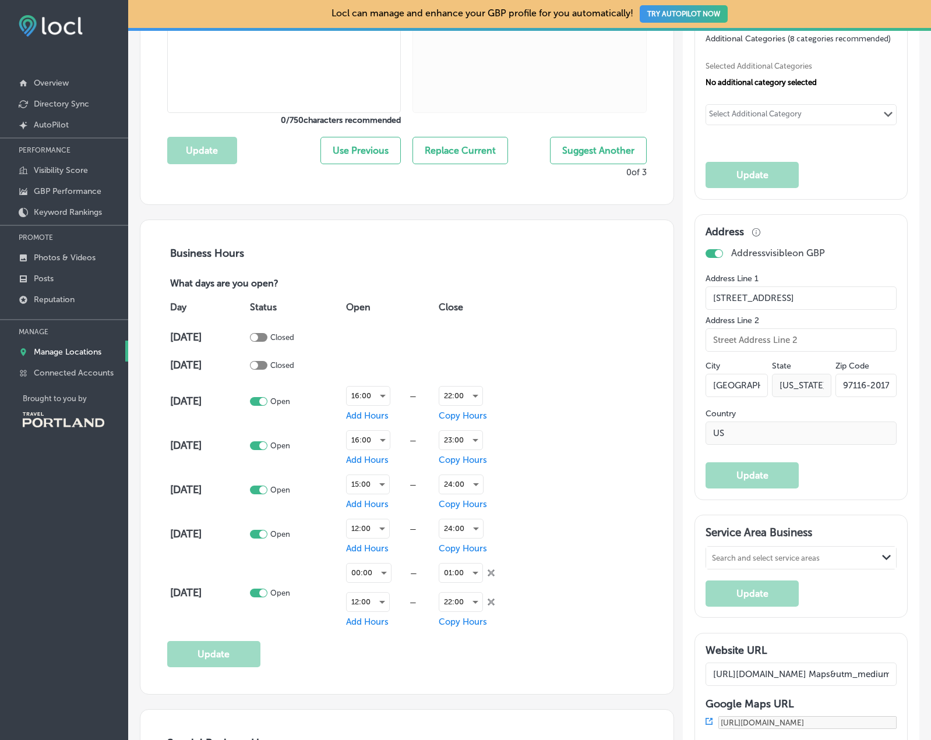
scroll to position [0, 0]
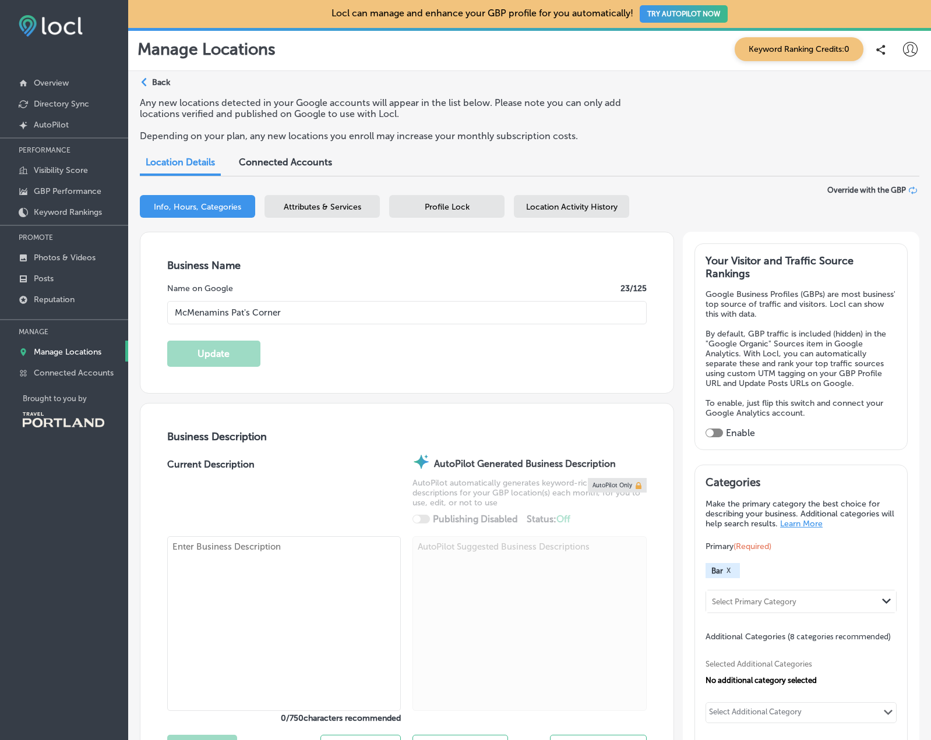
click at [155, 83] on p "Back" at bounding box center [161, 82] width 18 height 10
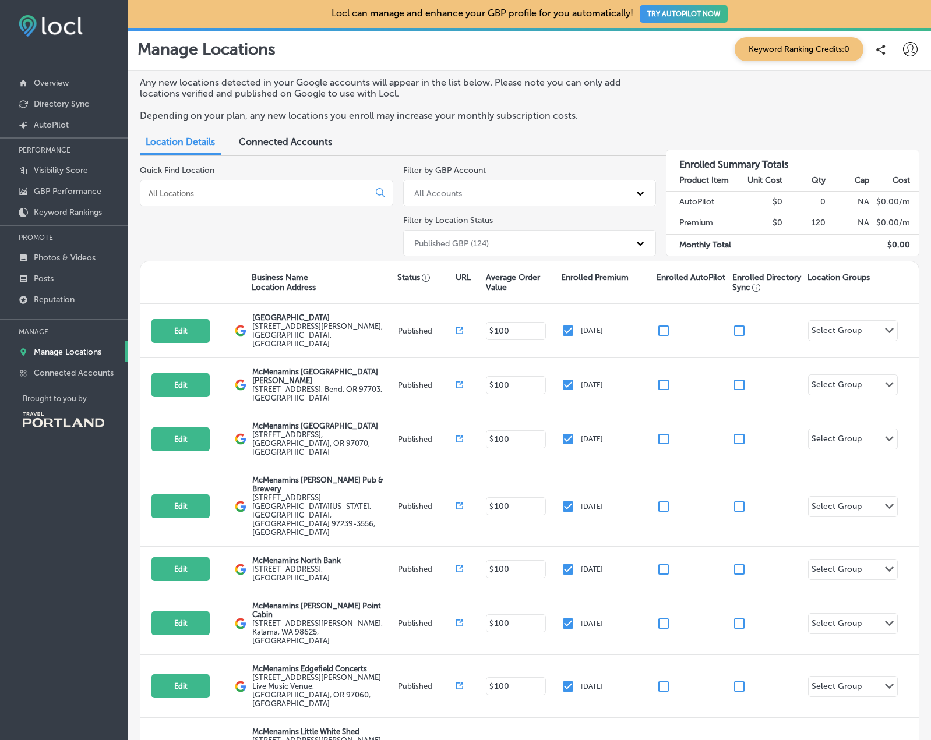
click at [230, 200] on div at bounding box center [266, 193] width 253 height 26
click at [230, 195] on input at bounding box center [256, 193] width 219 height 10
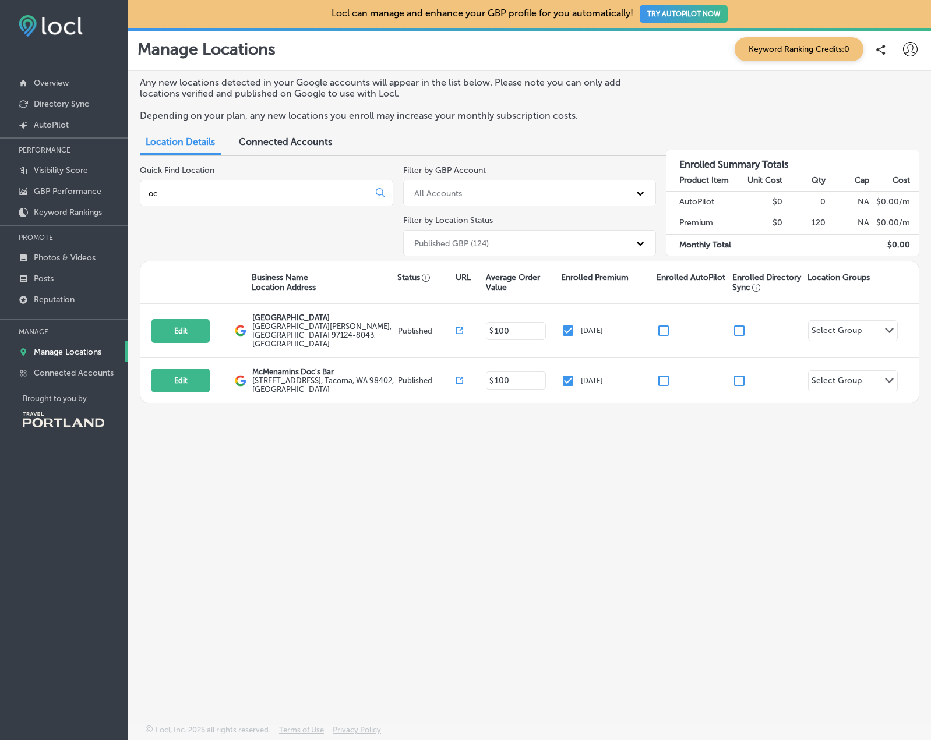
type input "o"
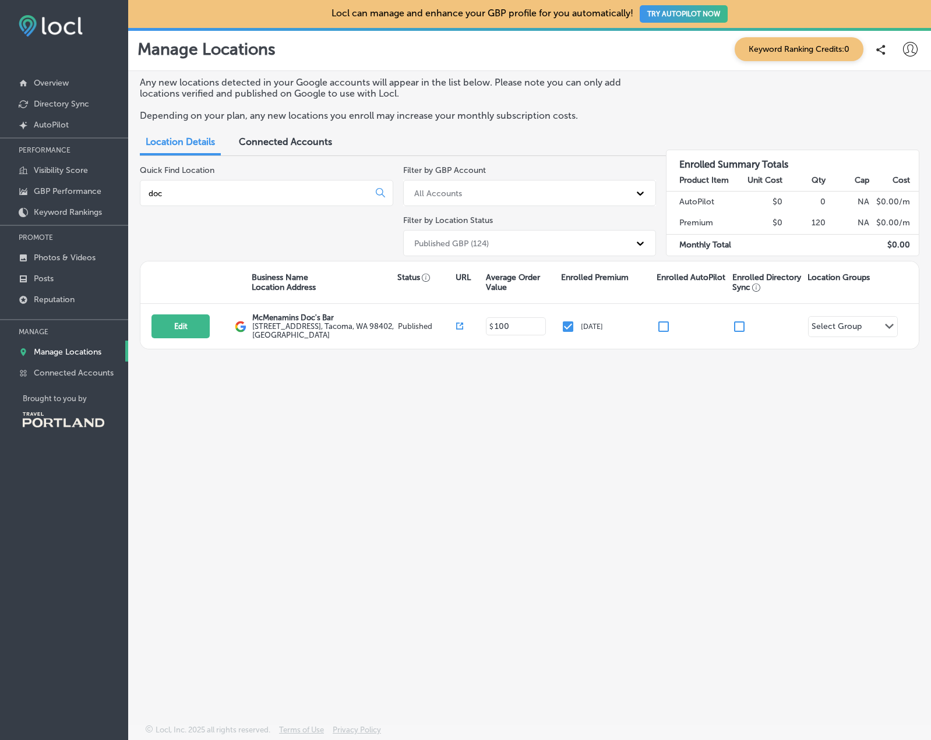
click at [230, 195] on input "doc" at bounding box center [256, 193] width 219 height 10
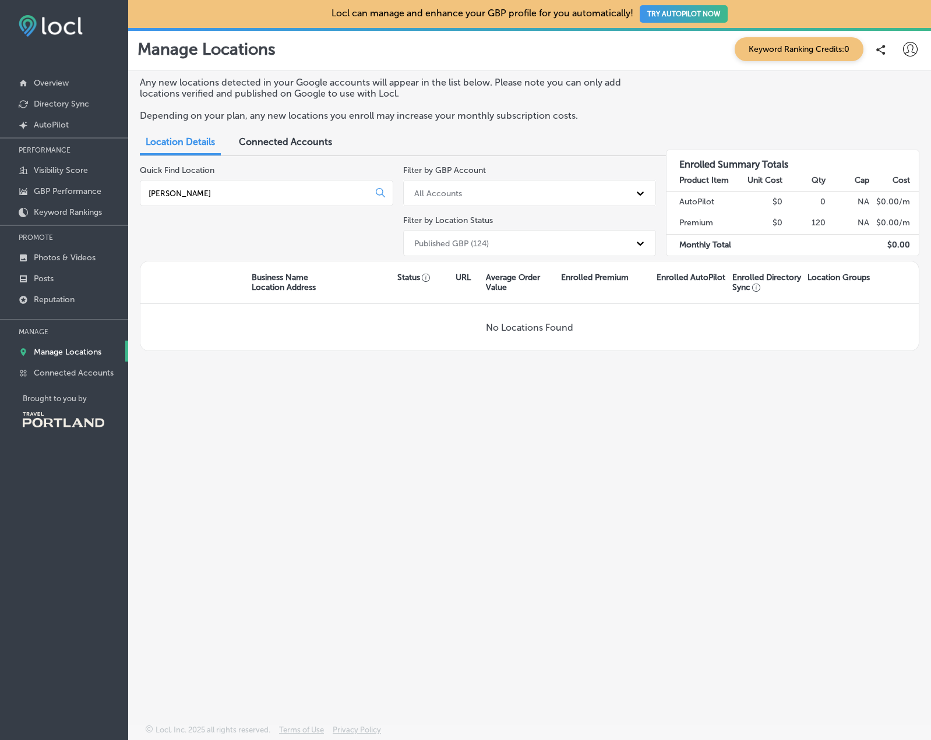
click at [231, 195] on input "bob" at bounding box center [256, 193] width 219 height 10
type input "billy"
click at [251, 528] on div "Any new locations detected in your Google accounts will appear in the list belo…" at bounding box center [529, 370] width 803 height 599
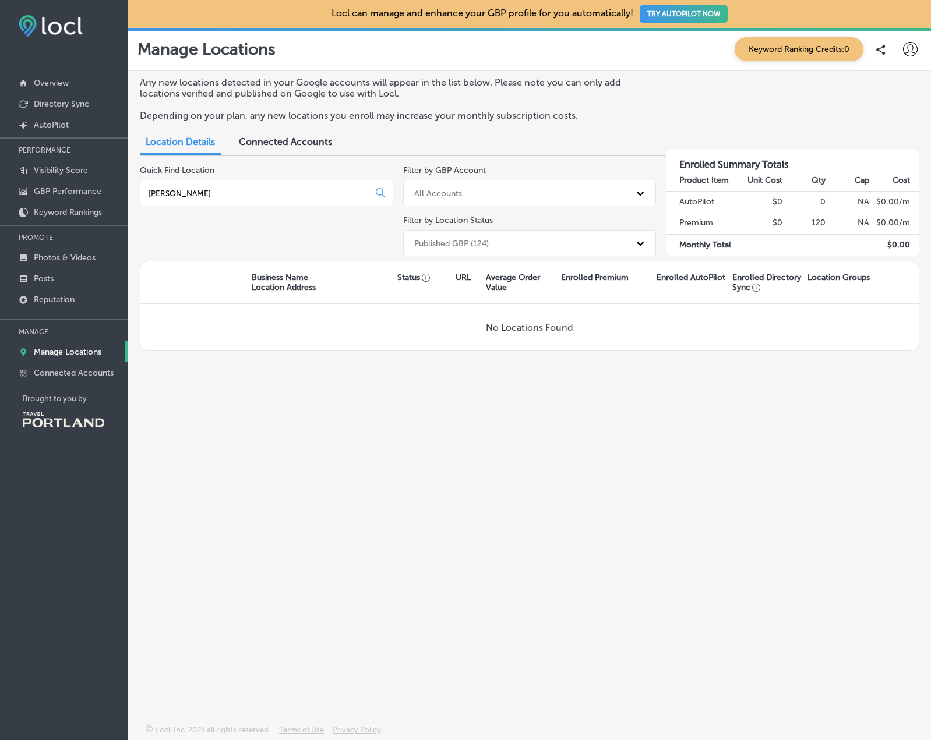
click at [336, 555] on div "Any new locations detected in your Google accounts will appear in the list belo…" at bounding box center [529, 370] width 803 height 599
